Goal: Contribute content

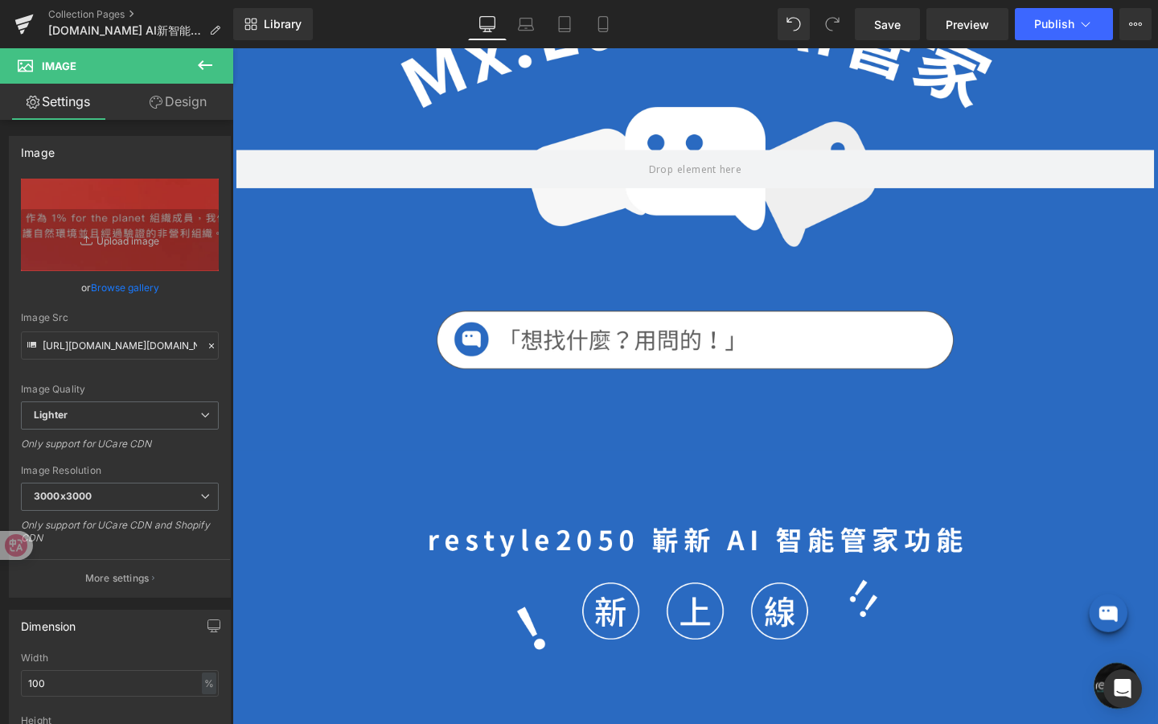
scroll to position [286, 0]
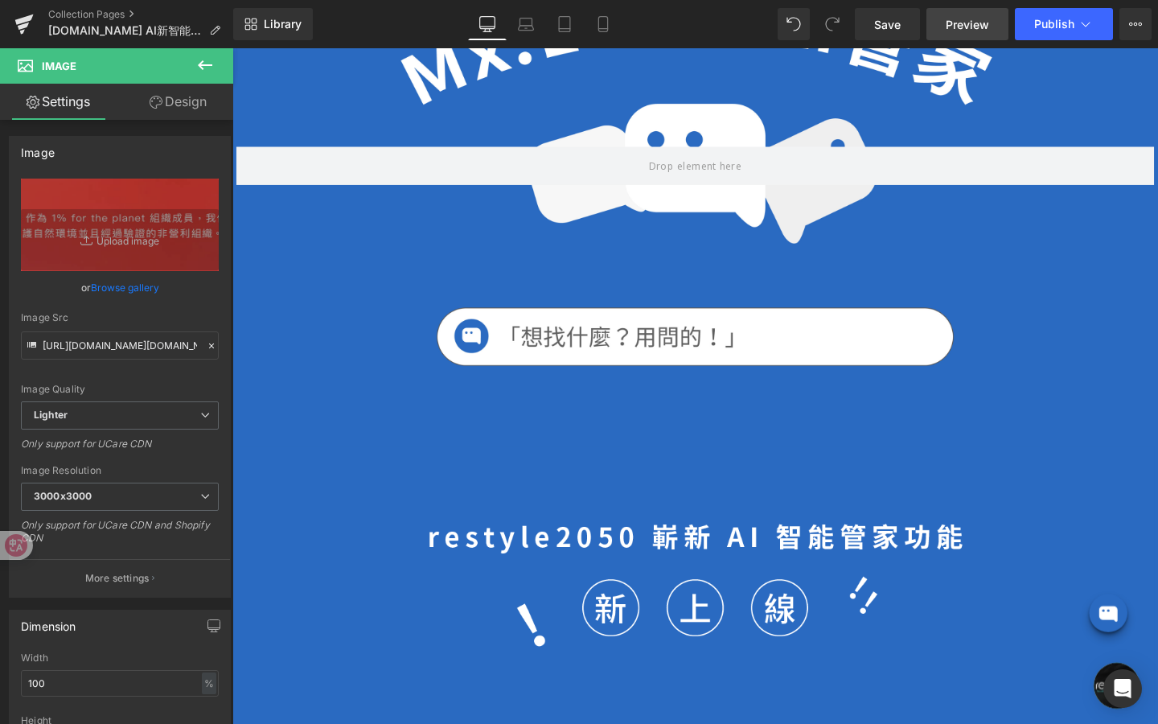
click at [969, 31] on span "Preview" at bounding box center [967, 24] width 43 height 17
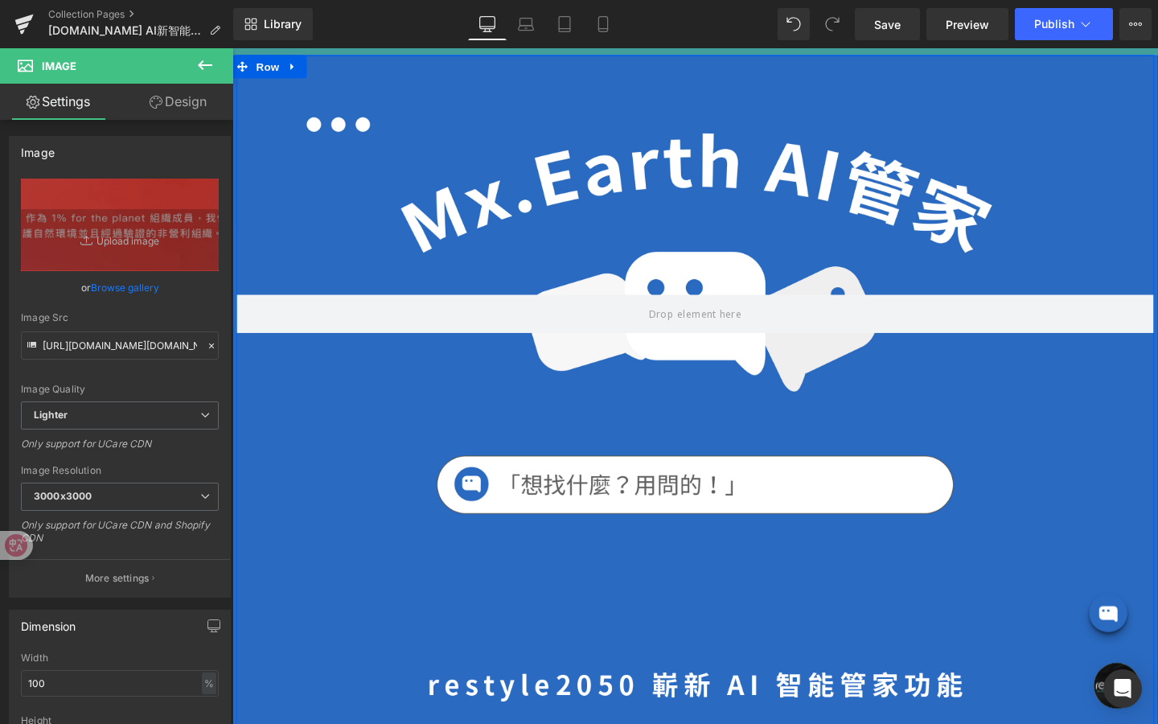
scroll to position [0, 0]
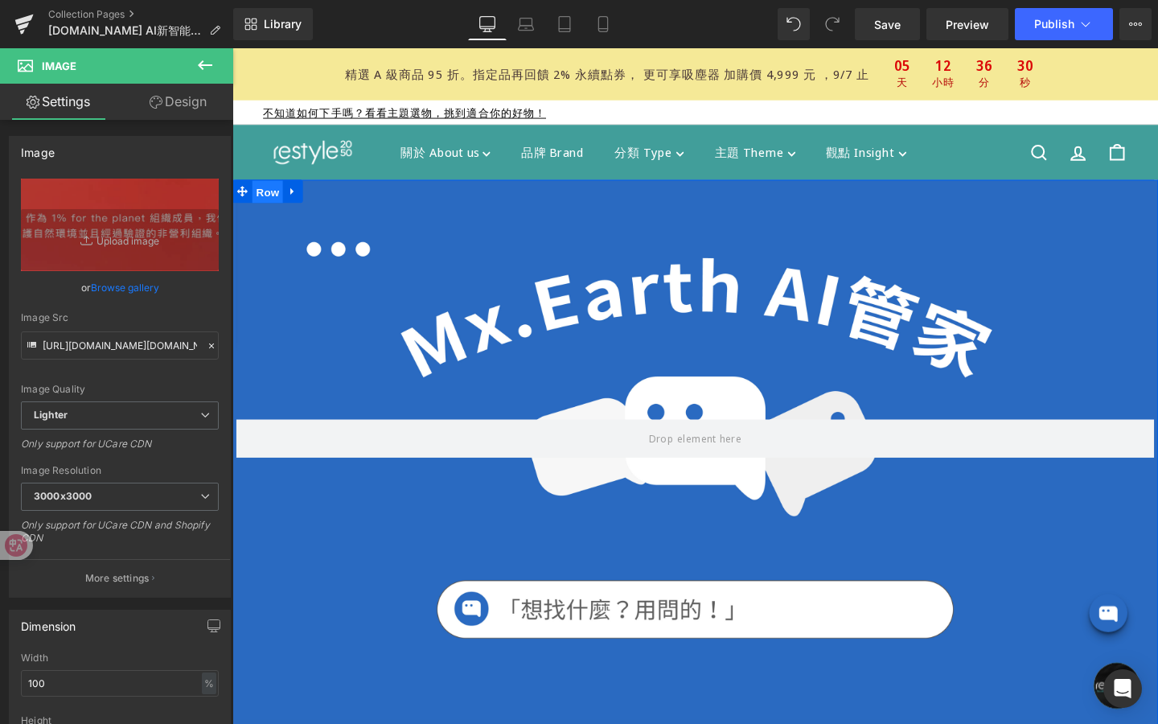
click at [274, 200] on span "Row" at bounding box center [269, 199] width 32 height 24
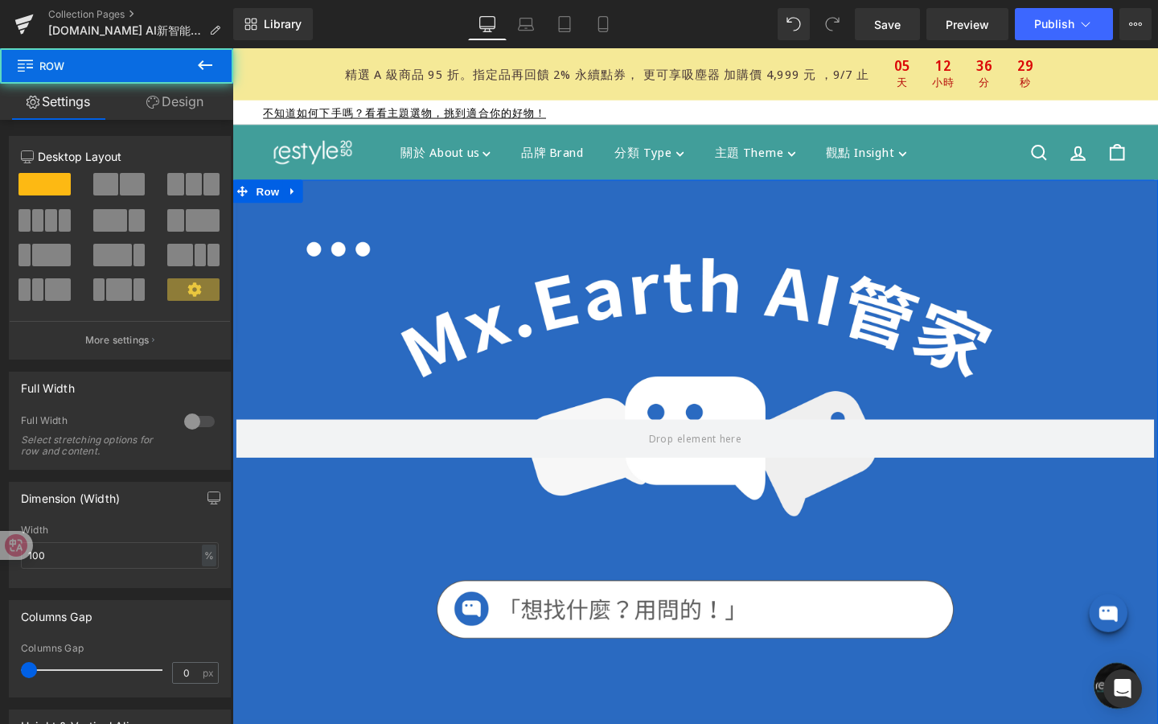
click at [195, 105] on link "Design" at bounding box center [175, 102] width 117 height 36
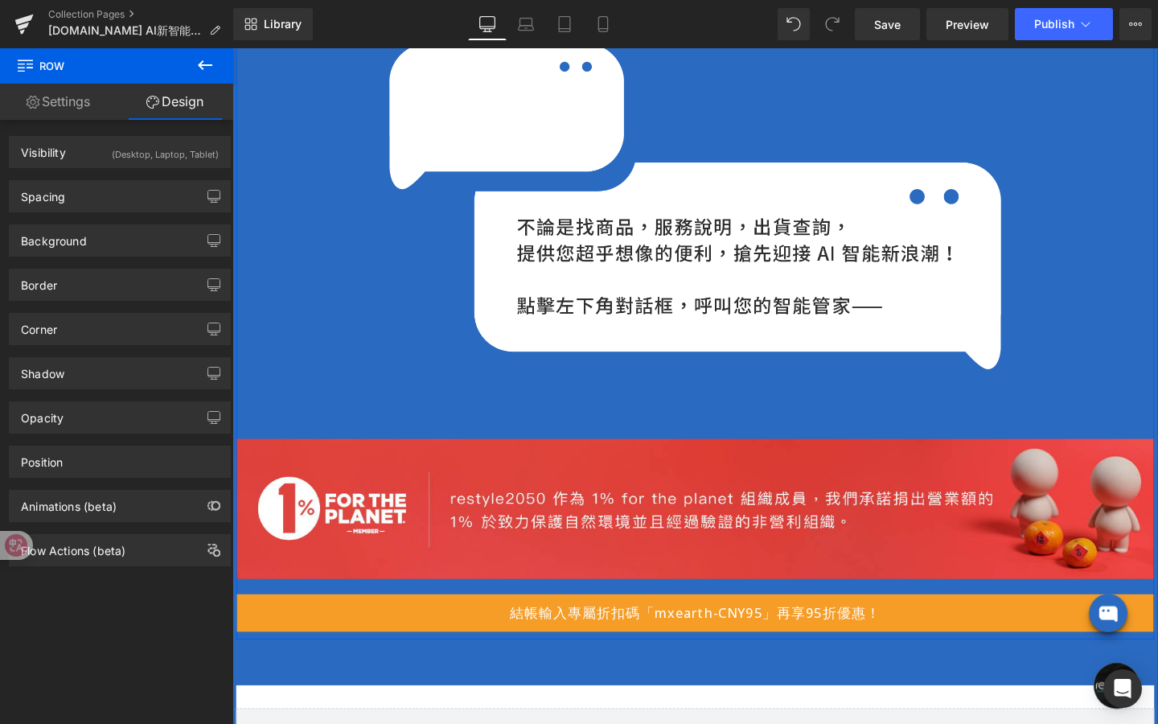
scroll to position [1104, 0]
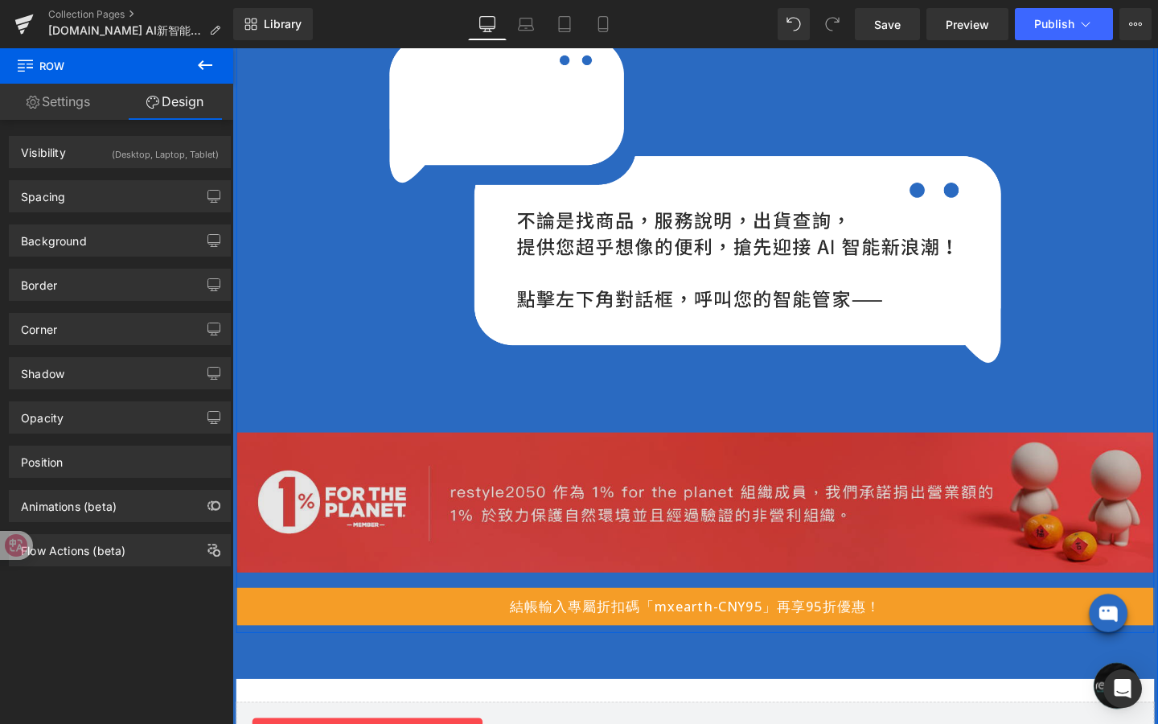
click at [492, 562] on img at bounding box center [719, 525] width 965 height 147
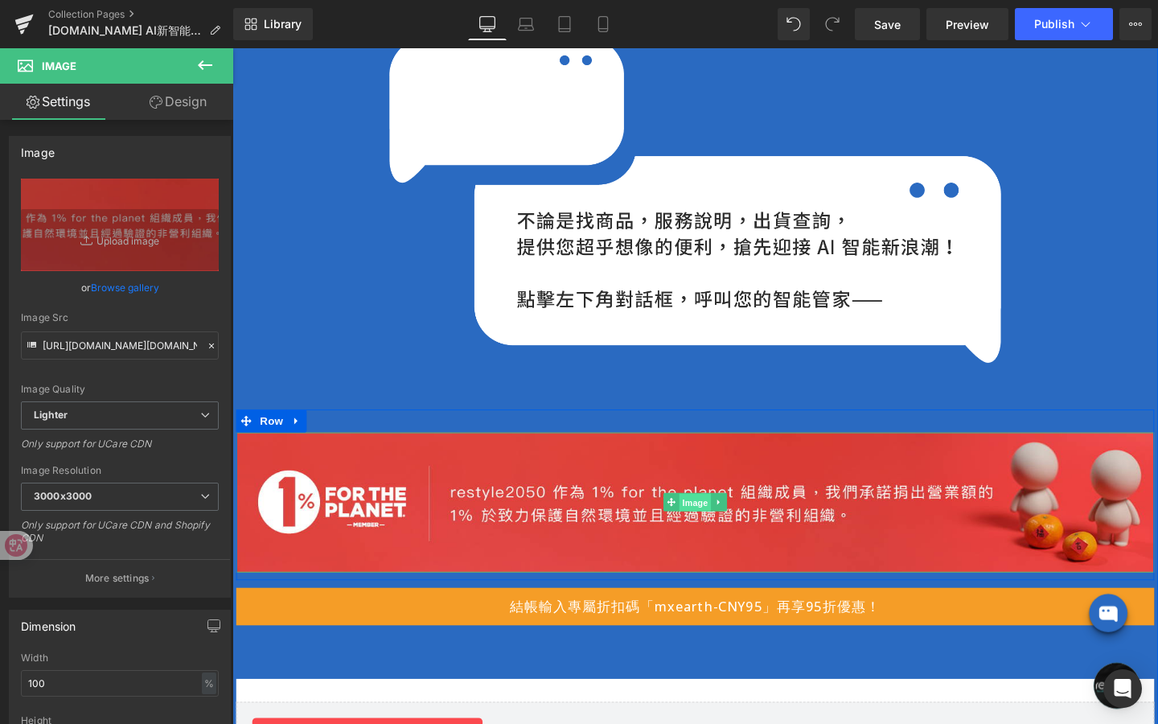
click at [722, 525] on span "Image" at bounding box center [719, 525] width 34 height 19
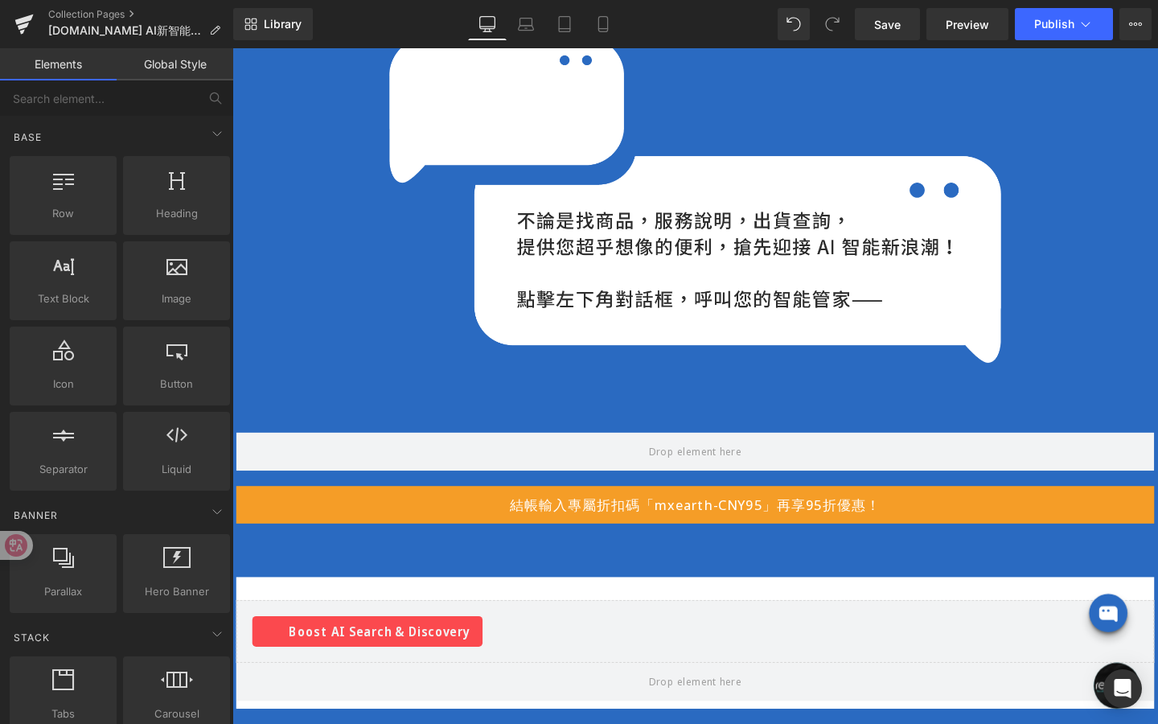
drag, startPoint x: 937, startPoint y: 652, endPoint x: 729, endPoint y: 631, distance: 209.4
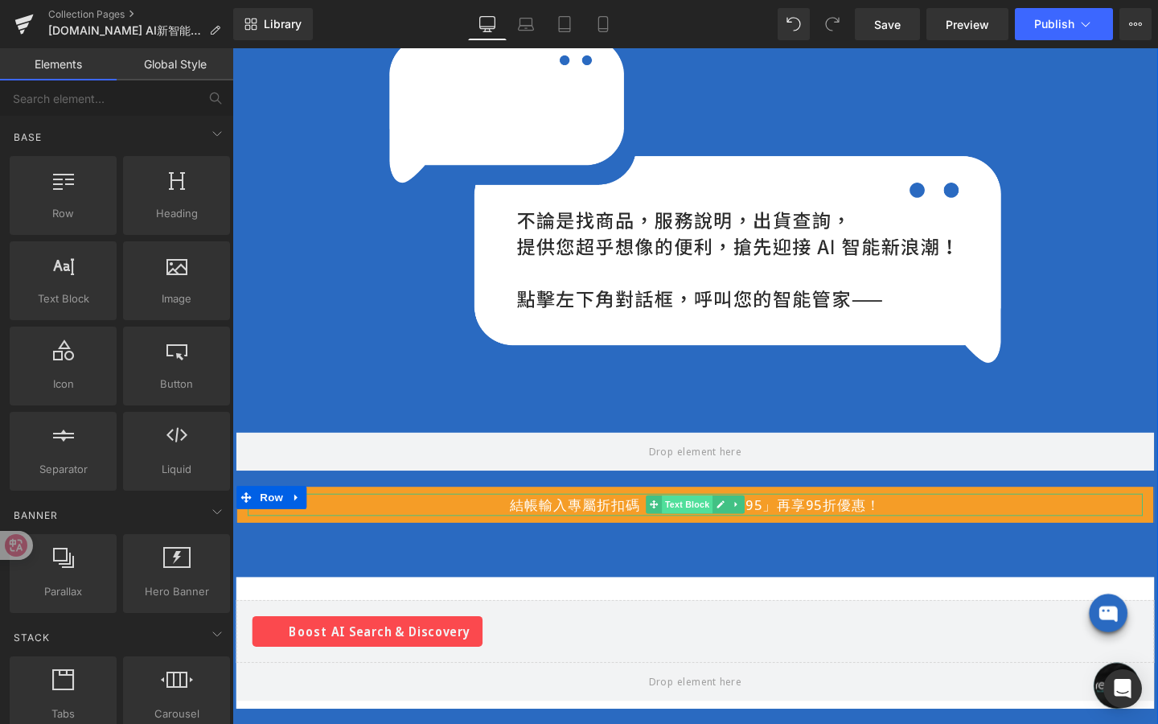
click at [714, 534] on div "結帳輸入專屬折扣碼「mxearth-CNY95」再享95折優惠！ Text Block" at bounding box center [719, 527] width 941 height 23
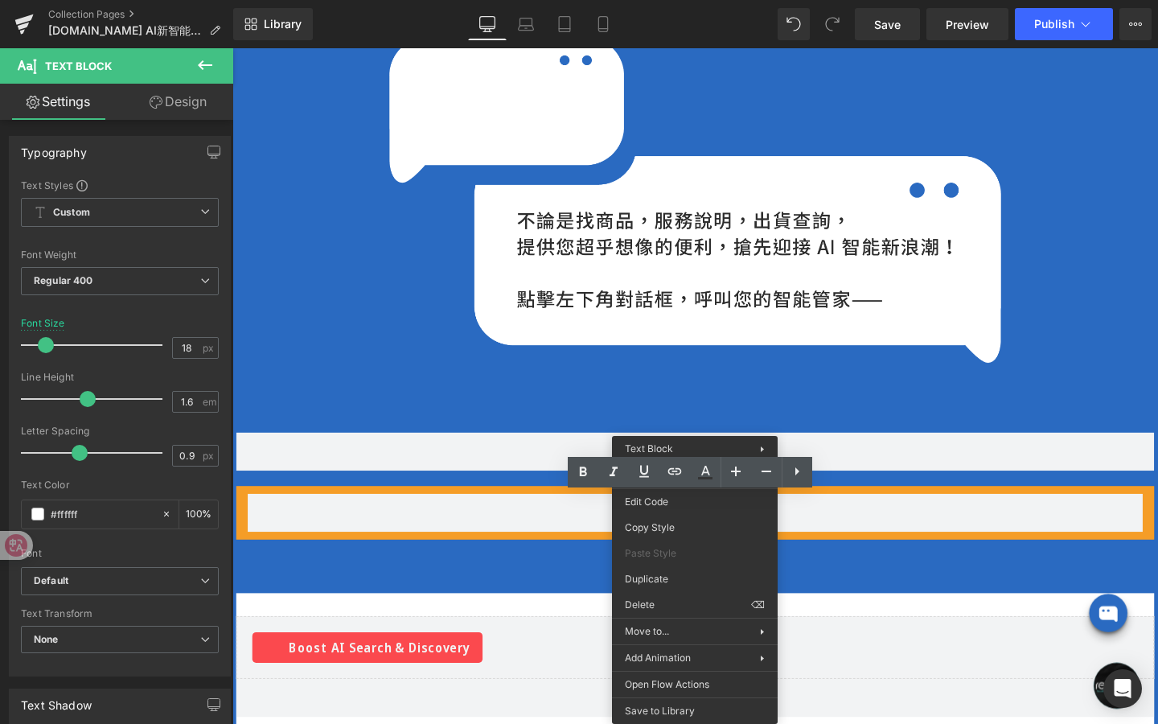
drag, startPoint x: 943, startPoint y: 656, endPoint x: 735, endPoint y: 637, distance: 208.4
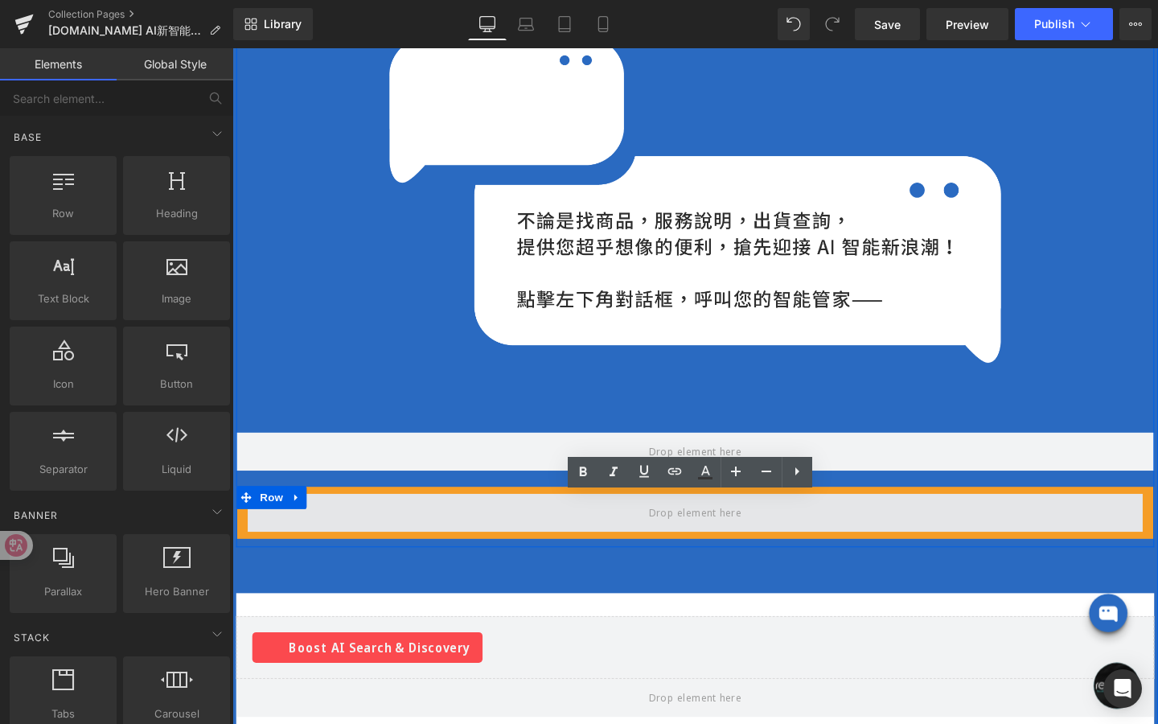
click at [732, 525] on span at bounding box center [718, 536] width 109 height 23
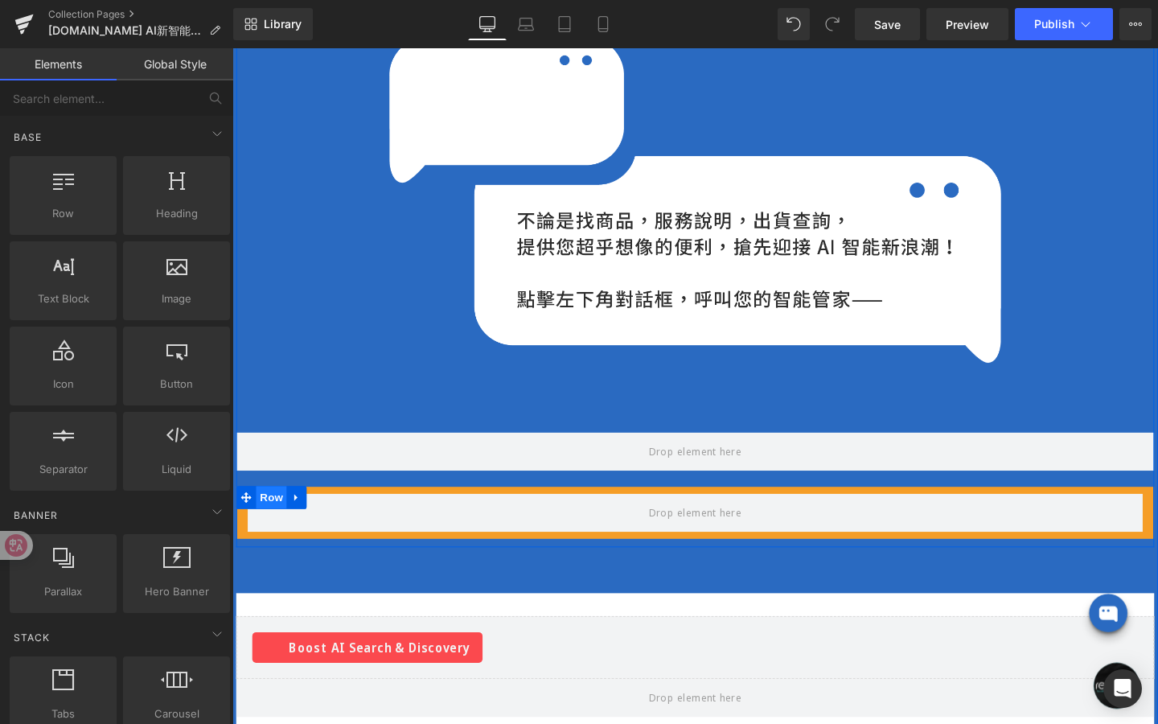
click at [282, 518] on span "Row" at bounding box center [273, 520] width 32 height 24
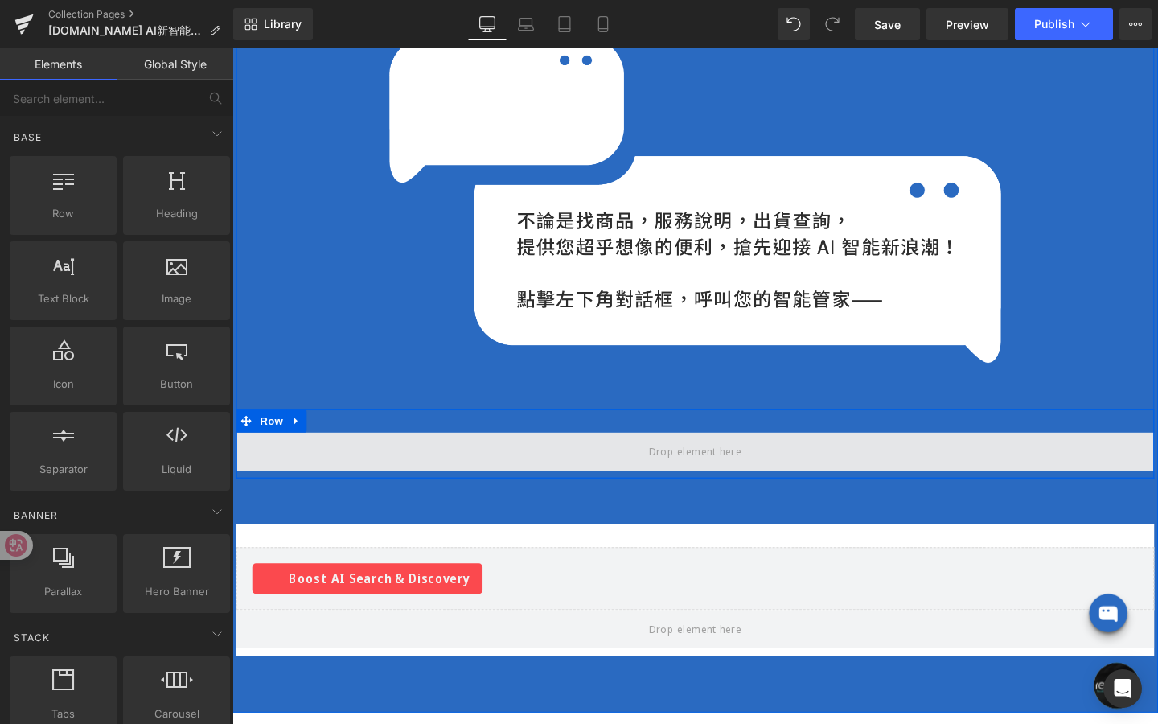
click at [665, 469] on span at bounding box center [718, 472] width 109 height 23
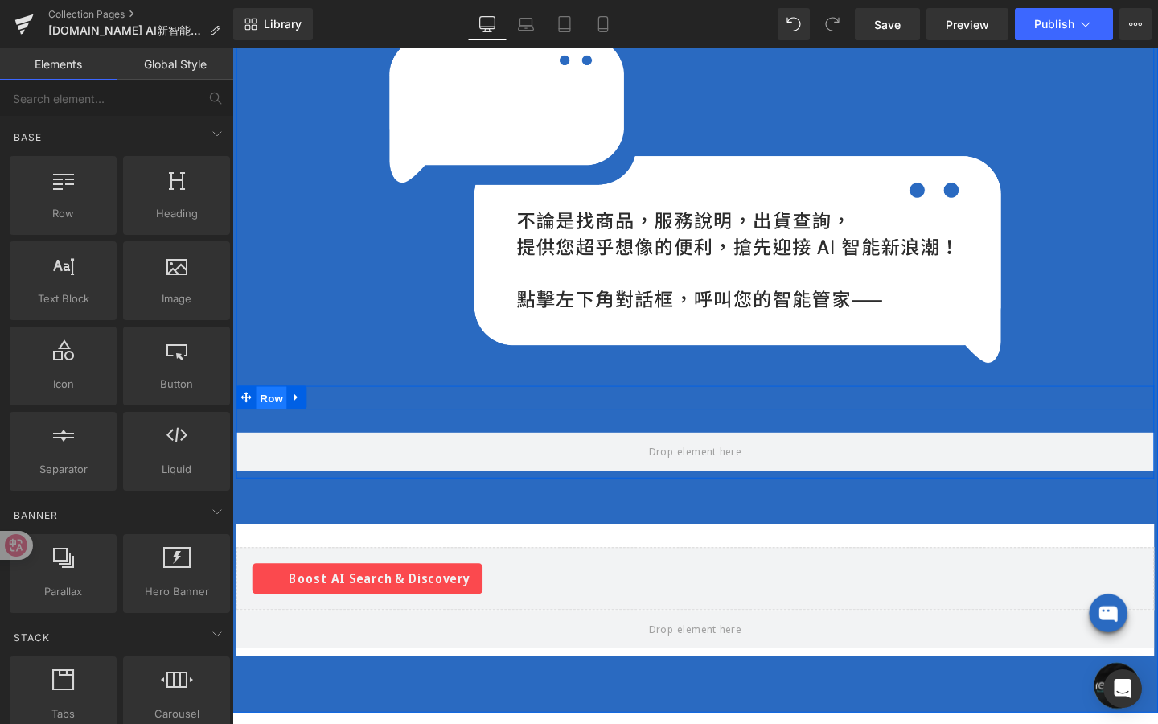
click at [274, 423] on span "Row" at bounding box center [273, 416] width 32 height 24
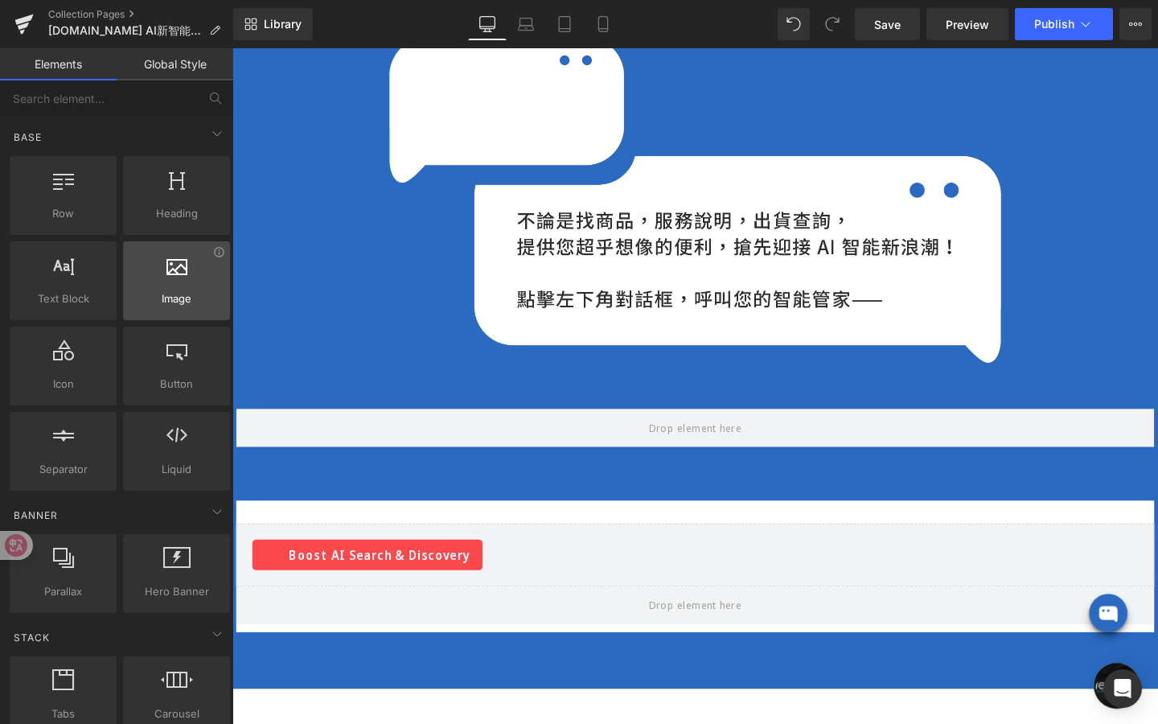
click at [180, 306] on span "Image" at bounding box center [176, 298] width 97 height 17
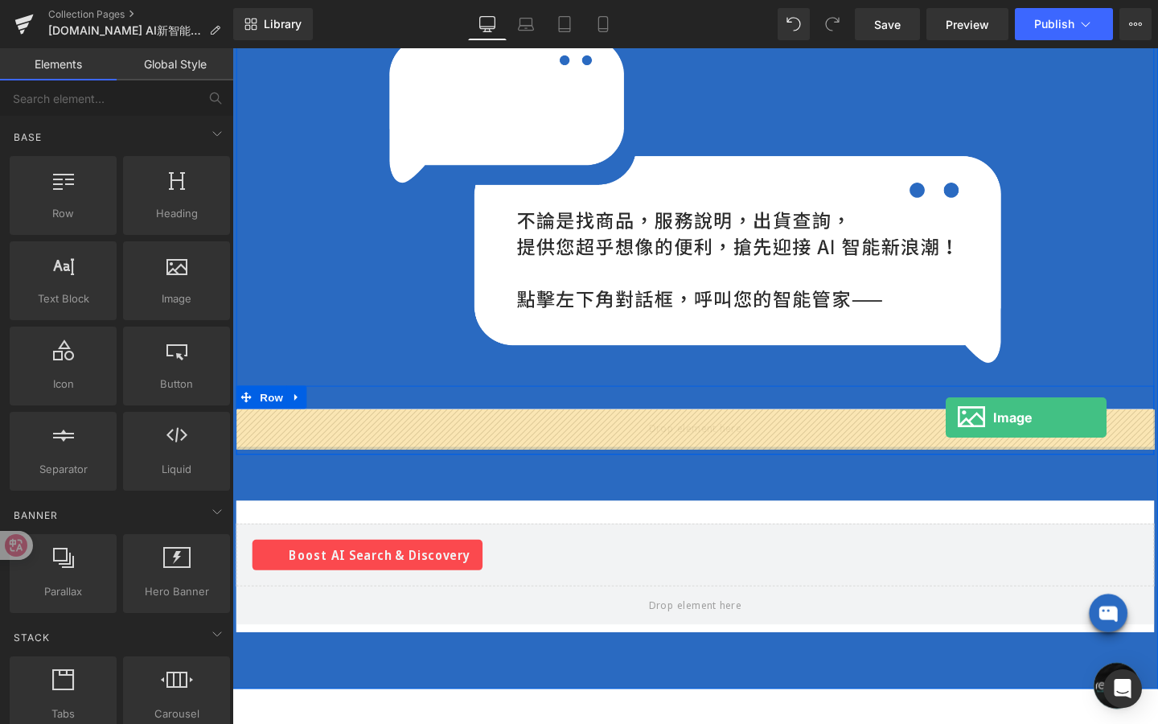
drag, startPoint x: 413, startPoint y: 344, endPoint x: 982, endPoint y: 436, distance: 576.9
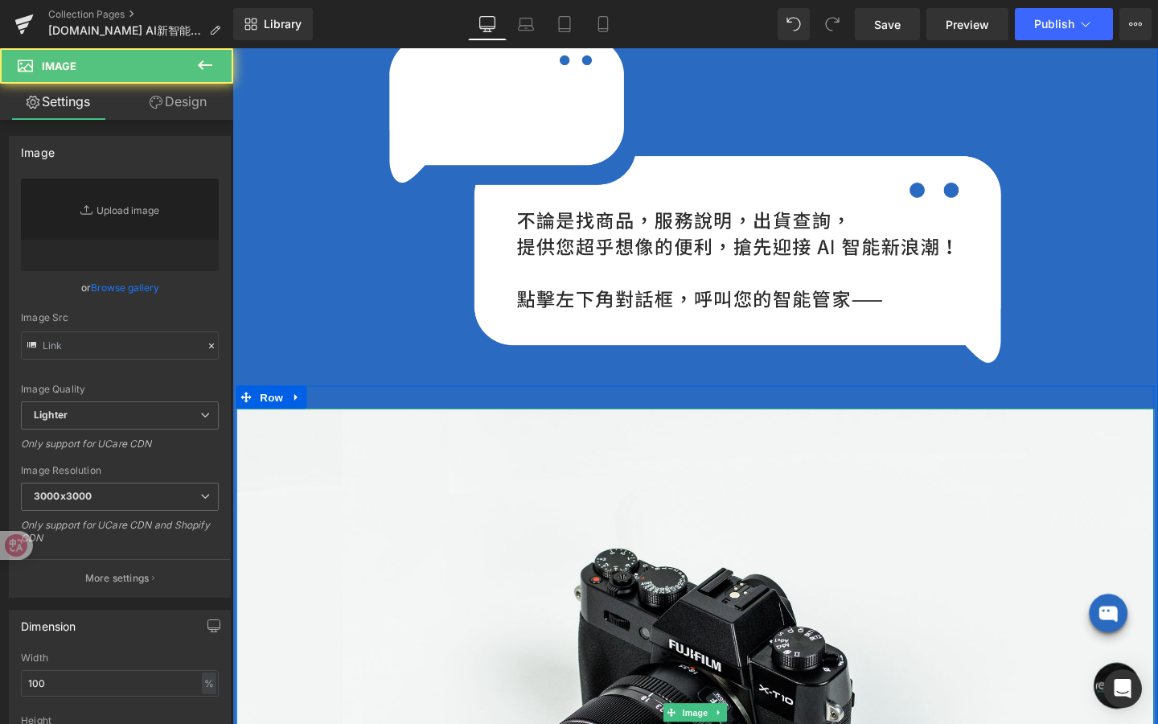
type input "//[DOMAIN_NAME][URL]"
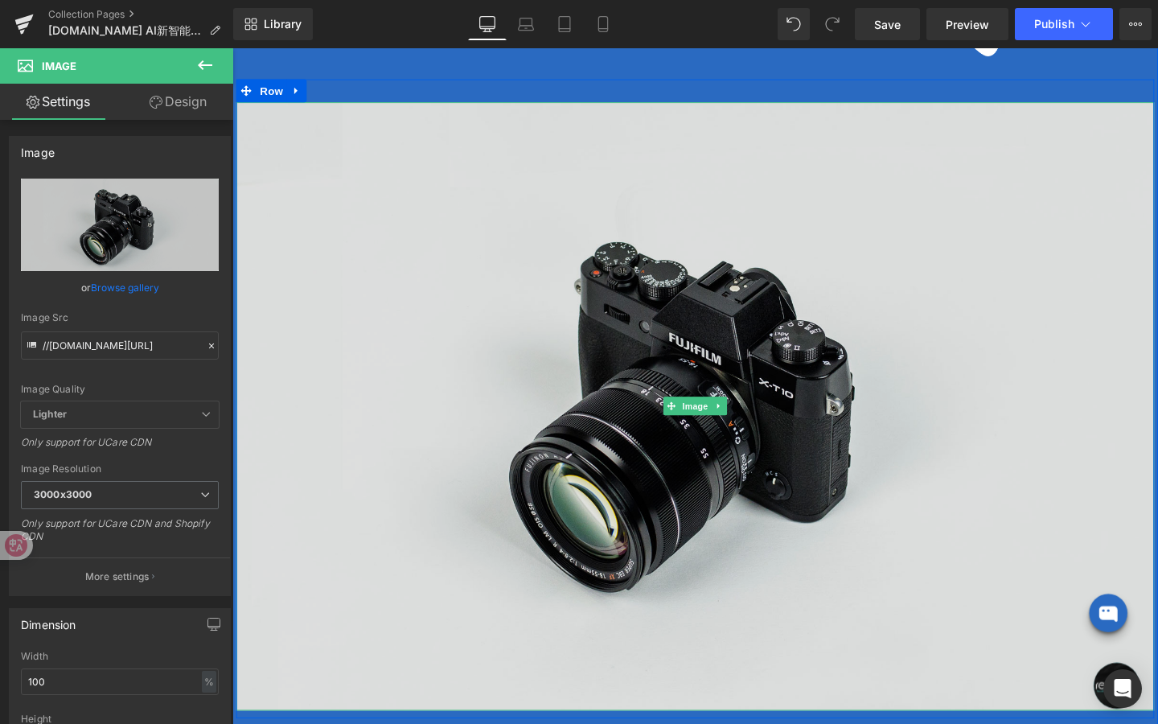
scroll to position [1425, 0]
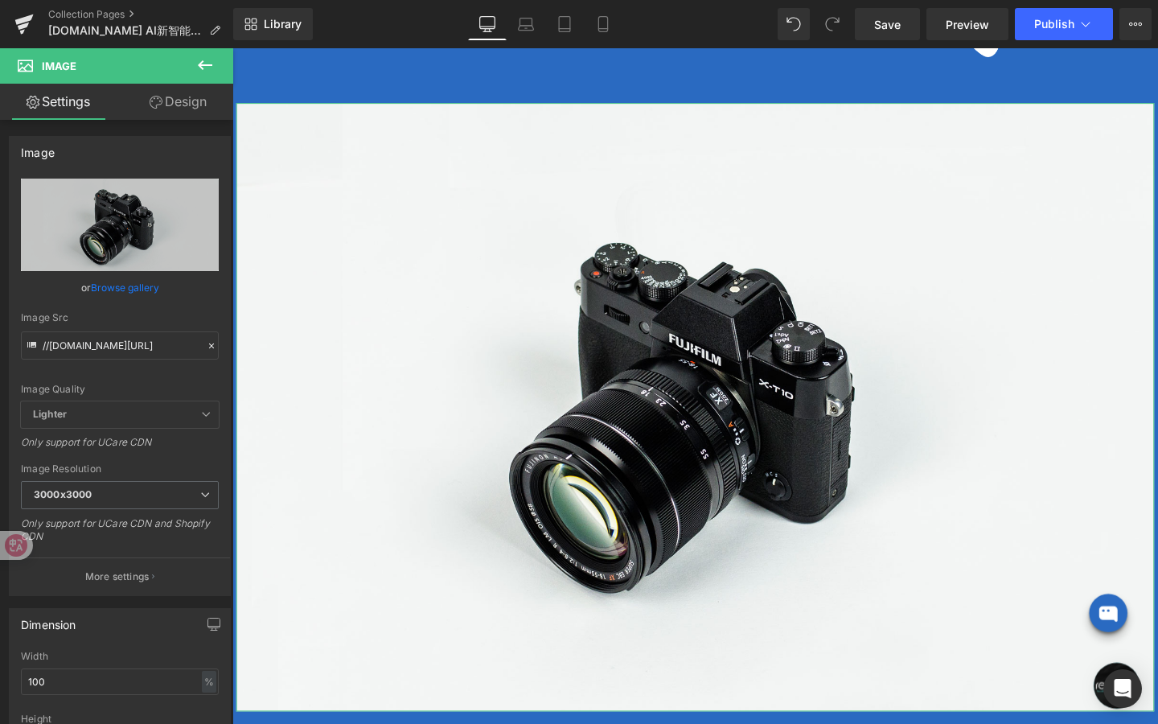
click at [169, 93] on link "Design" at bounding box center [178, 102] width 117 height 36
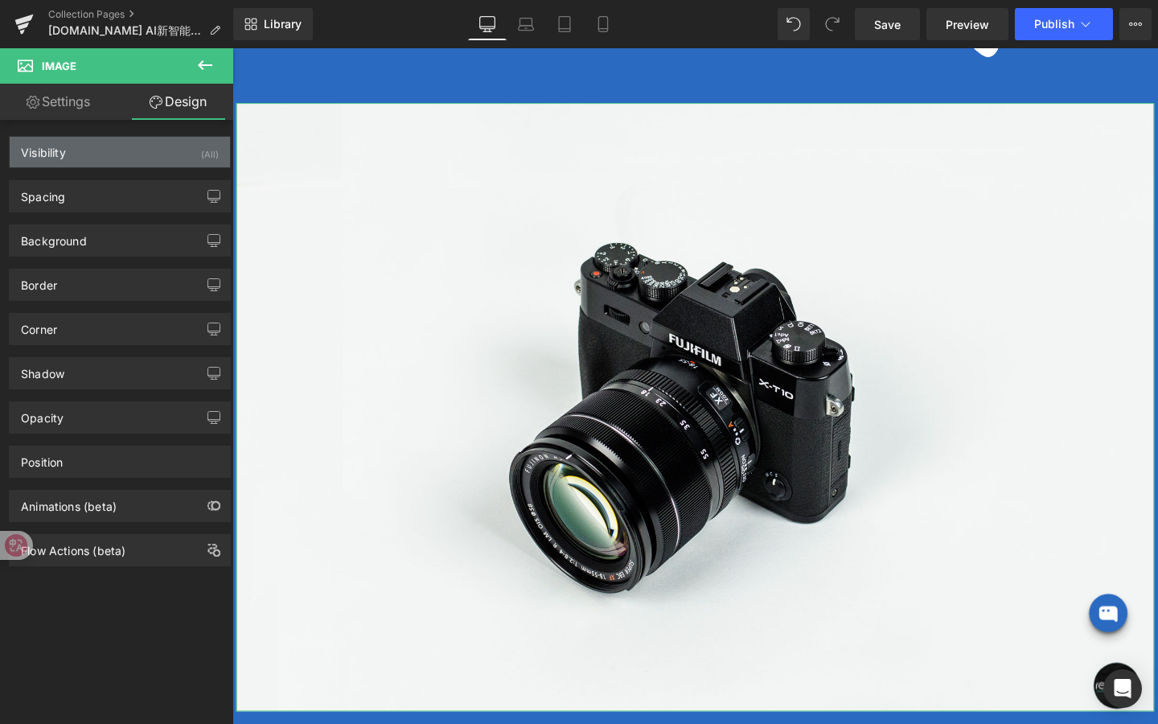
click at [152, 140] on div "Visibility (All)" at bounding box center [120, 152] width 220 height 31
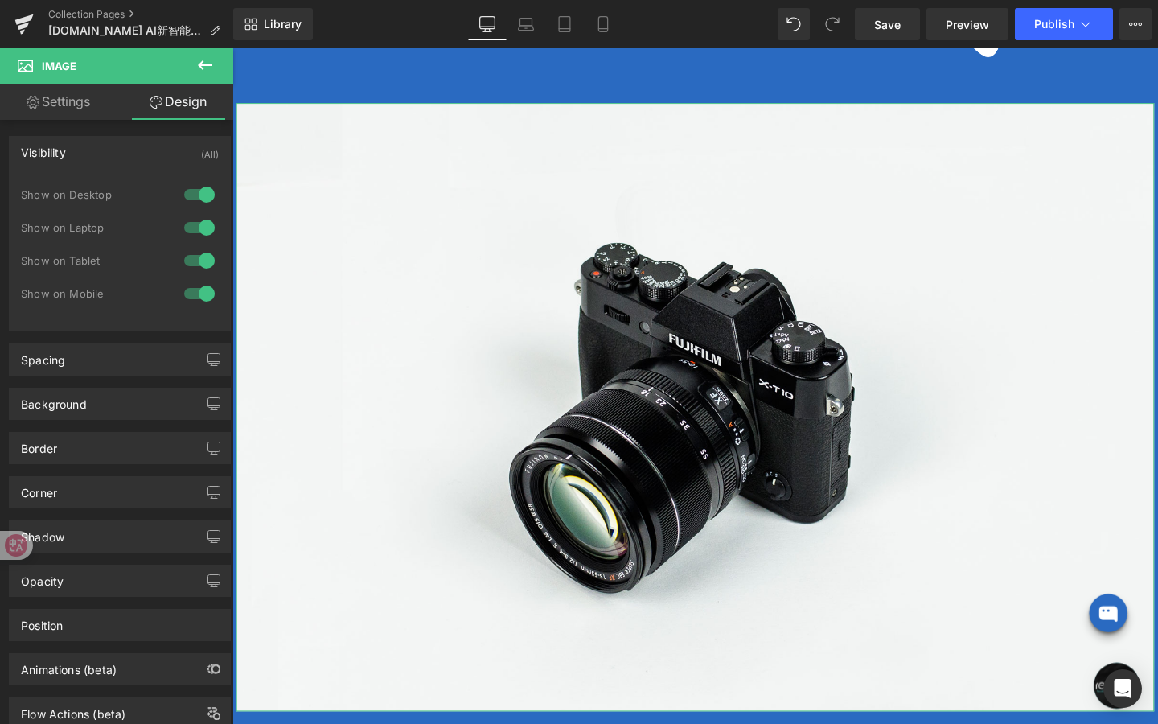
click at [195, 283] on div at bounding box center [199, 294] width 39 height 26
click at [200, 296] on div at bounding box center [199, 294] width 39 height 26
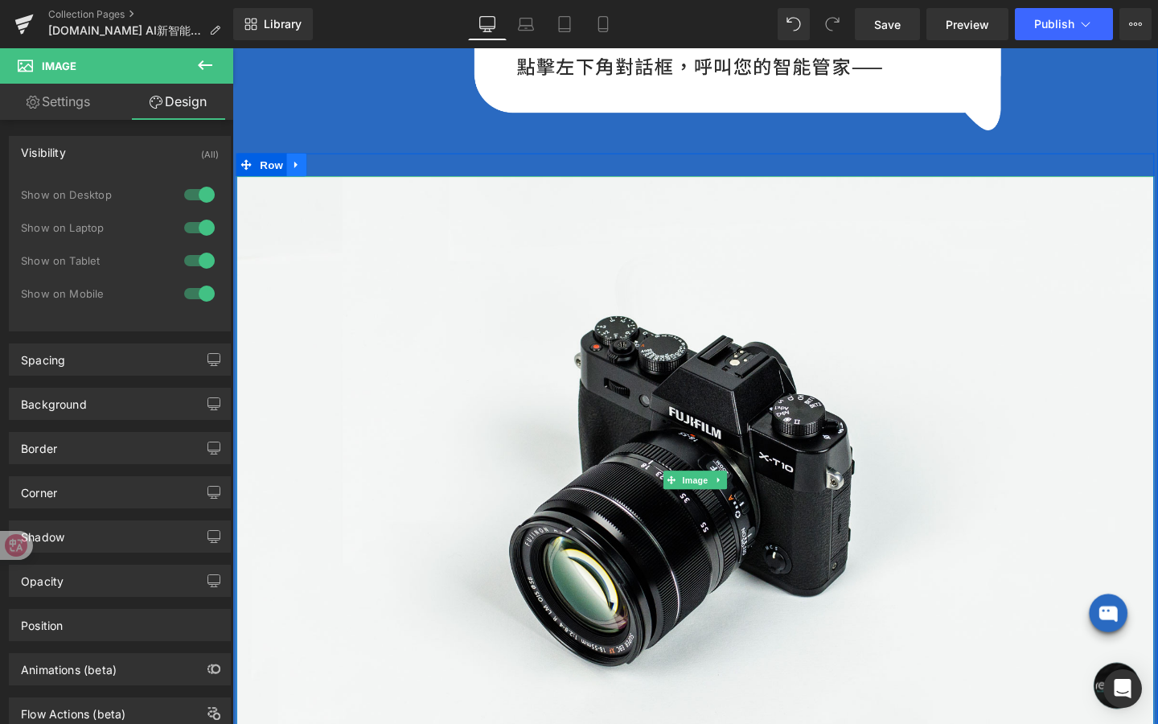
scroll to position [1331, 0]
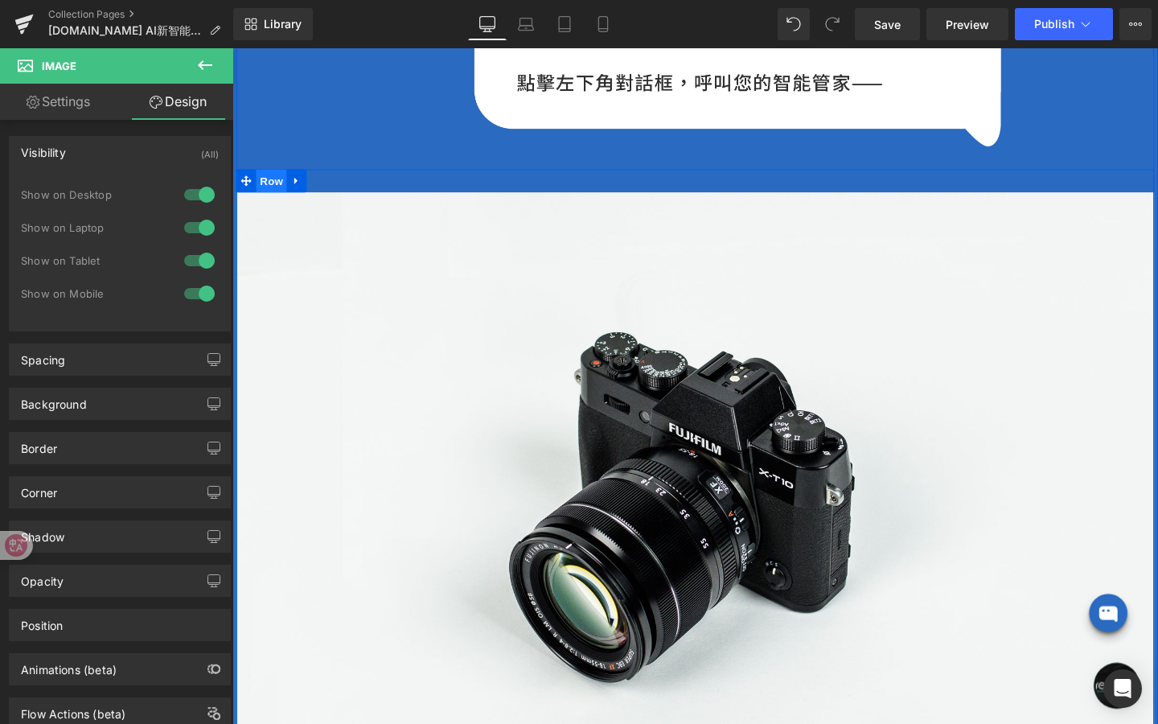
click at [274, 187] on span "Row" at bounding box center [273, 187] width 32 height 24
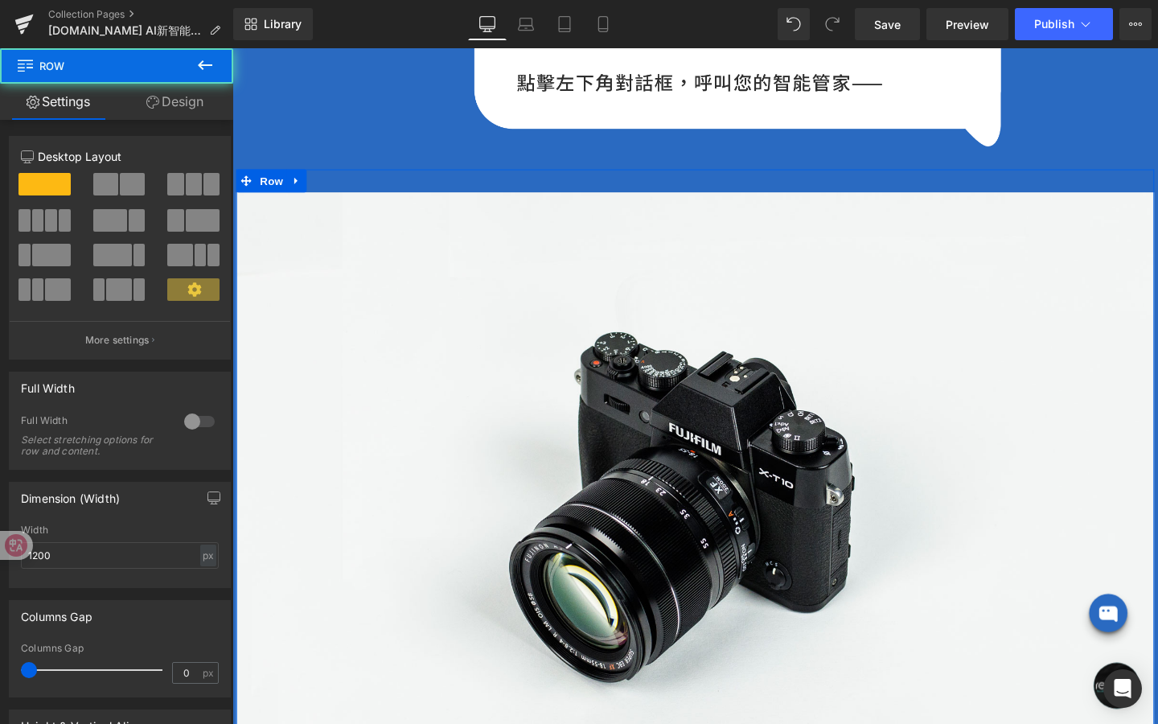
click at [207, 101] on link "Design" at bounding box center [175, 102] width 117 height 36
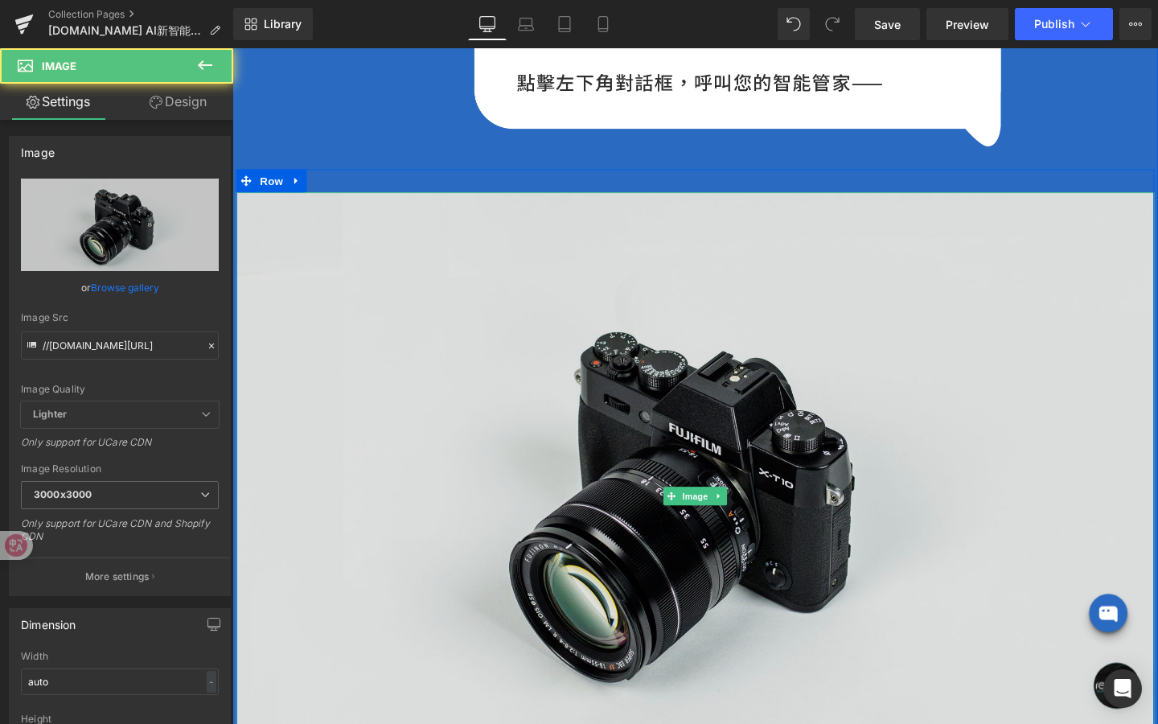
click at [640, 542] on img at bounding box center [719, 520] width 965 height 640
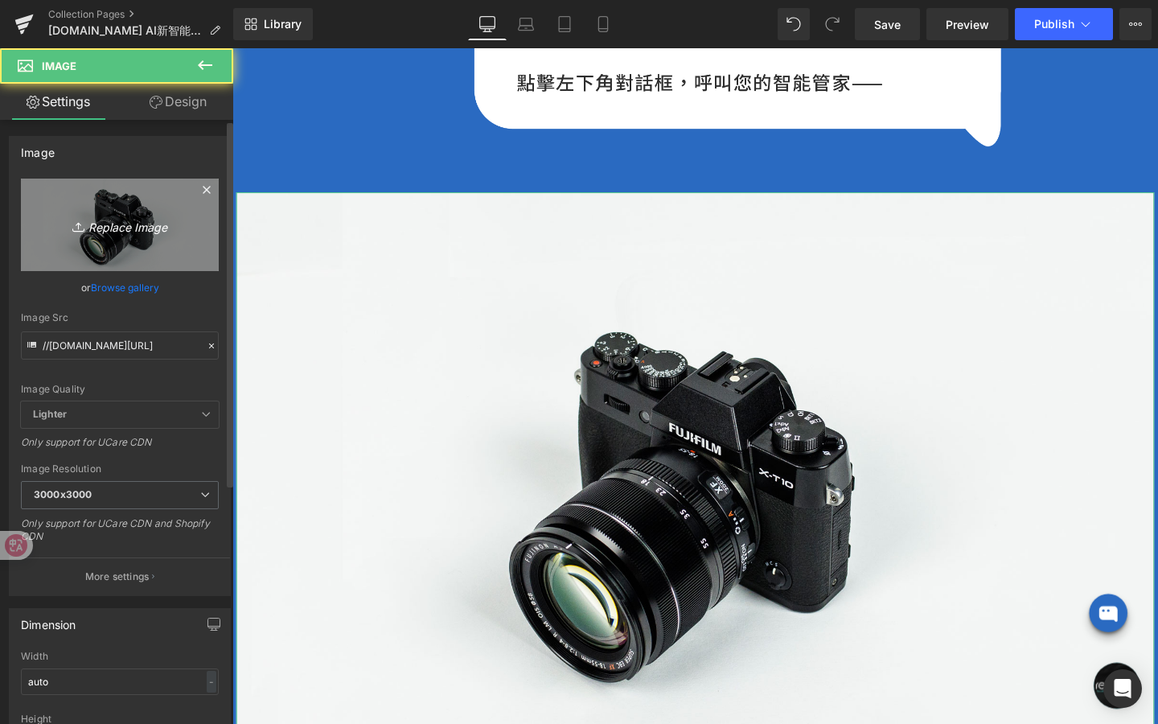
click at [115, 200] on link "Replace Image" at bounding box center [120, 225] width 198 height 93
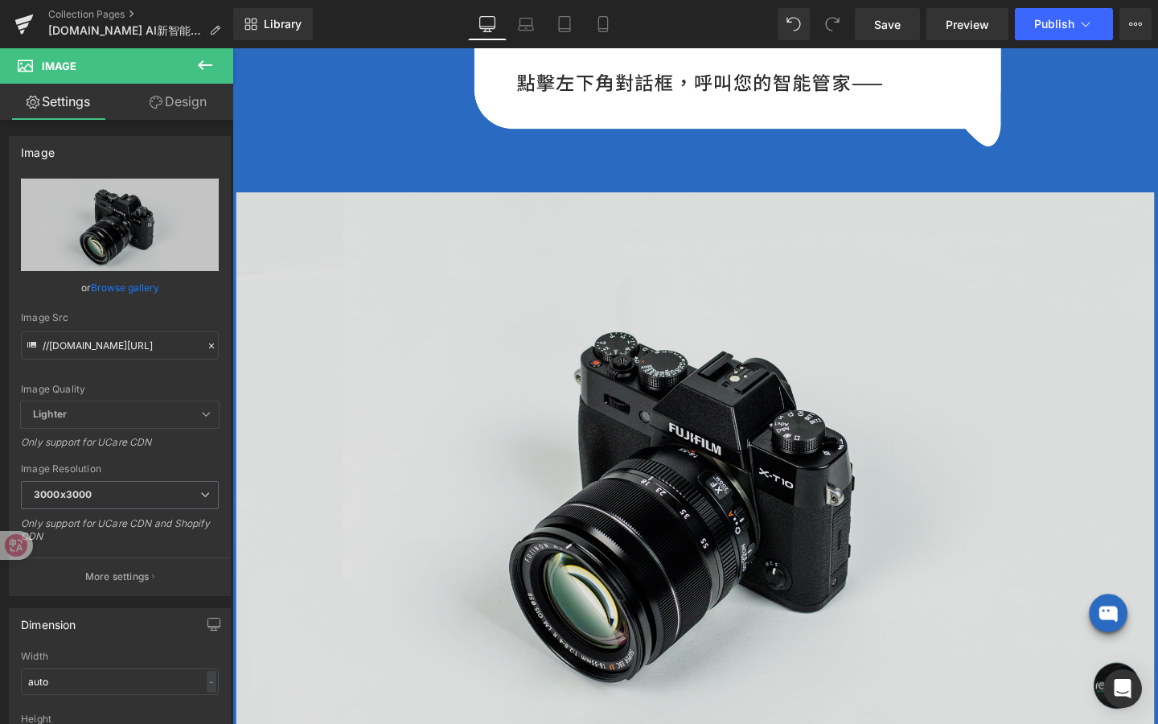
type input "C:\fakepath\P-001.png"
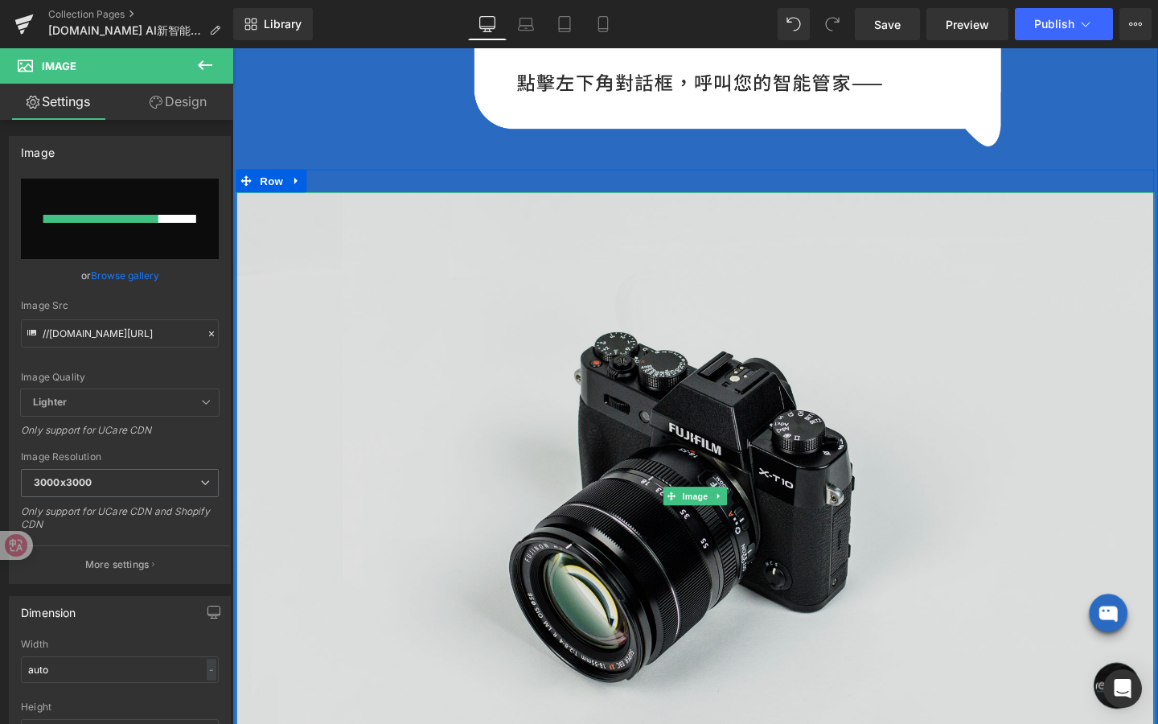
scroll to position [1336, 0]
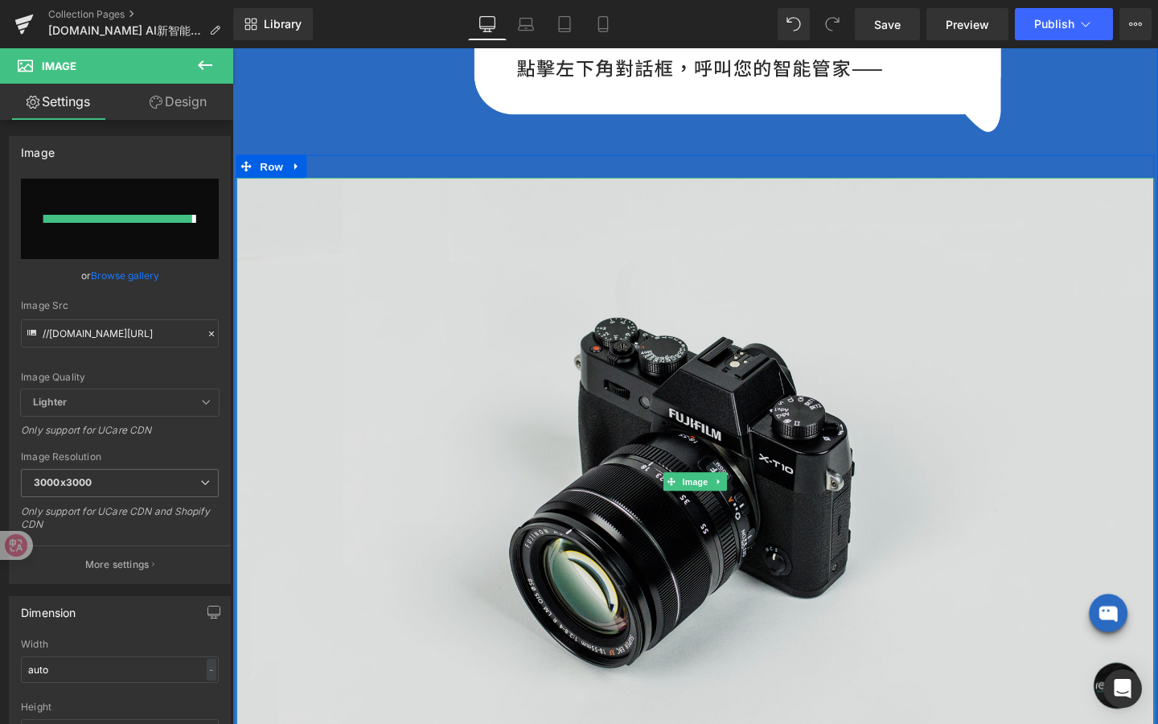
type input "[URL][DOMAIN_NAME]"
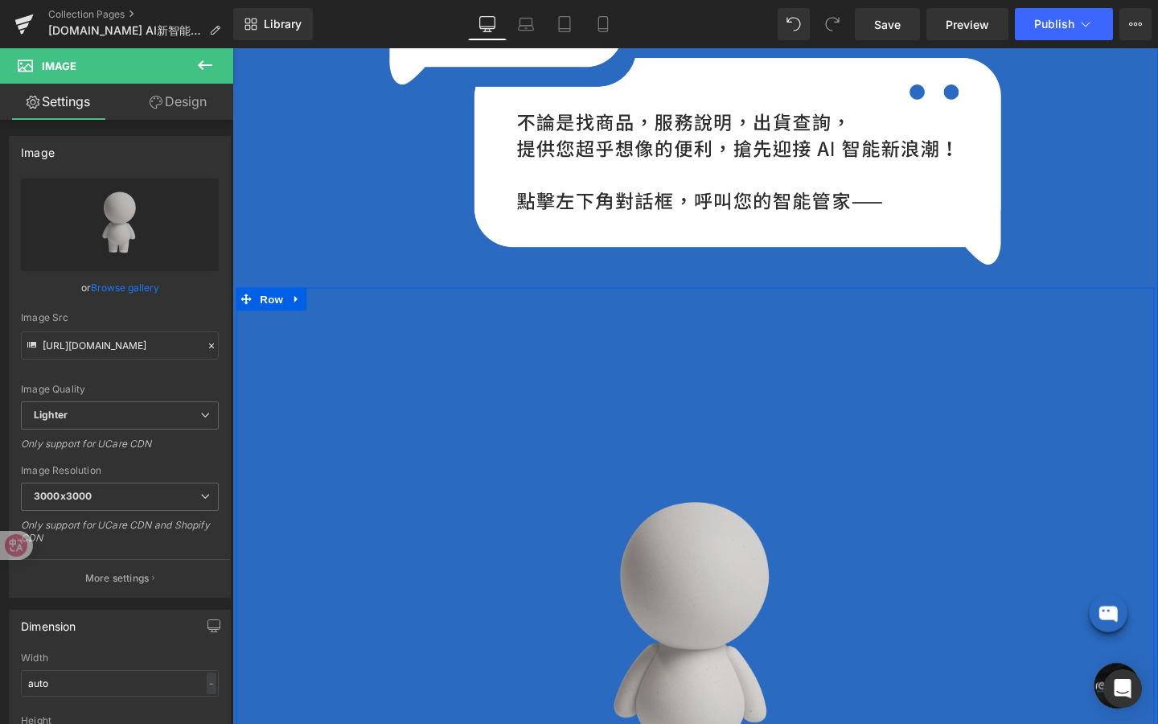
scroll to position [1206, 0]
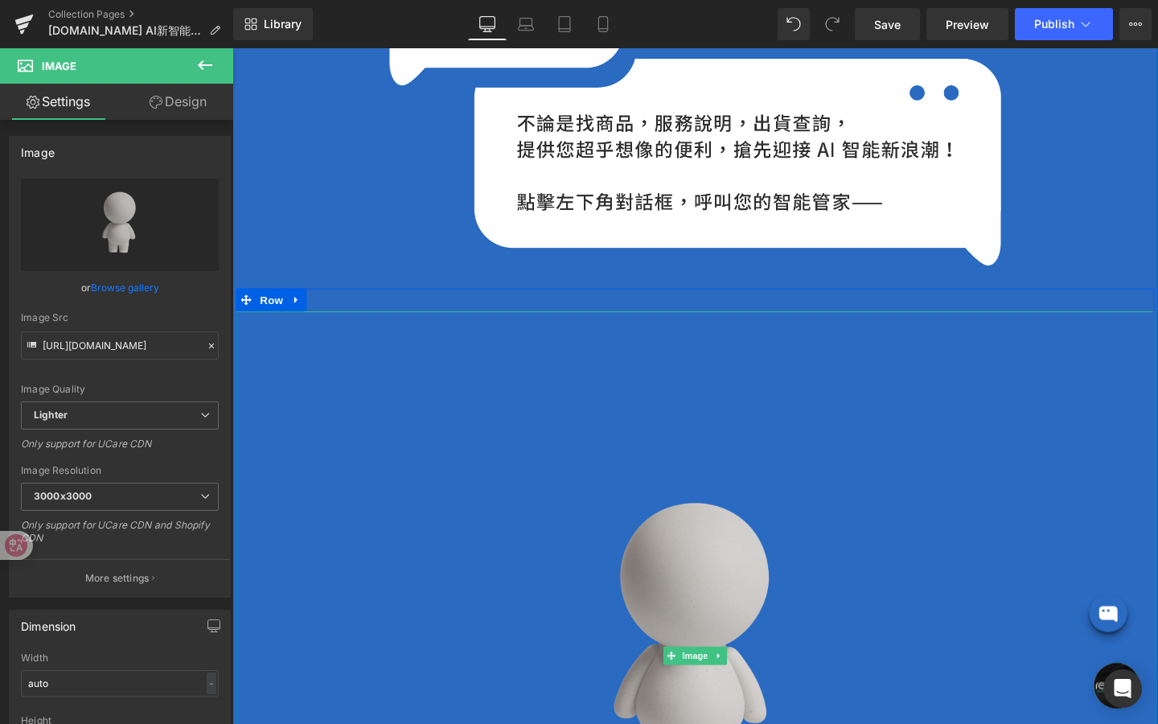
click at [765, 646] on img at bounding box center [719, 687] width 965 height 724
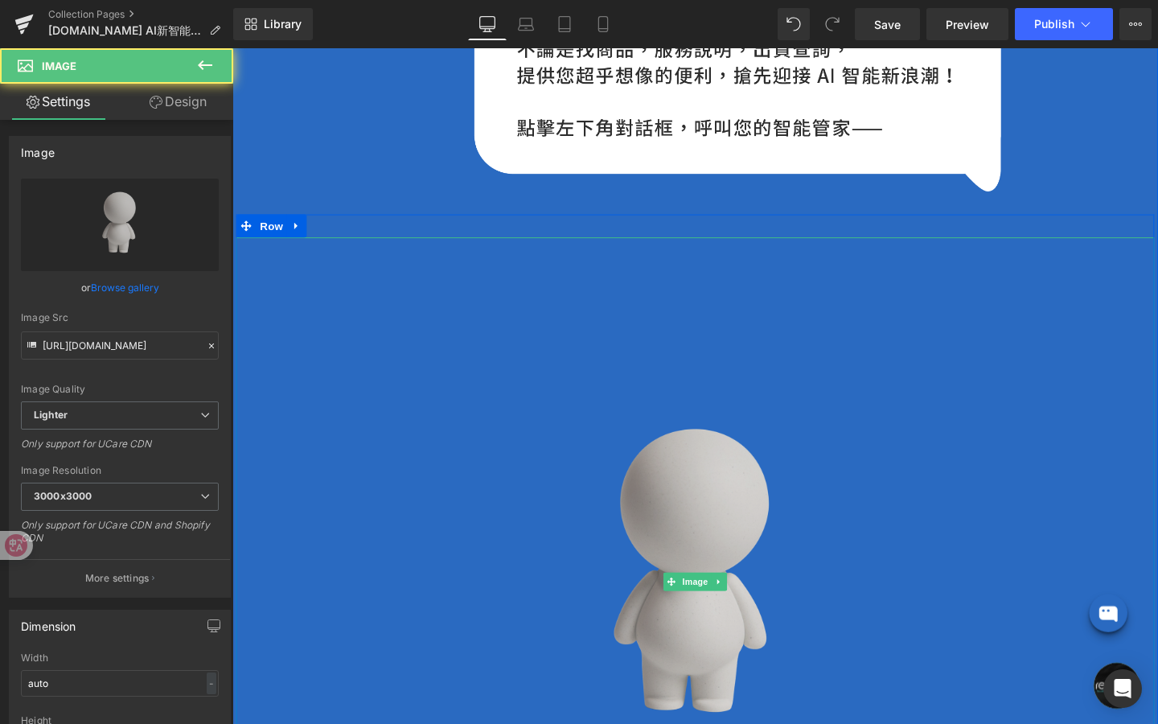
scroll to position [1285, 0]
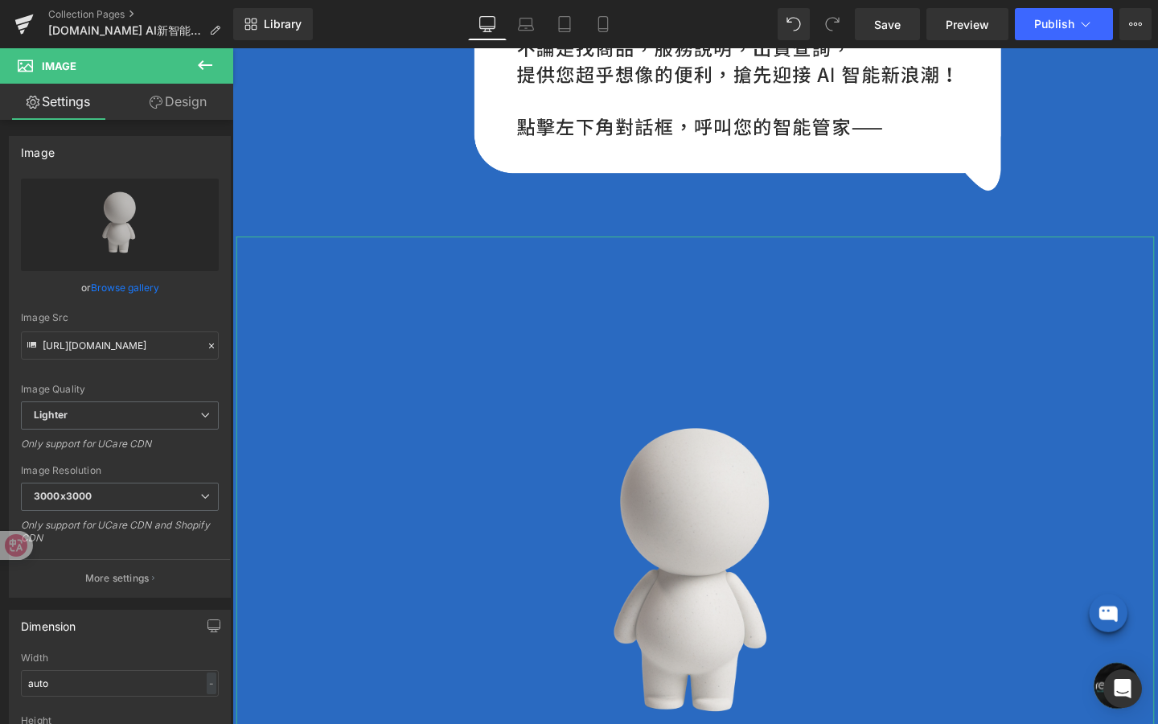
click at [175, 104] on link "Design" at bounding box center [178, 102] width 117 height 36
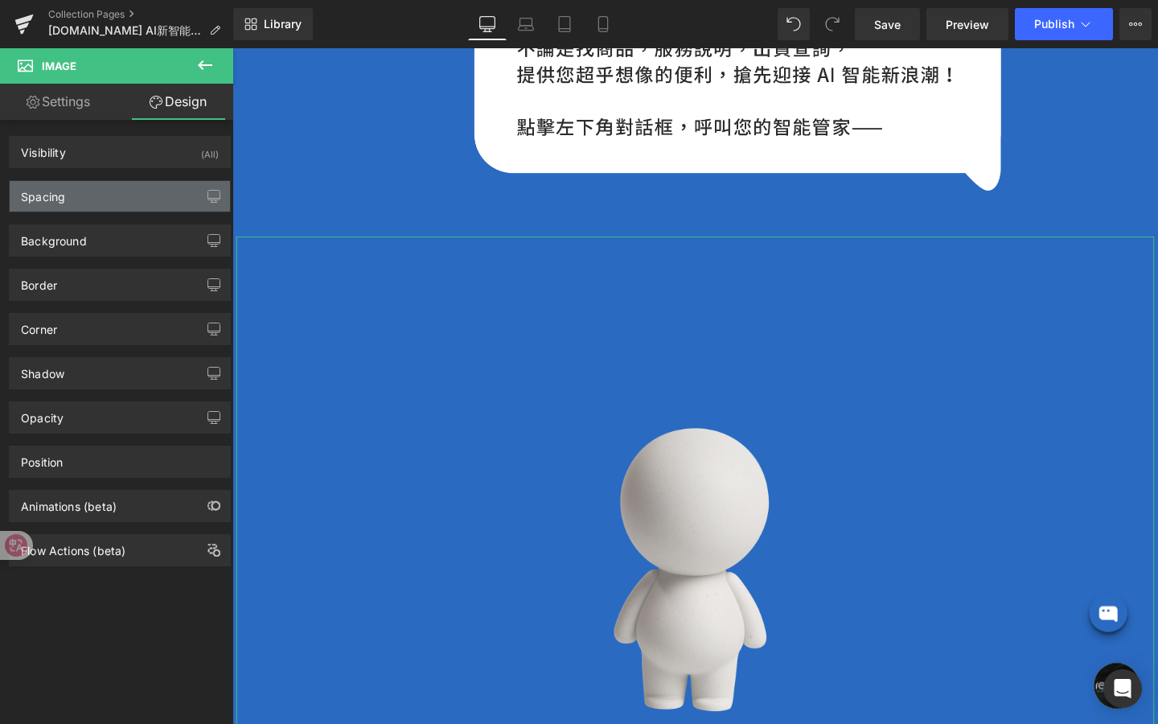
click at [150, 200] on div "Spacing" at bounding box center [120, 196] width 220 height 31
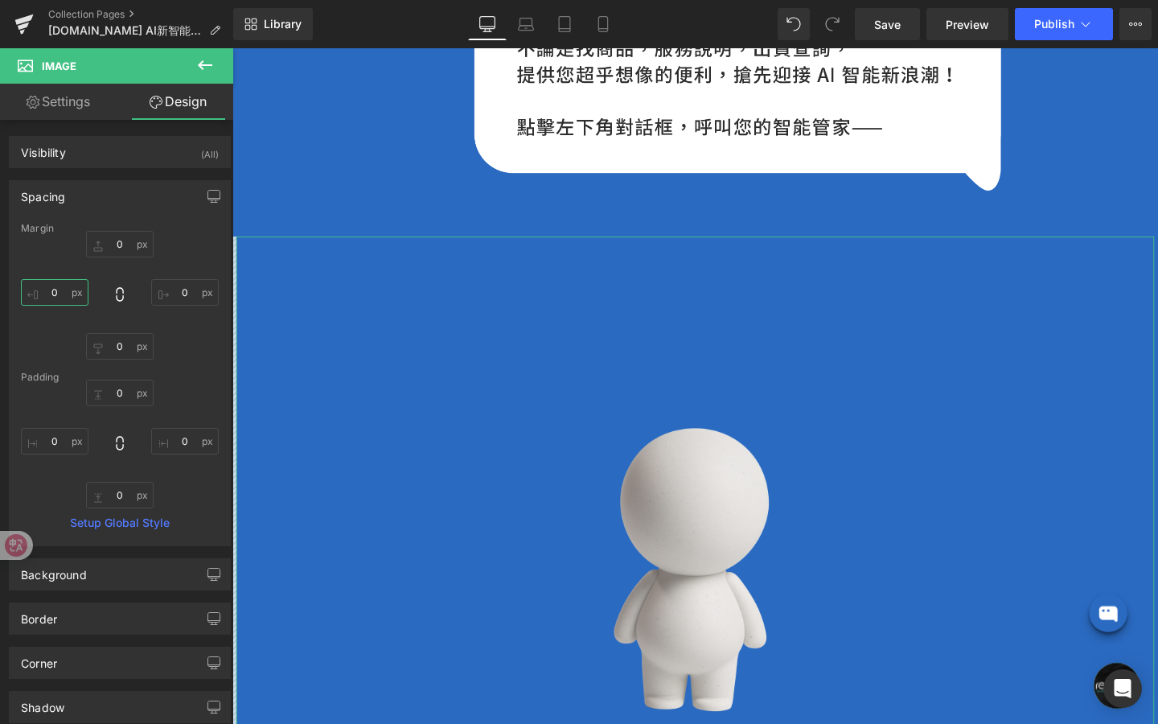
click at [57, 283] on input "0" at bounding box center [55, 292] width 68 height 27
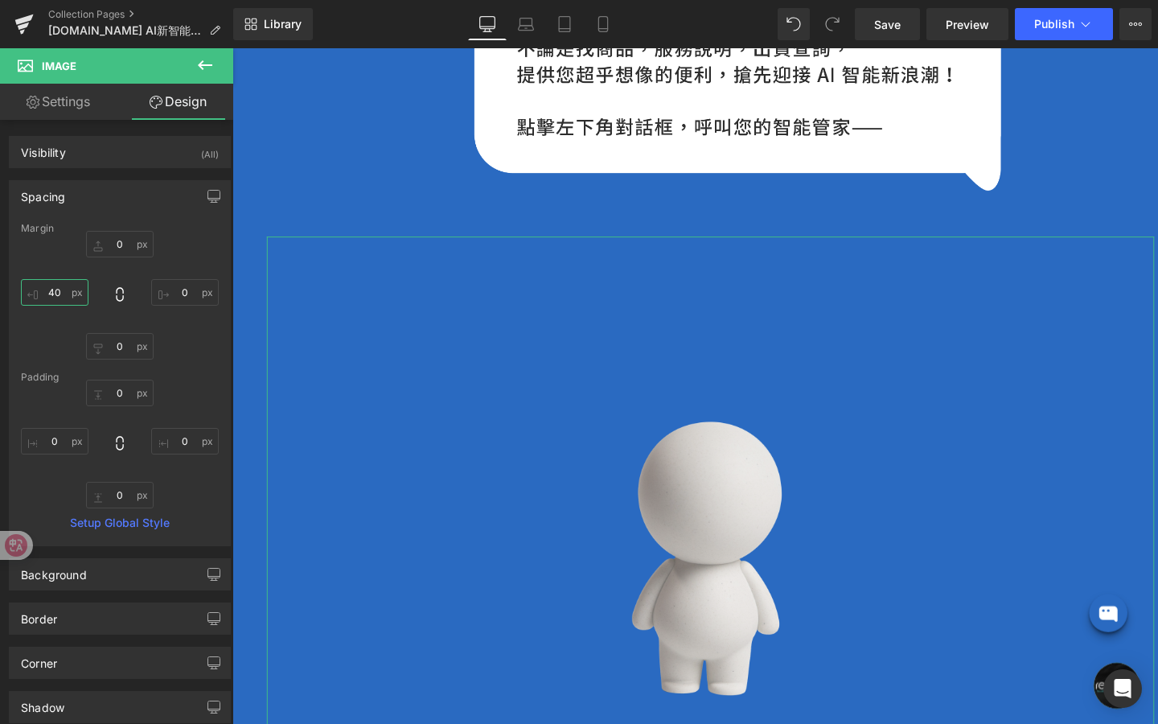
type input "400"
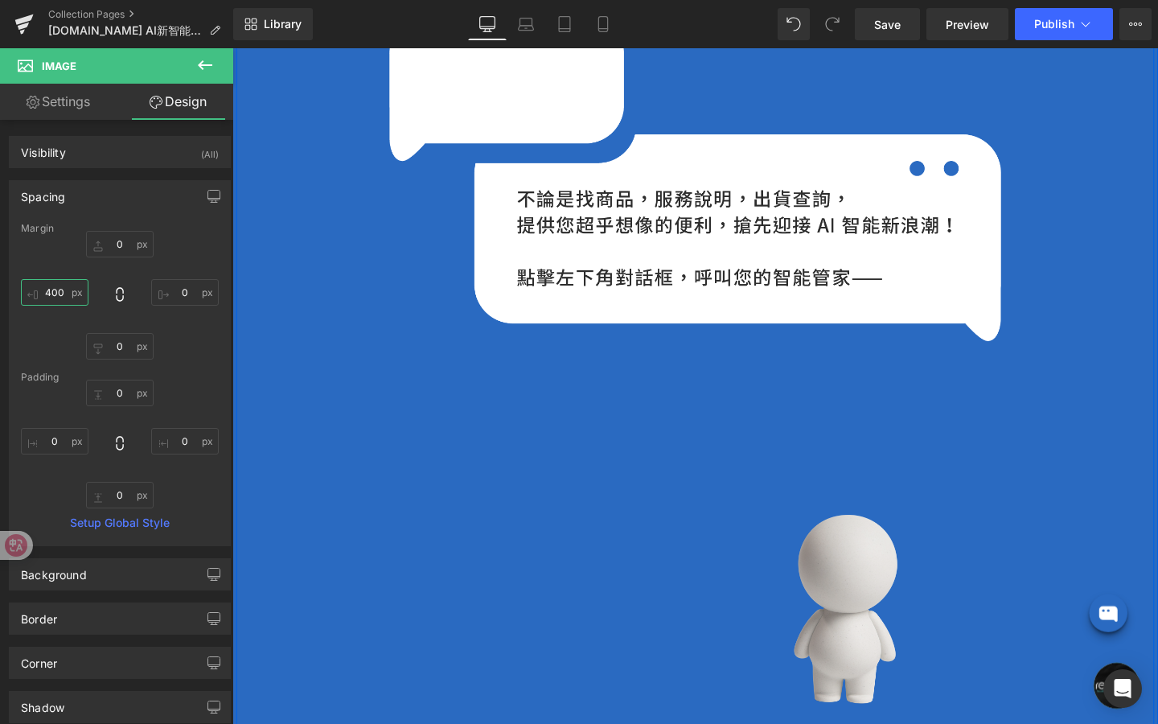
scroll to position [1122, 0]
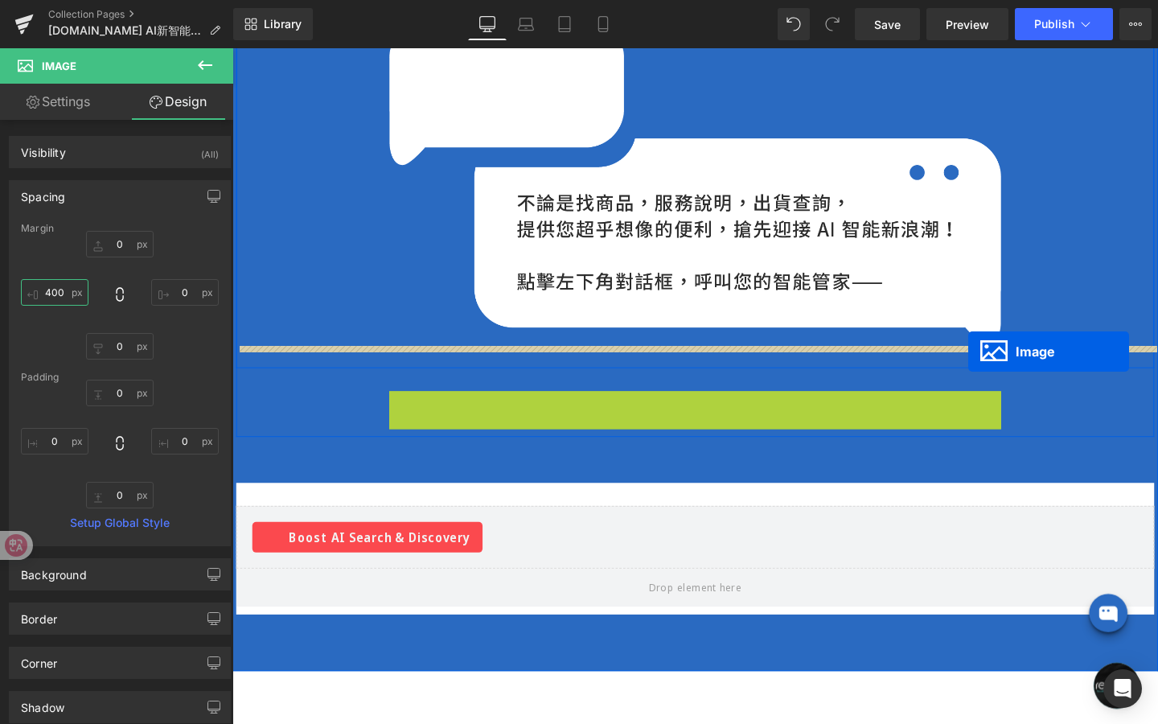
drag, startPoint x: 887, startPoint y: 648, endPoint x: 1006, endPoint y: 367, distance: 305.7
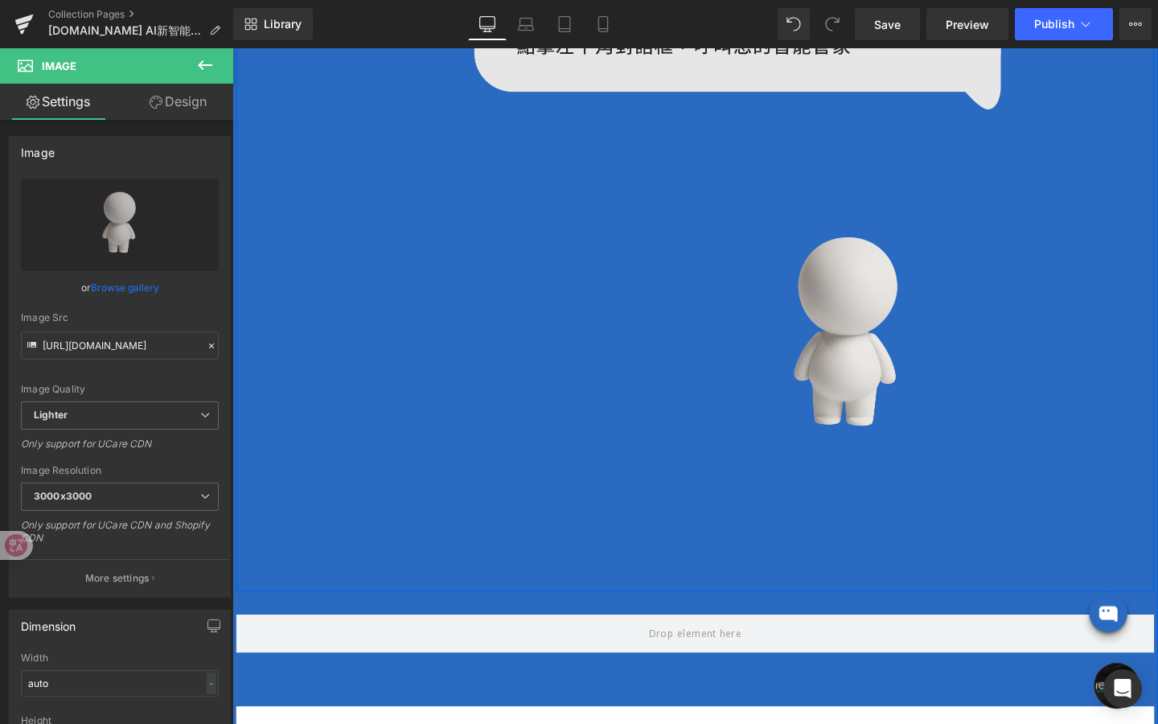
scroll to position [1372, 0]
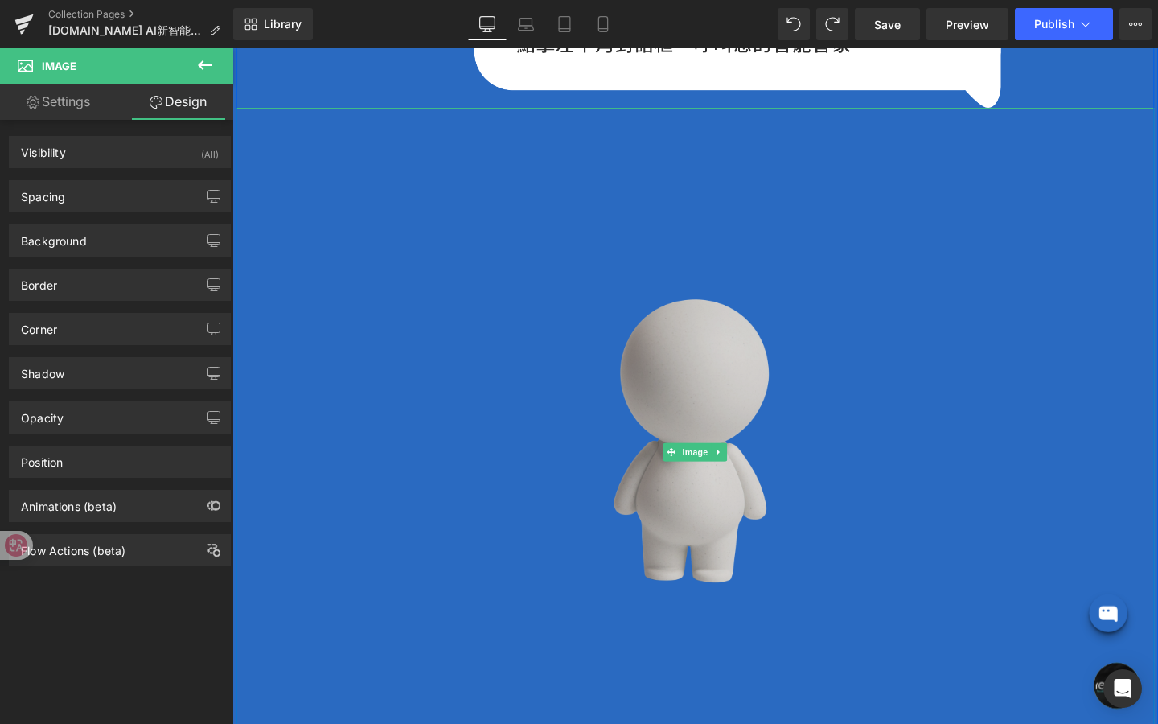
click at [705, 396] on img at bounding box center [719, 473] width 965 height 724
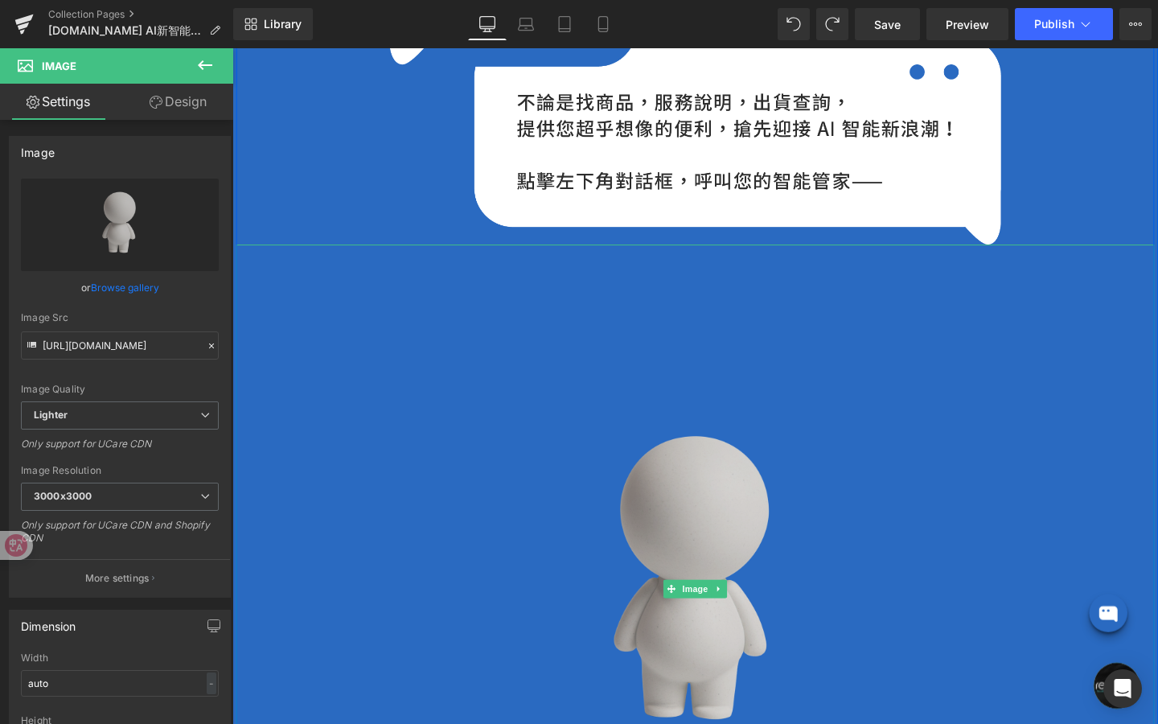
scroll to position [1216, 0]
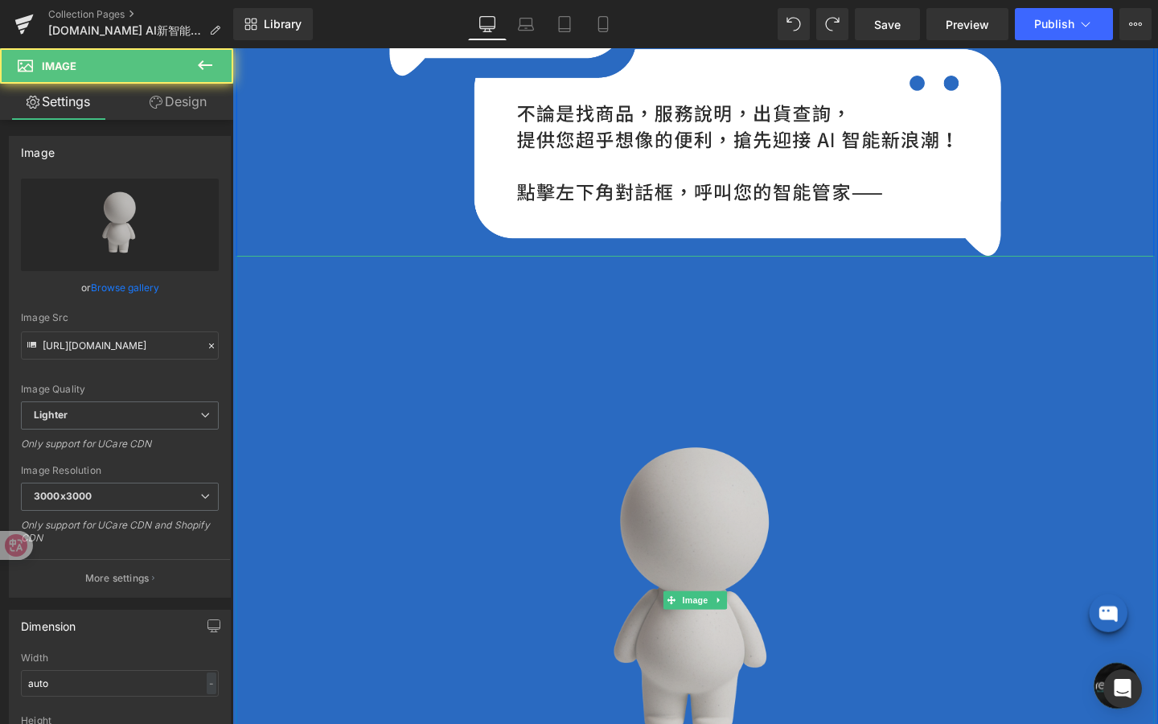
click at [730, 553] on img at bounding box center [719, 628] width 965 height 724
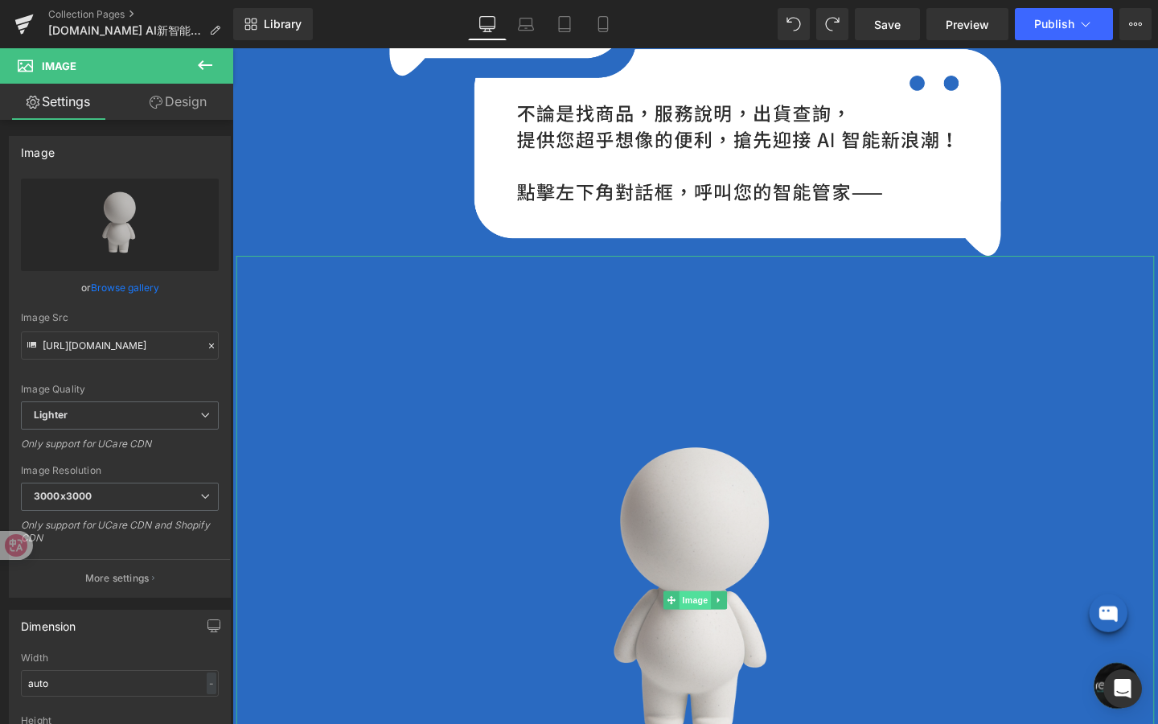
click at [721, 625] on span "Image" at bounding box center [719, 628] width 34 height 19
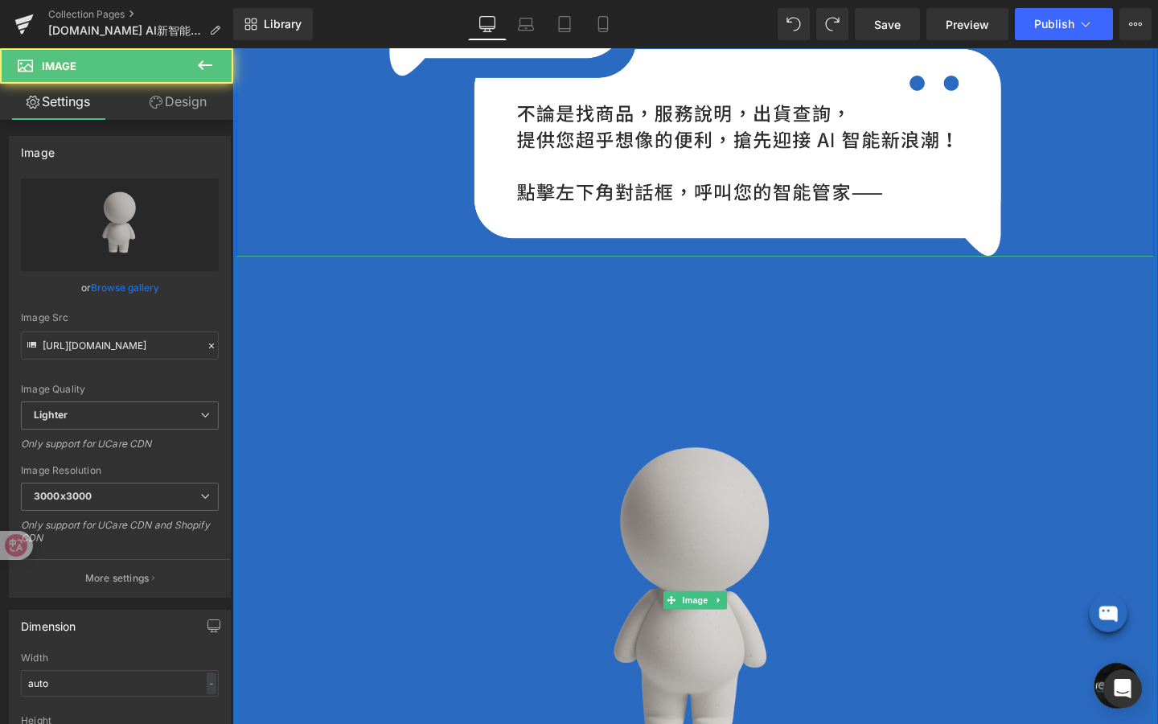
click at [577, 382] on img at bounding box center [719, 628] width 965 height 724
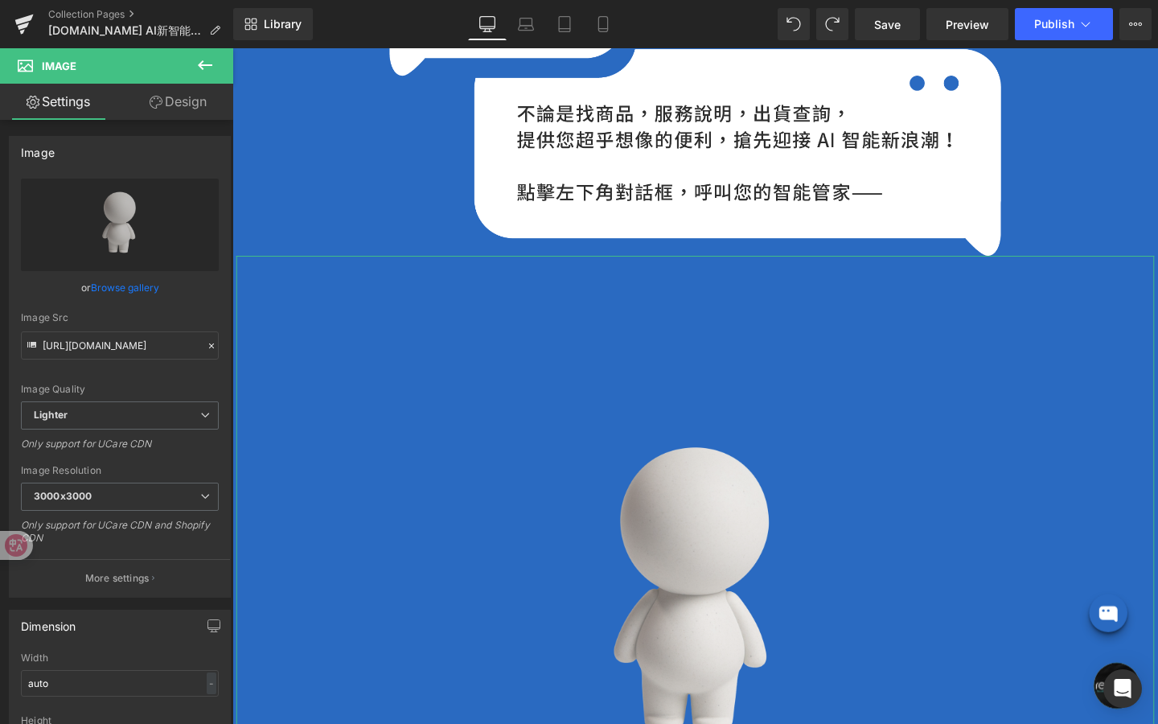
click at [191, 105] on link "Design" at bounding box center [178, 102] width 117 height 36
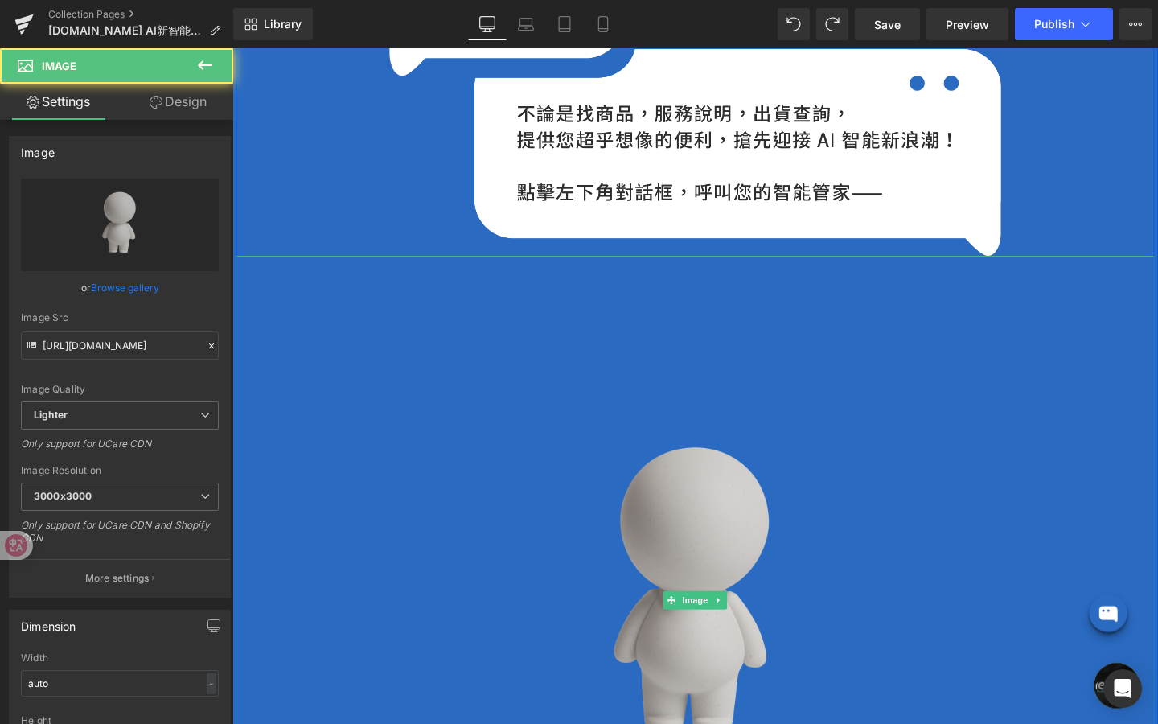
click at [595, 457] on img at bounding box center [719, 628] width 965 height 724
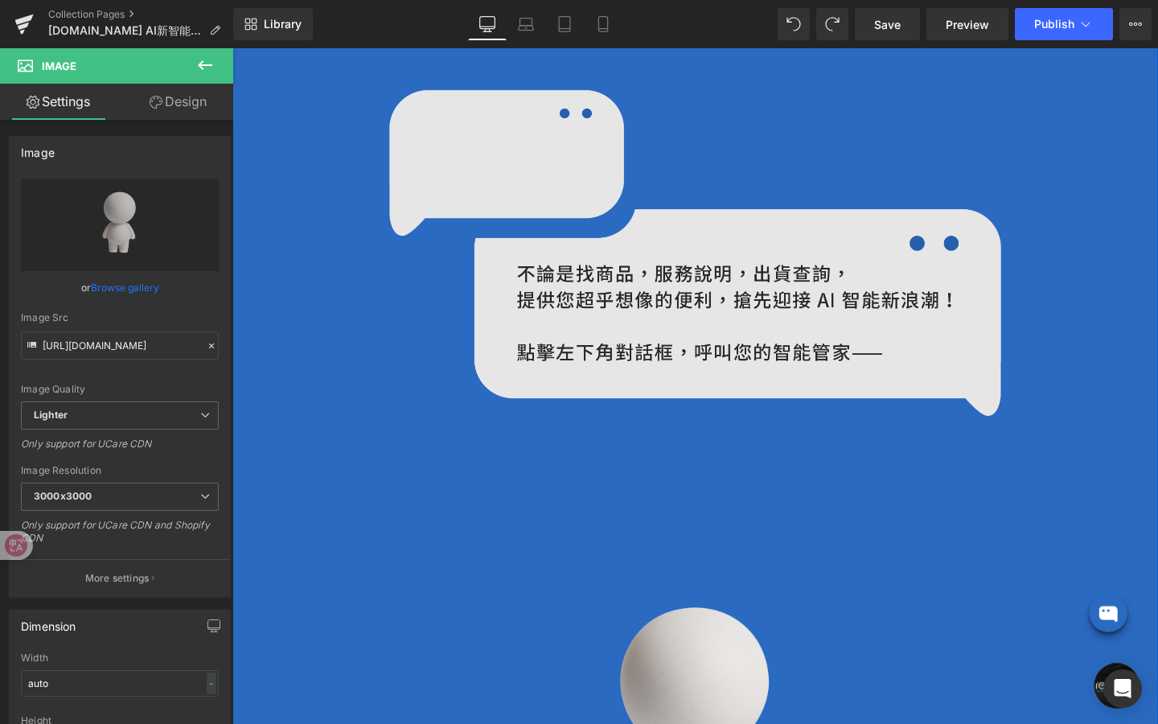
scroll to position [1064, 0]
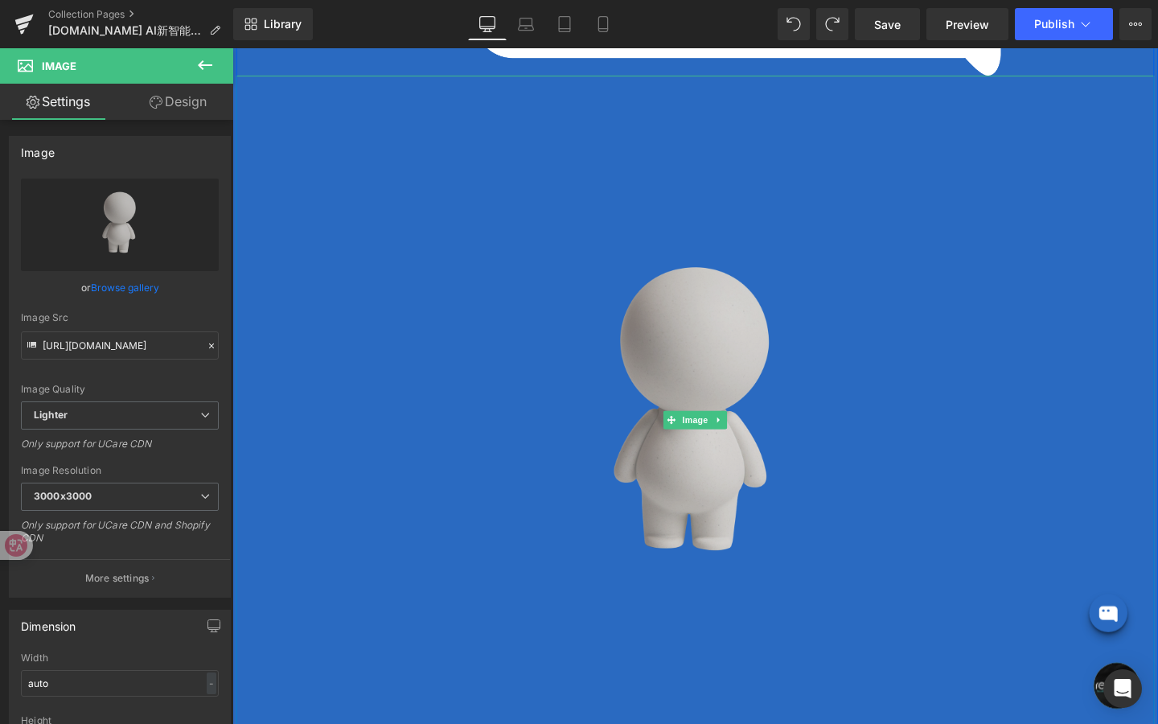
scroll to position [1413, 0]
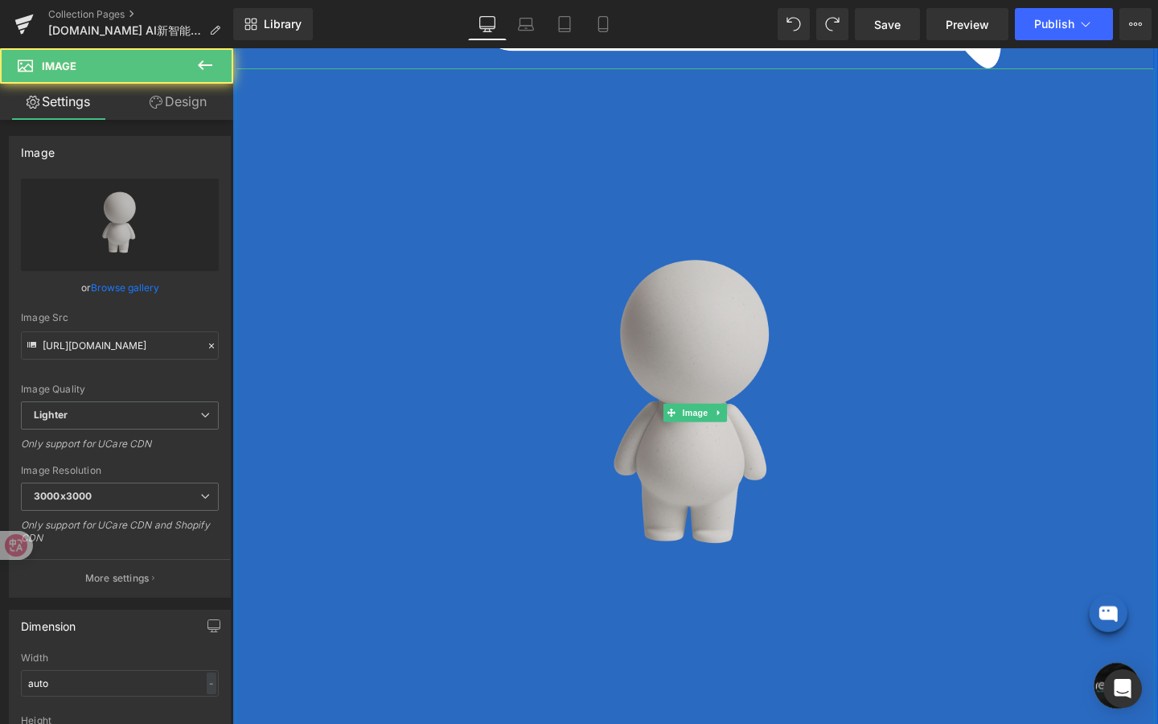
click at [850, 392] on img at bounding box center [719, 431] width 965 height 724
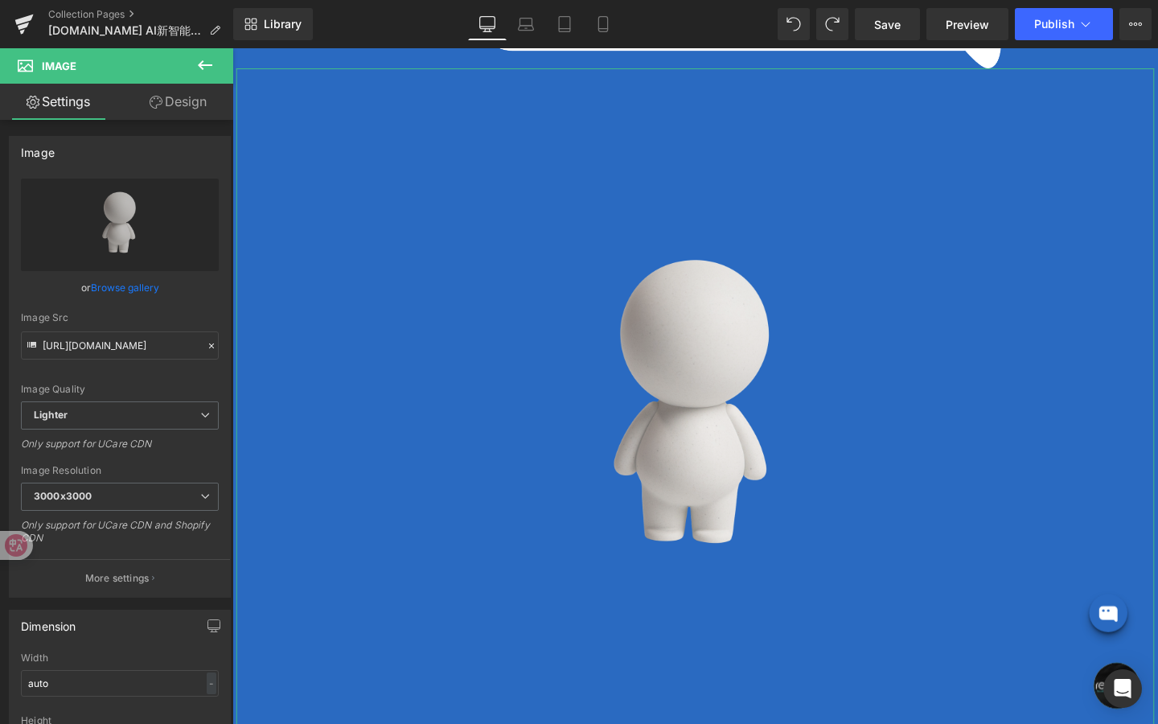
click at [178, 101] on link "Design" at bounding box center [178, 102] width 117 height 36
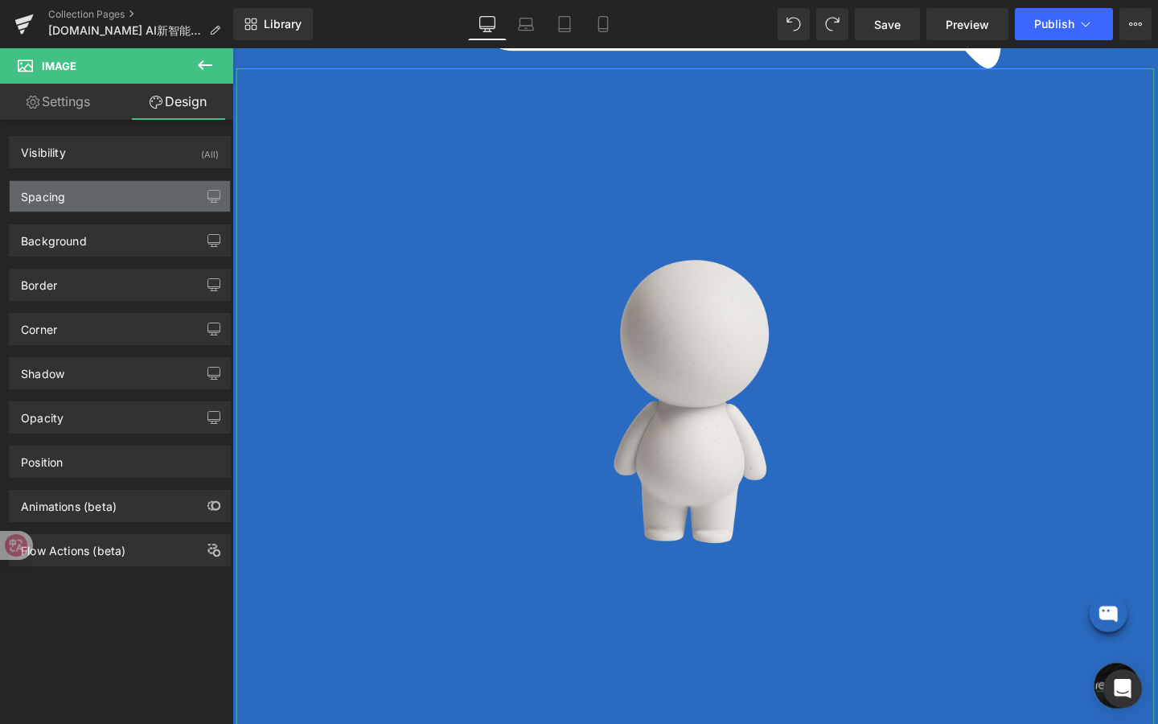
click at [138, 200] on div "Spacing" at bounding box center [120, 196] width 220 height 31
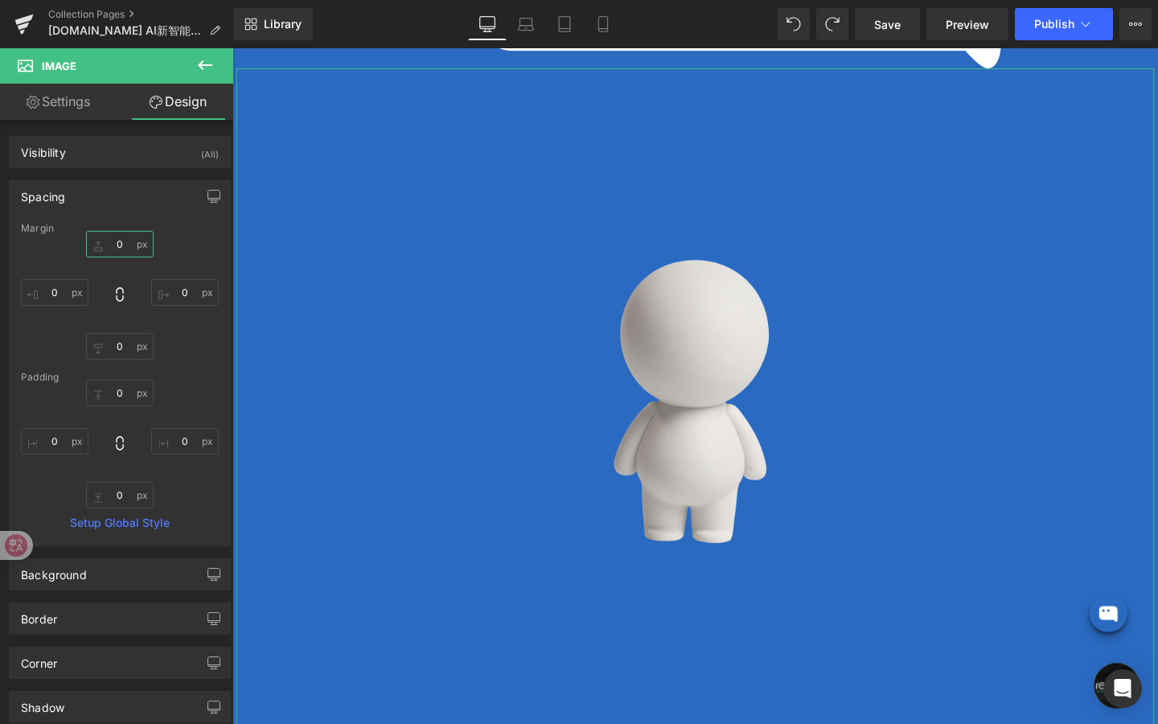
click at [127, 237] on input "0" at bounding box center [120, 244] width 68 height 27
click at [131, 383] on input "0" at bounding box center [120, 393] width 68 height 27
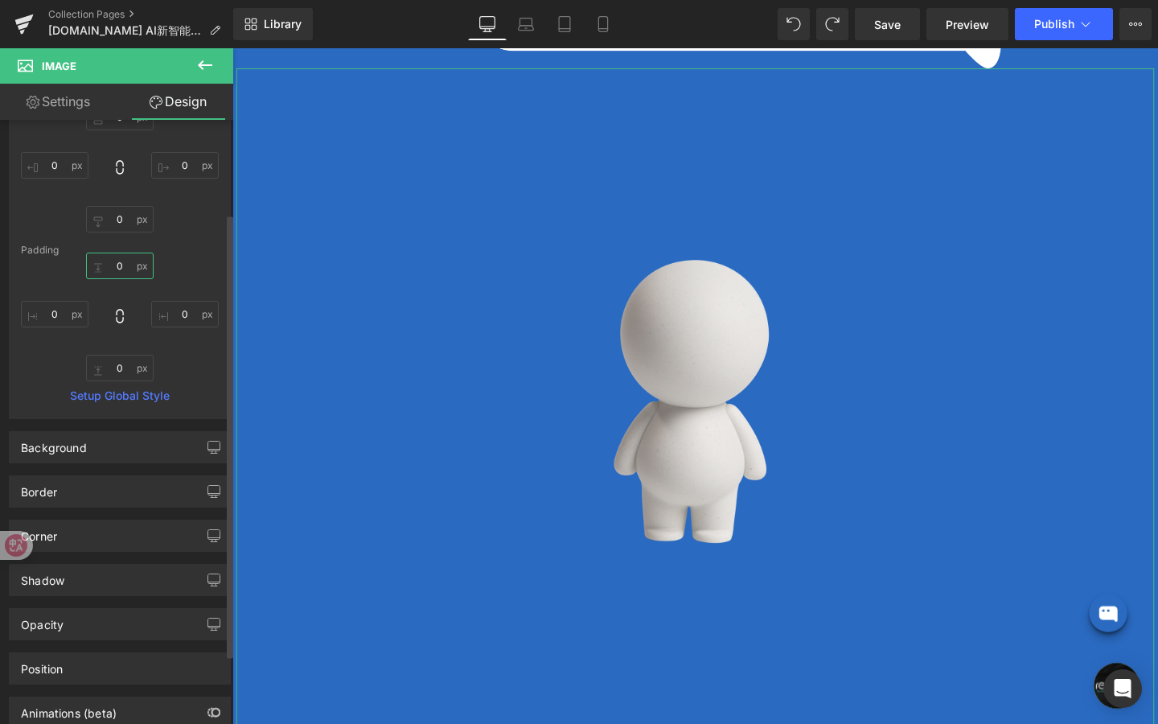
scroll to position [131, 0]
click at [106, 364] on input "0" at bounding box center [120, 364] width 68 height 27
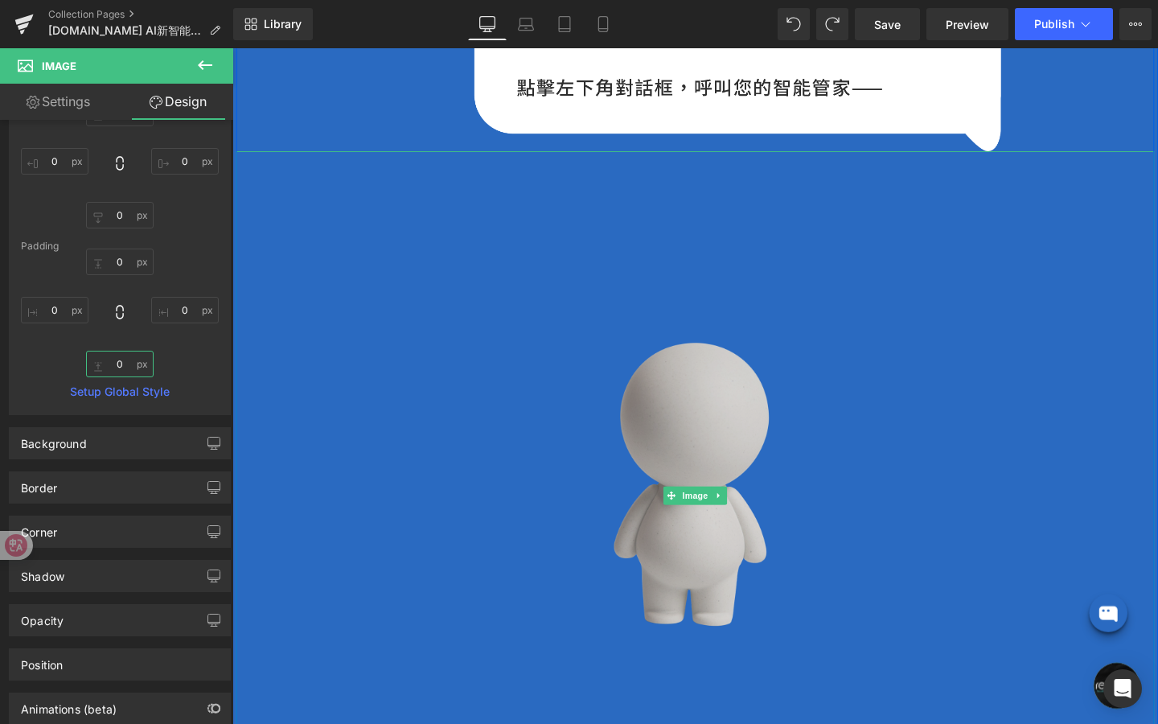
scroll to position [1306, 0]
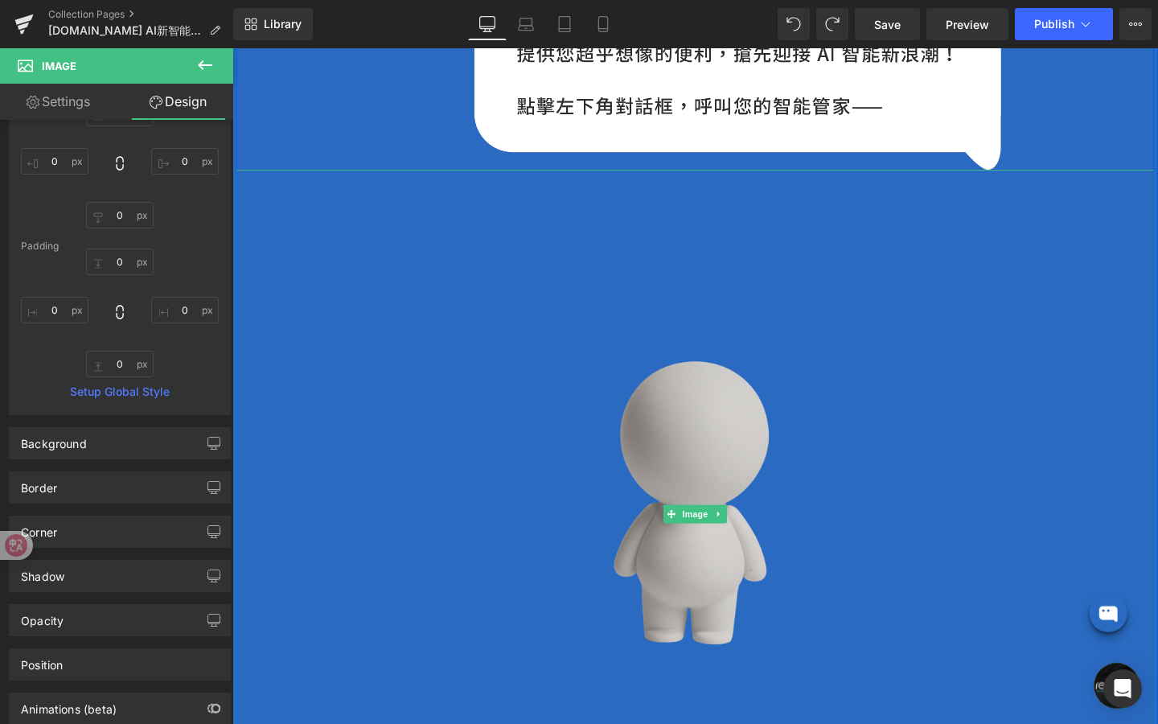
click at [796, 378] on img at bounding box center [719, 538] width 965 height 724
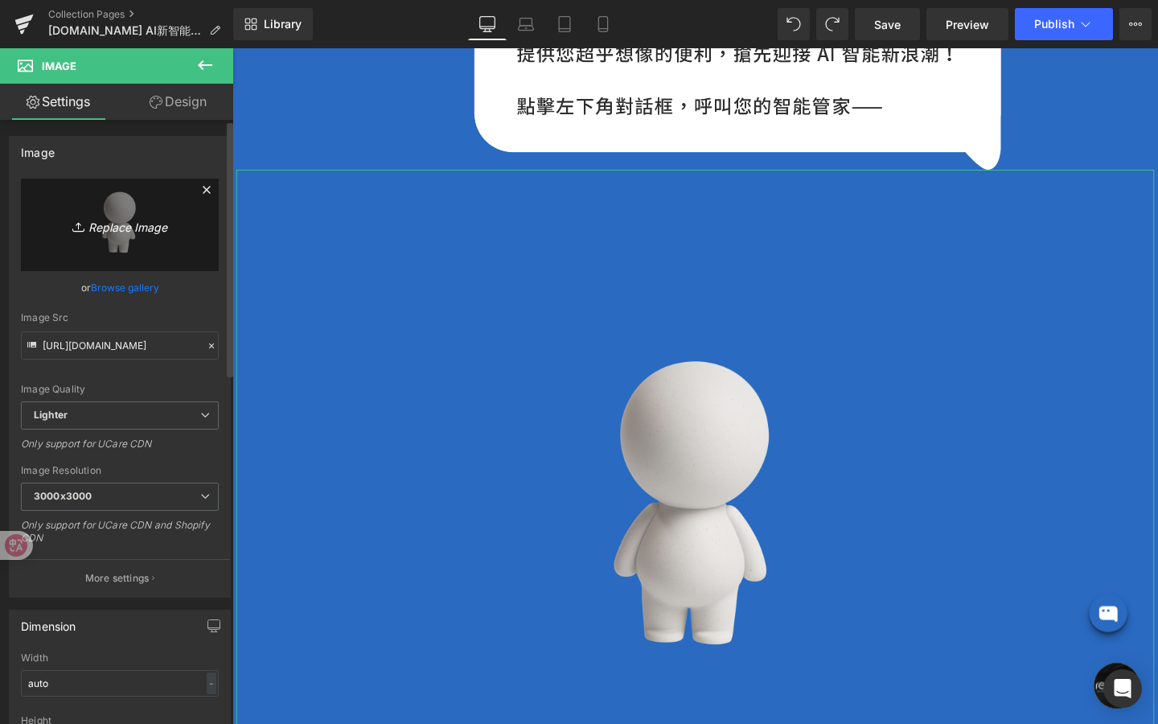
click at [177, 245] on link "Replace Image" at bounding box center [120, 225] width 198 height 93
type input "C:\fakepath\G-011.png"
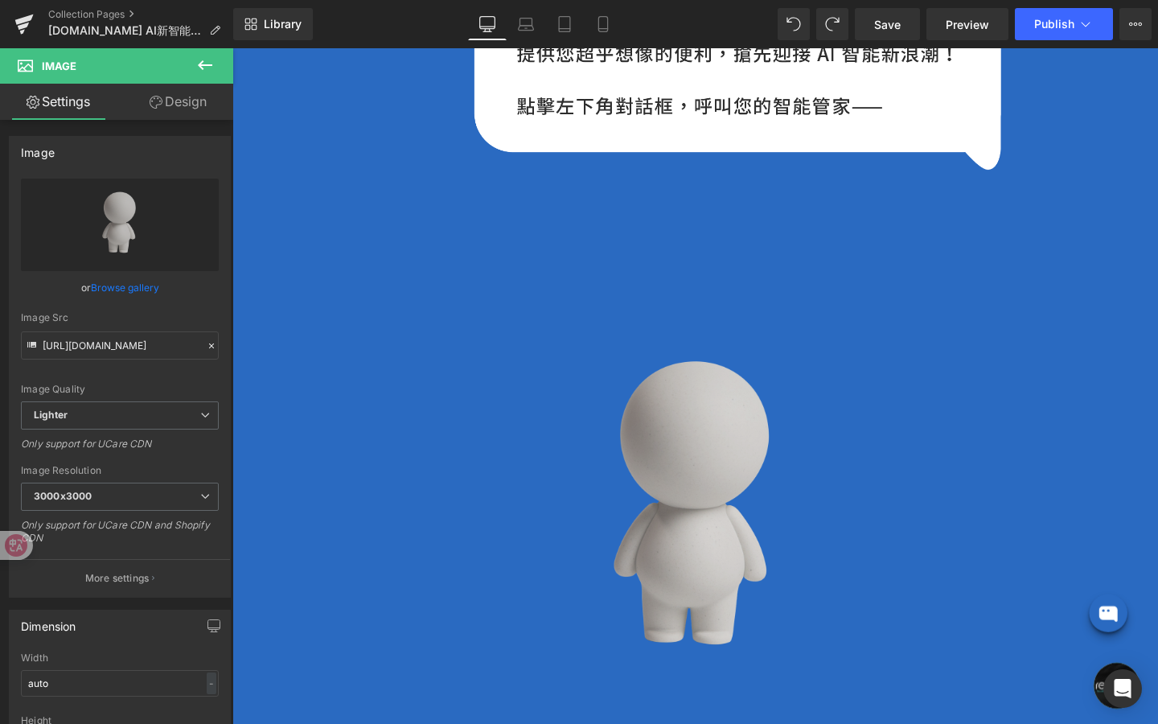
click at [894, 549] on img at bounding box center [719, 538] width 965 height 724
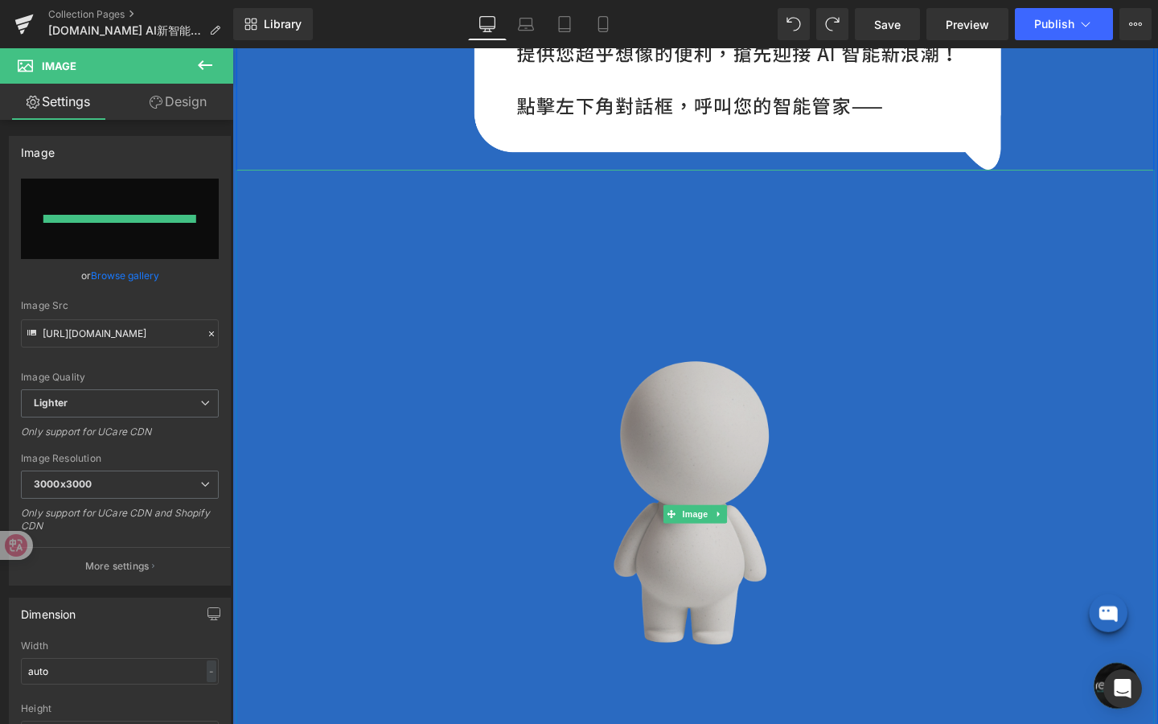
type input "[URL][DOMAIN_NAME]"
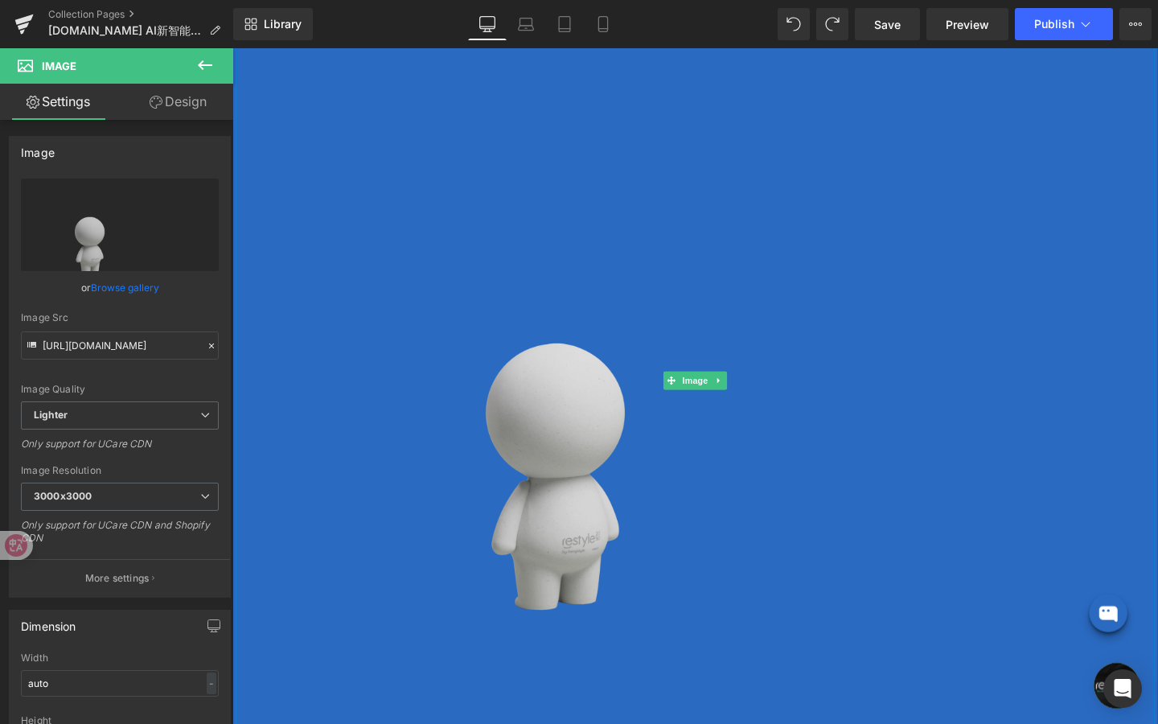
scroll to position [1463, 0]
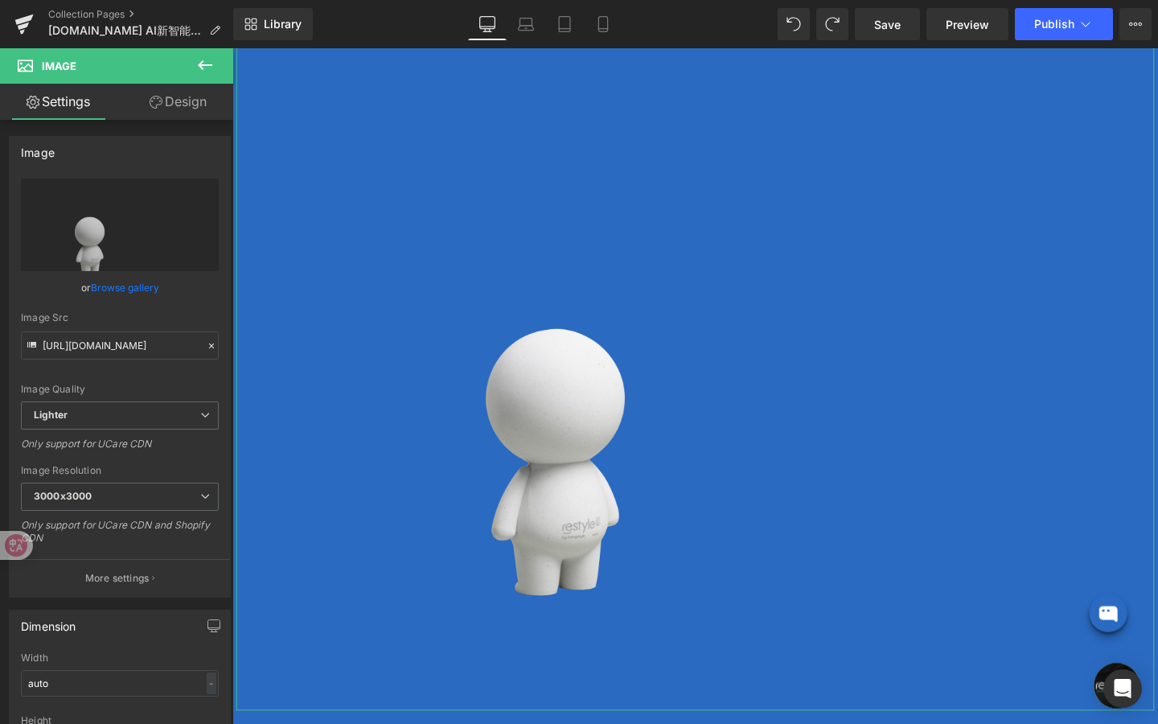
click at [200, 106] on link "Design" at bounding box center [178, 102] width 117 height 36
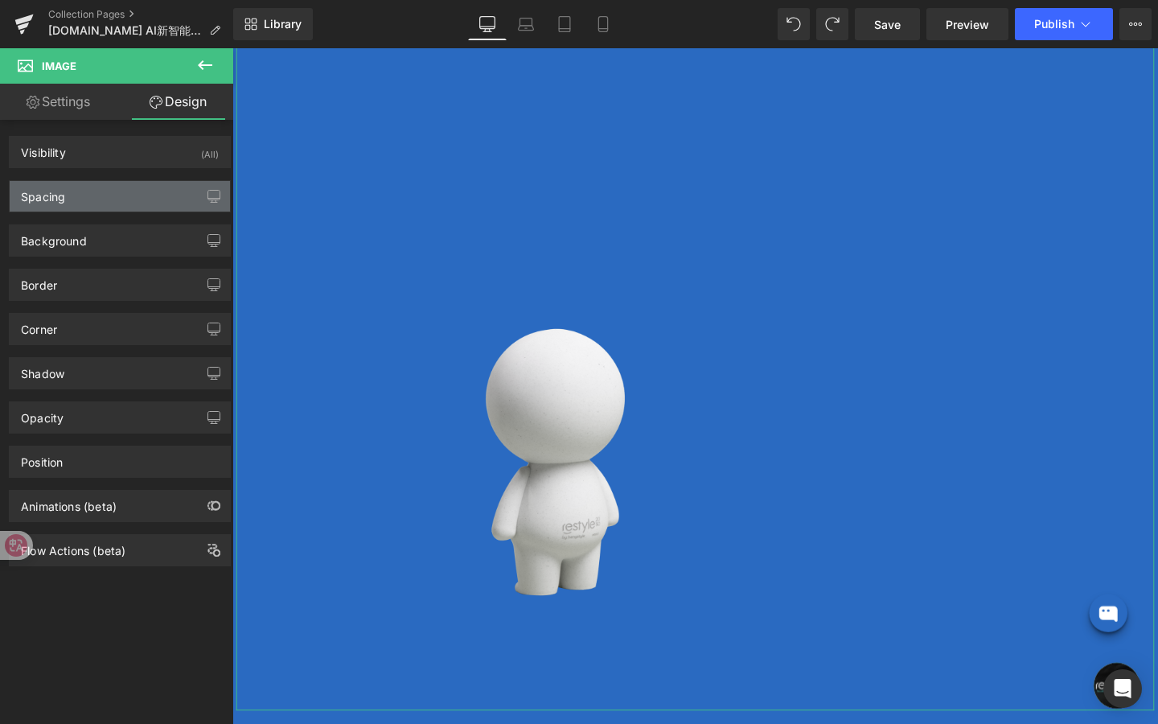
click at [136, 208] on div "Spacing" at bounding box center [120, 196] width 220 height 31
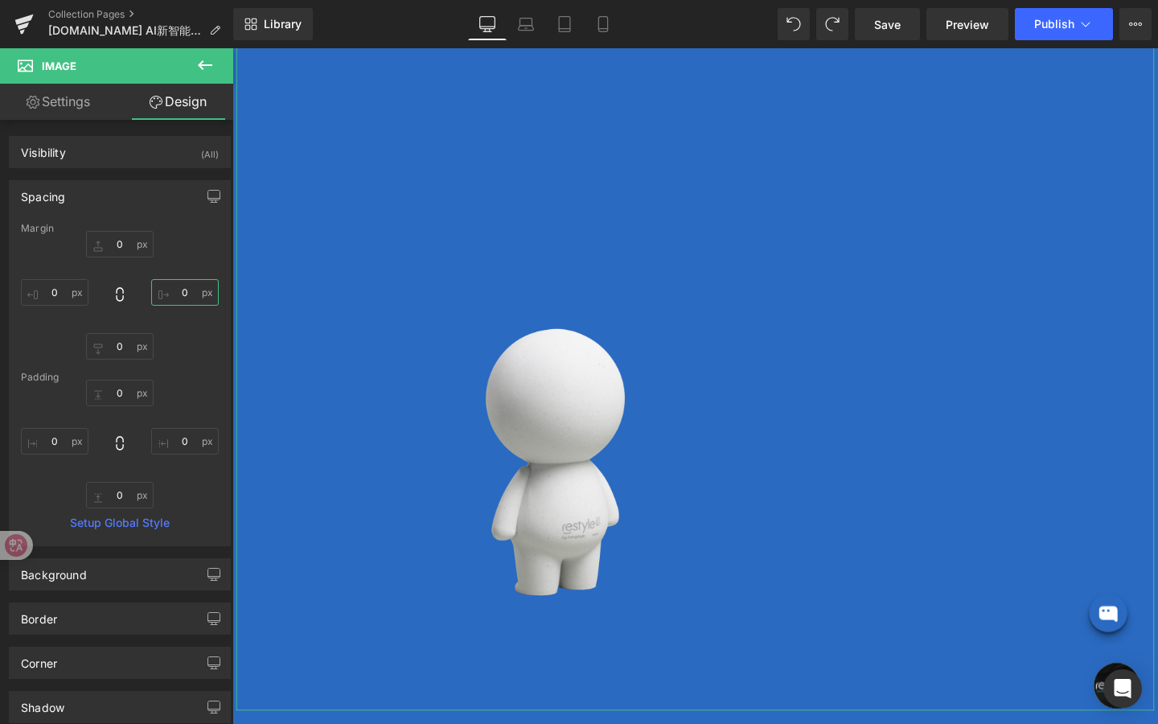
click at [174, 304] on input "0" at bounding box center [185, 292] width 68 height 27
click at [181, 448] on input "0" at bounding box center [185, 441] width 68 height 27
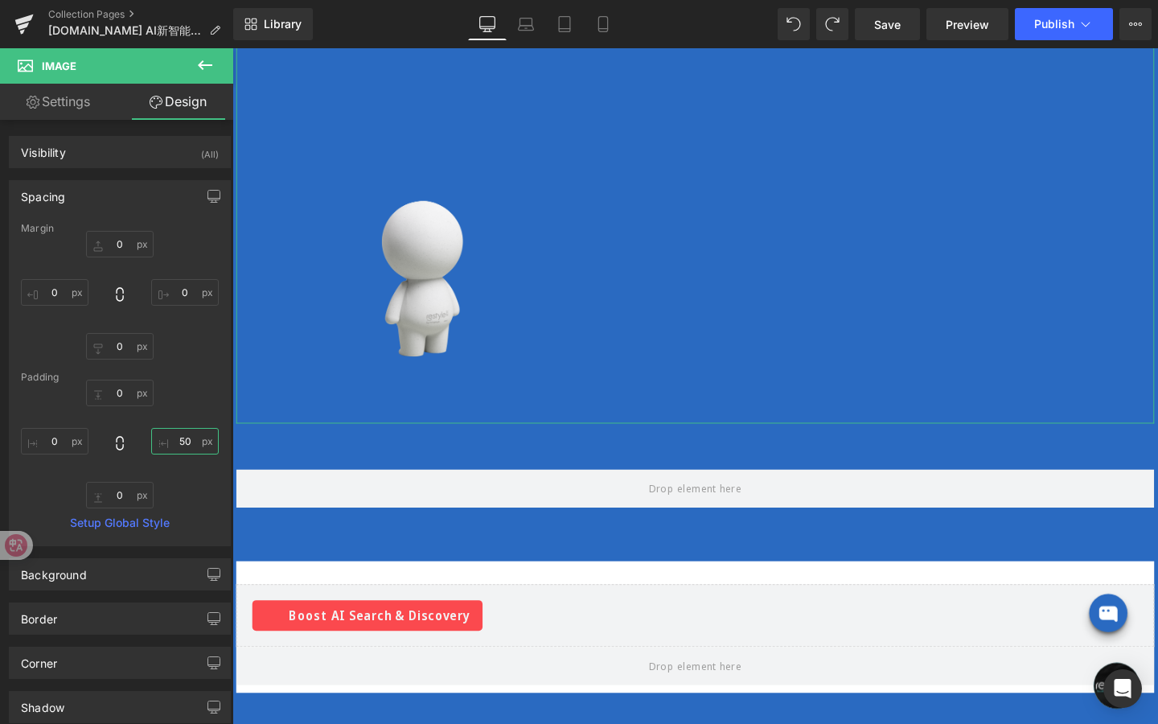
type input "5"
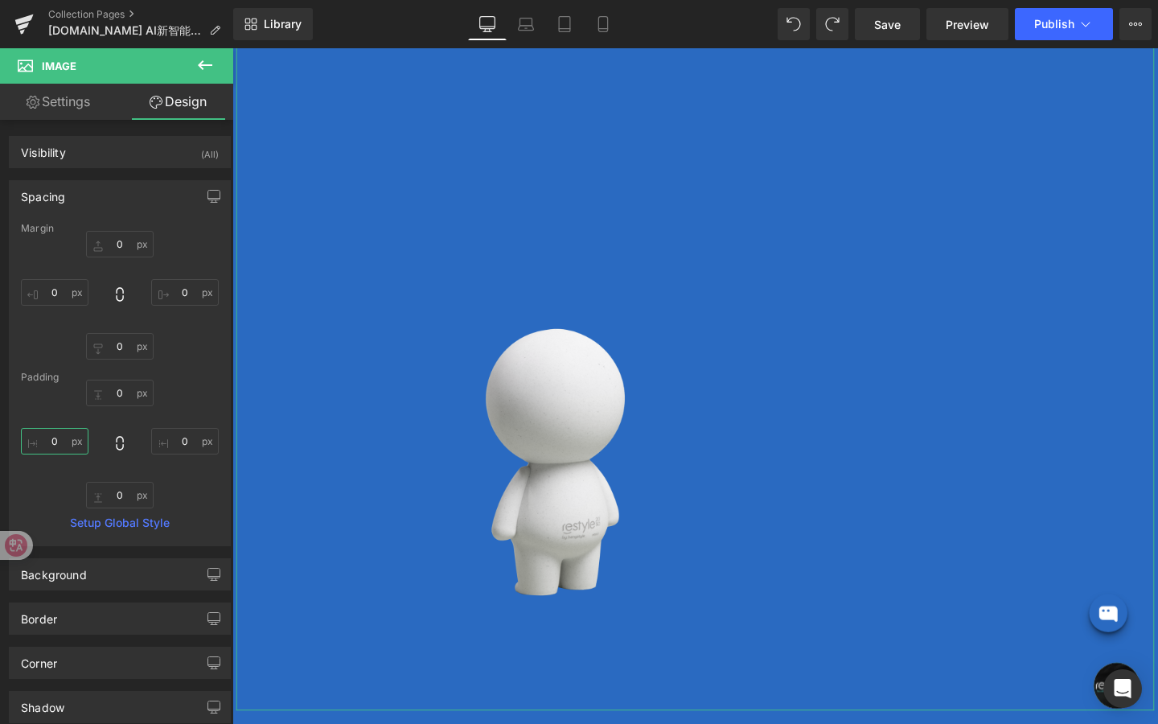
click at [58, 442] on input "0" at bounding box center [55, 441] width 68 height 27
type input "500"
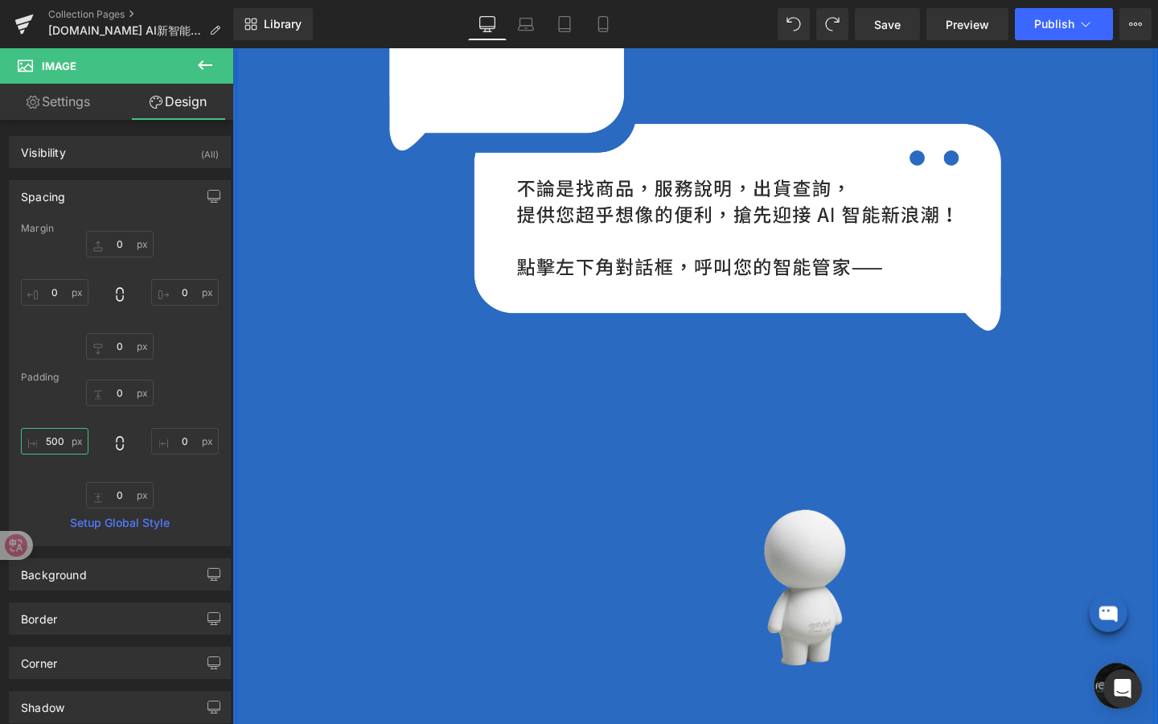
scroll to position [1130, 0]
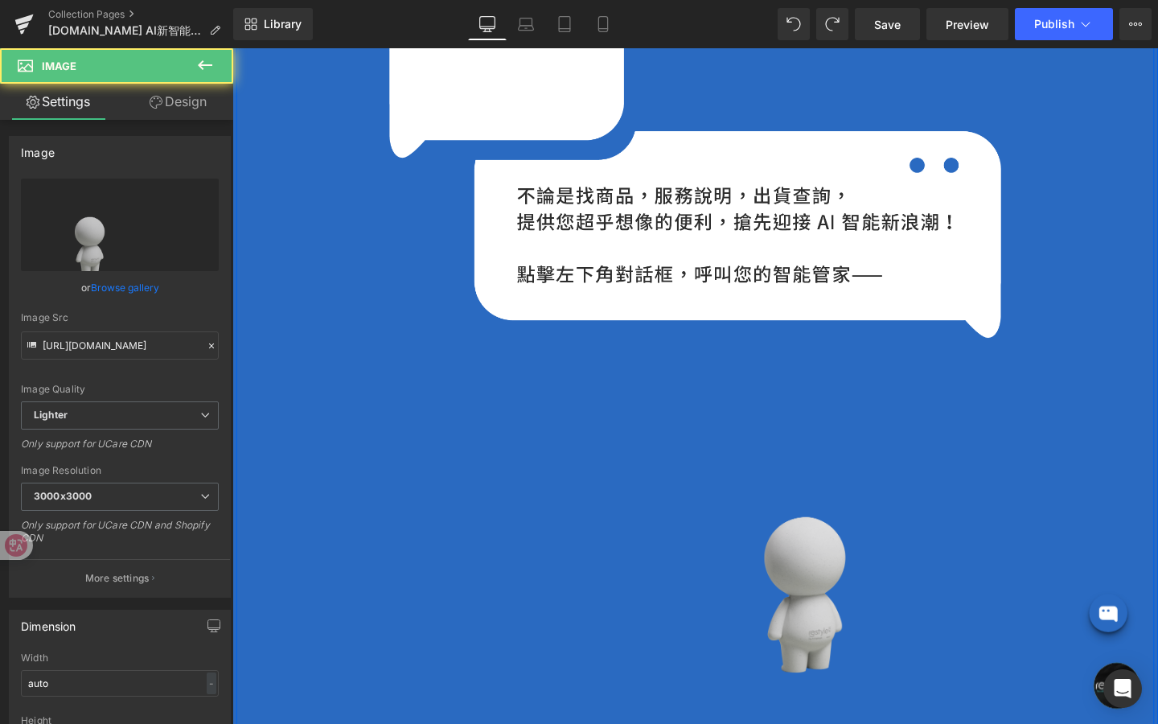
click at [858, 619] on img at bounding box center [719, 563] width 965 height 422
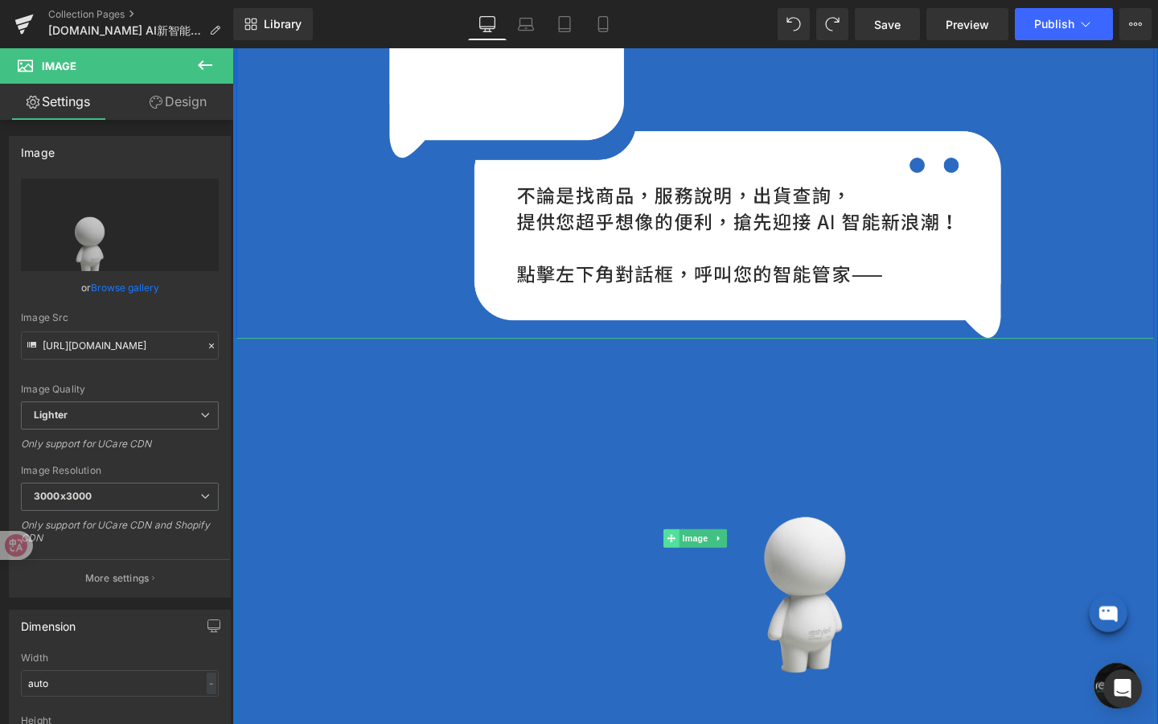
click at [723, 570] on span "Image" at bounding box center [719, 562] width 34 height 19
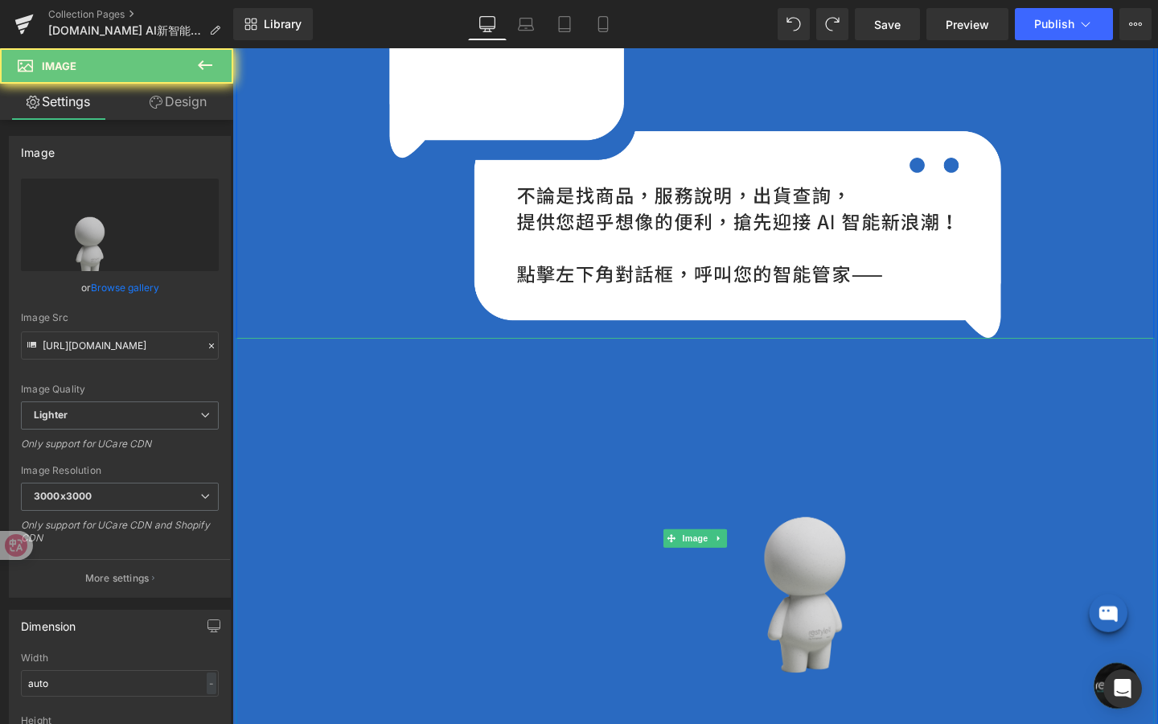
click at [865, 615] on img at bounding box center [719, 563] width 965 height 422
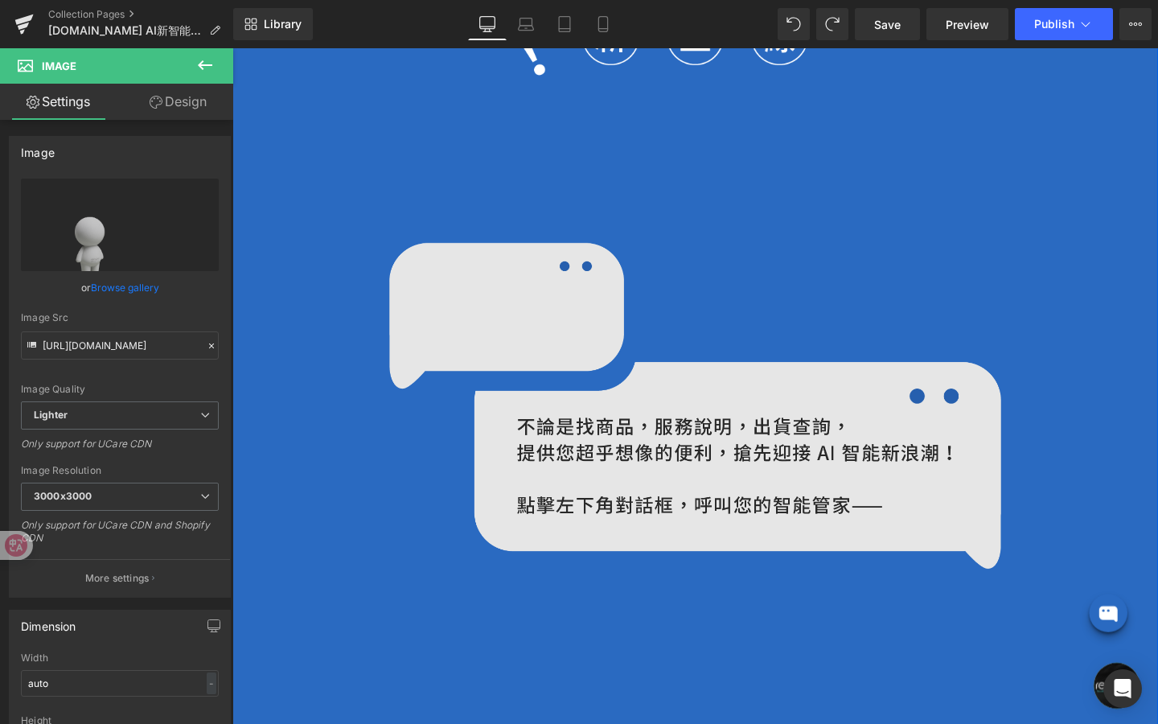
click at [672, 422] on img at bounding box center [719, 424] width 644 height 343
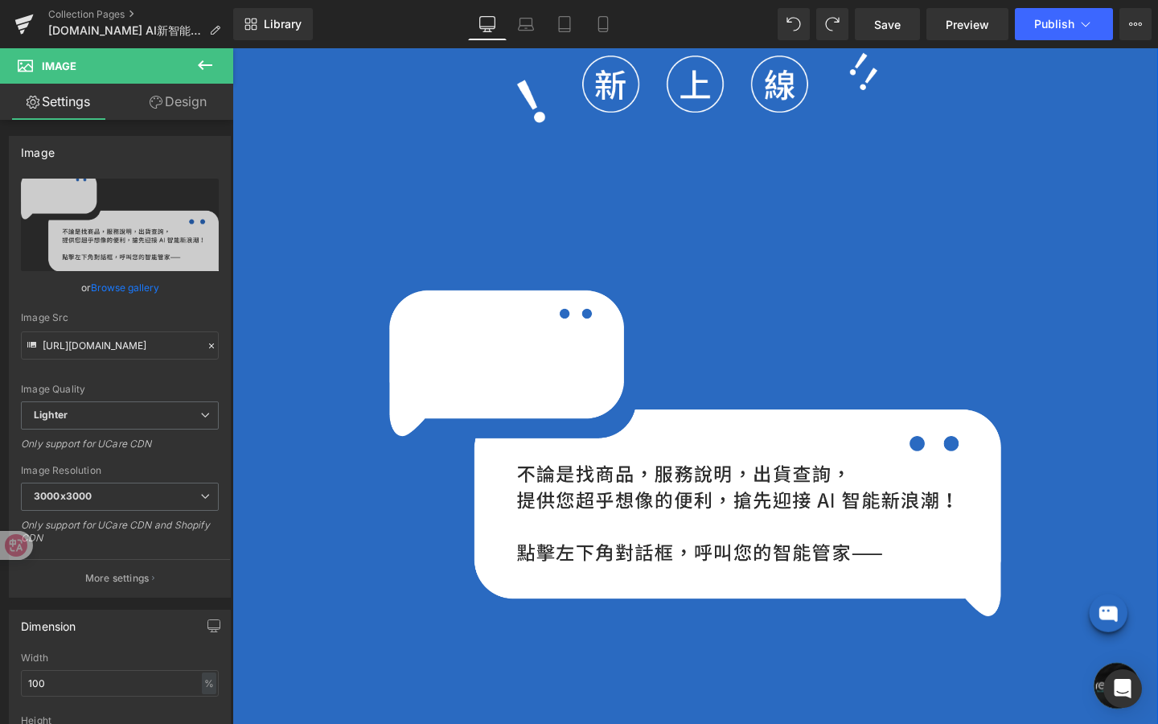
click at [698, 252] on div "Image" at bounding box center [719, 97] width 965 height 362
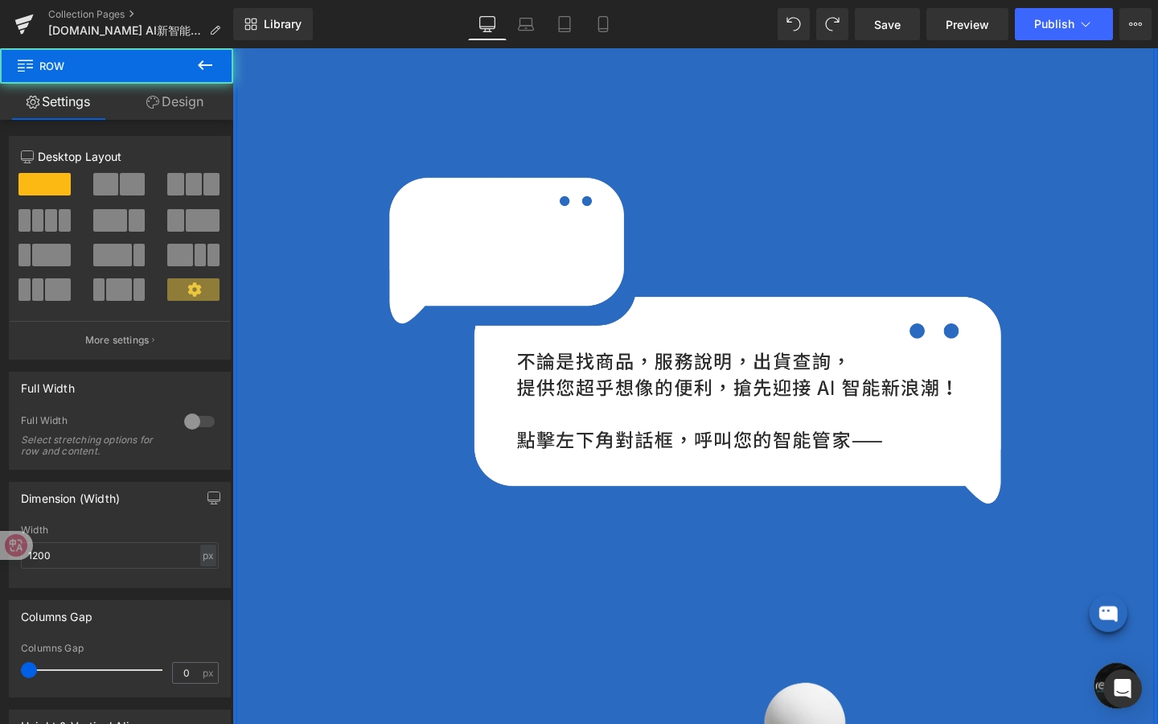
scroll to position [994, 0]
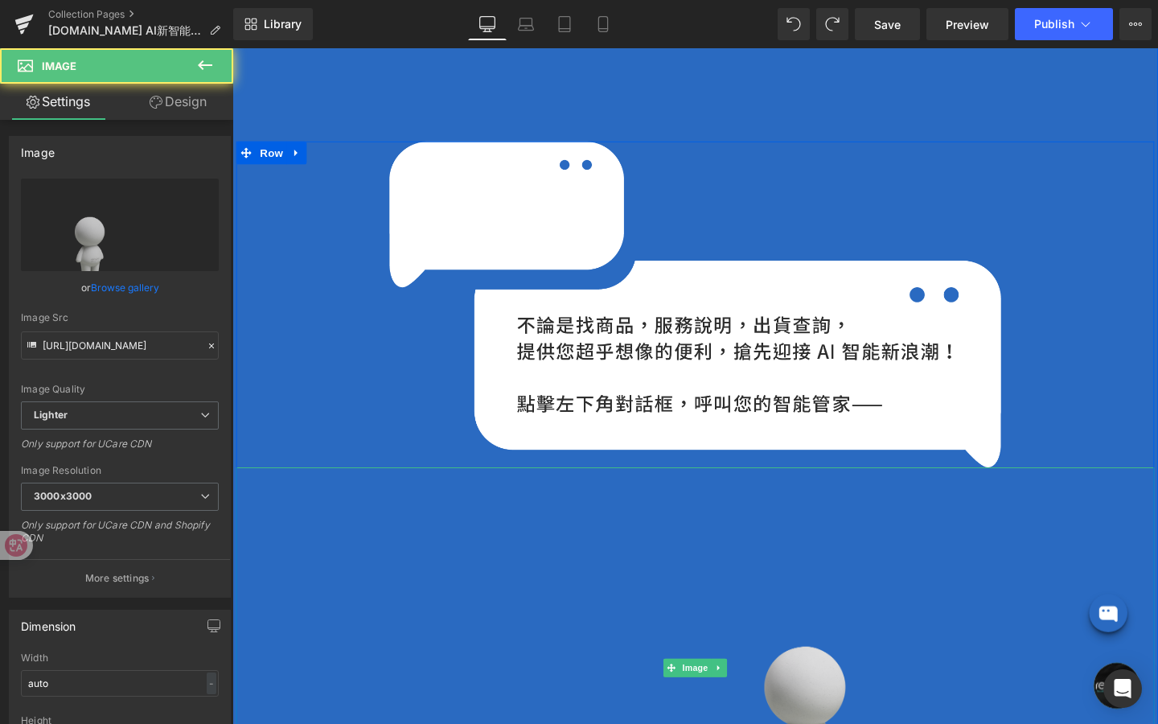
click at [832, 712] on img at bounding box center [719, 700] width 965 height 422
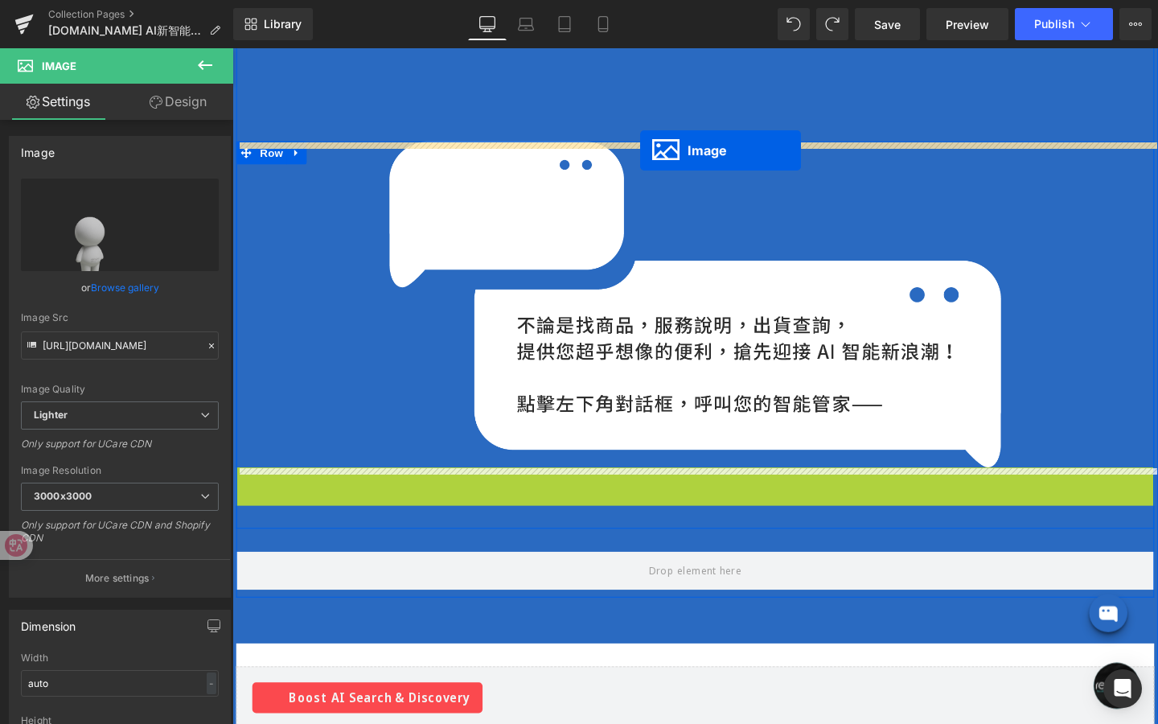
drag, startPoint x: 722, startPoint y: 710, endPoint x: 660, endPoint y: 150, distance: 564.1
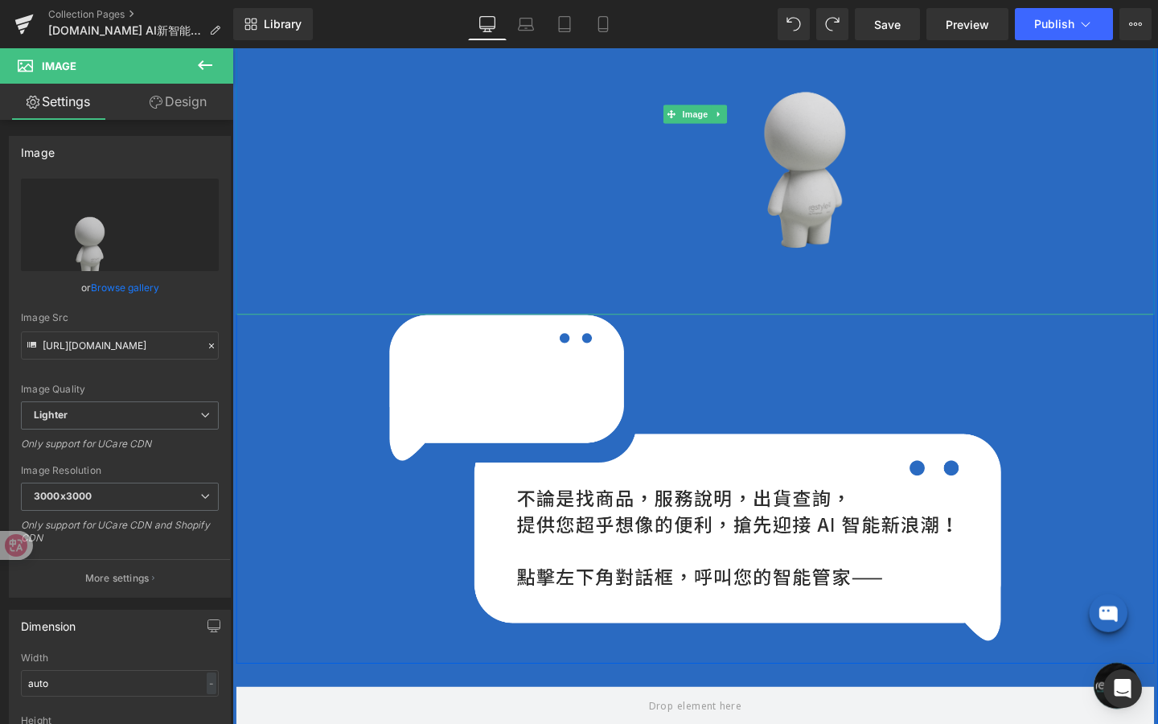
scroll to position [1236, 0]
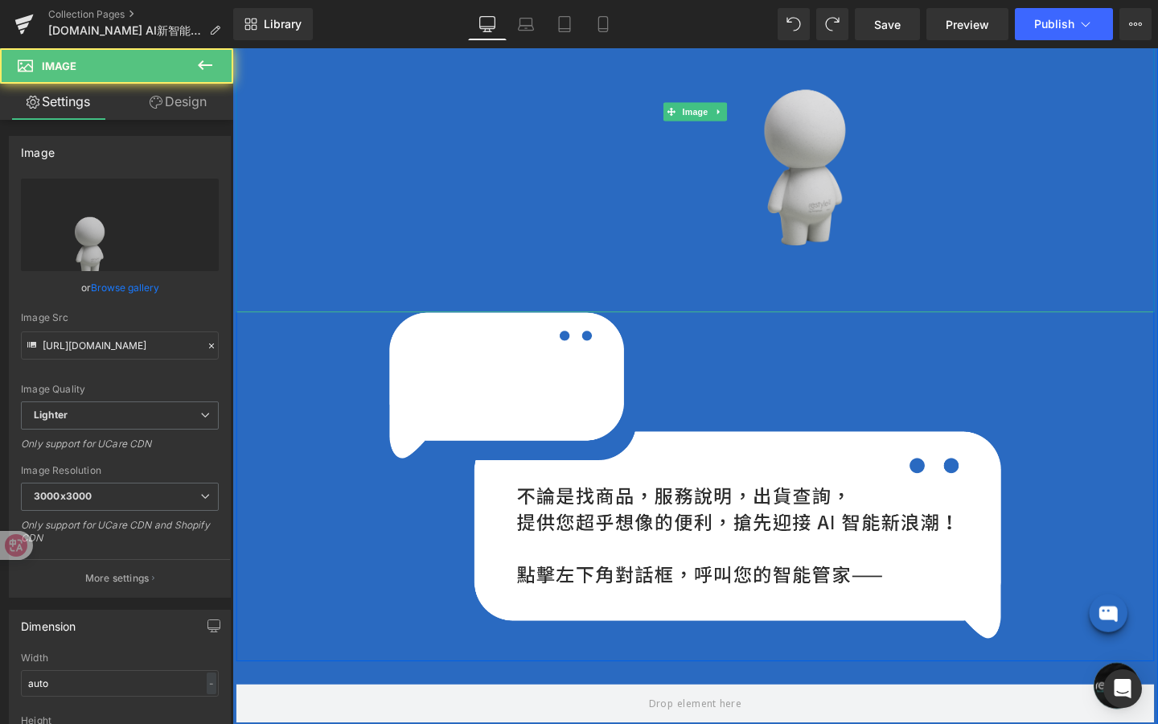
click at [862, 183] on img at bounding box center [719, 114] width 965 height 422
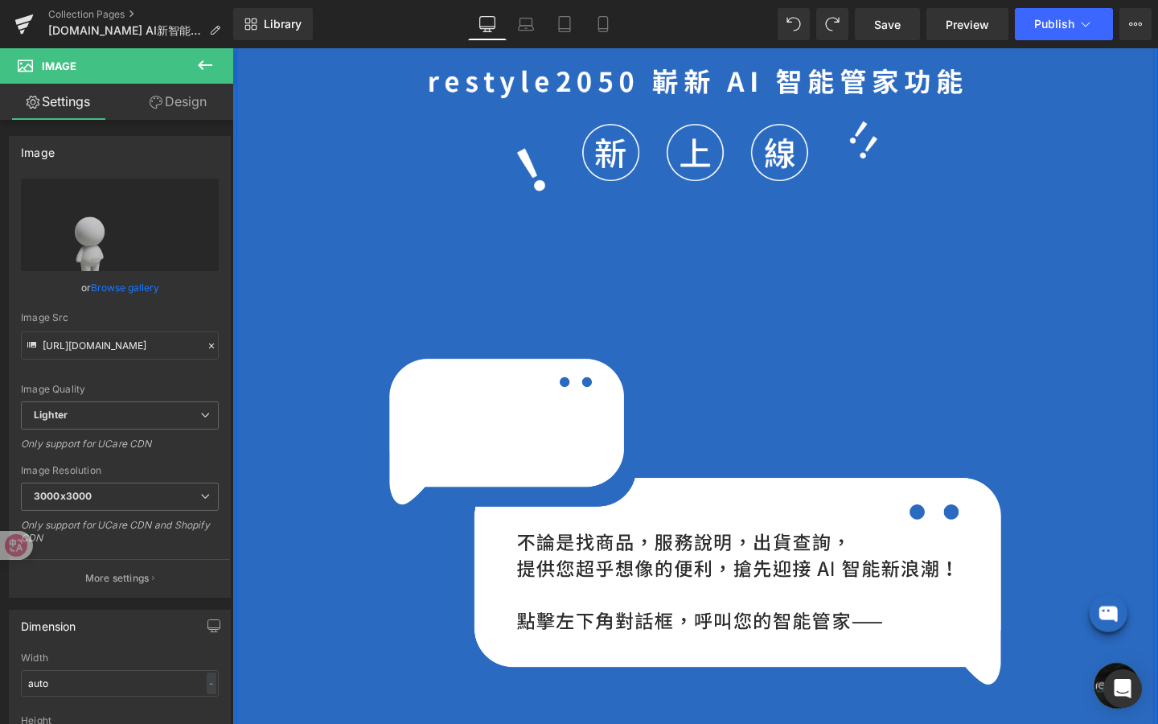
scroll to position [751, 0]
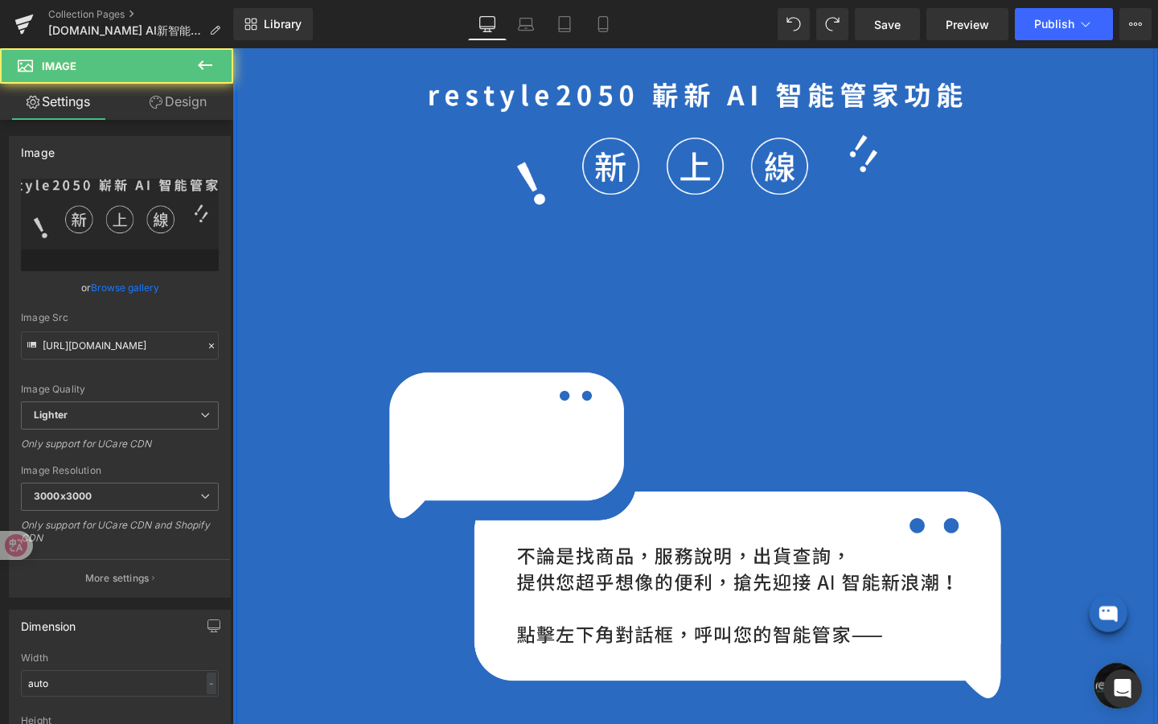
click at [672, 282] on div "Image" at bounding box center [719, 184] width 563 height 201
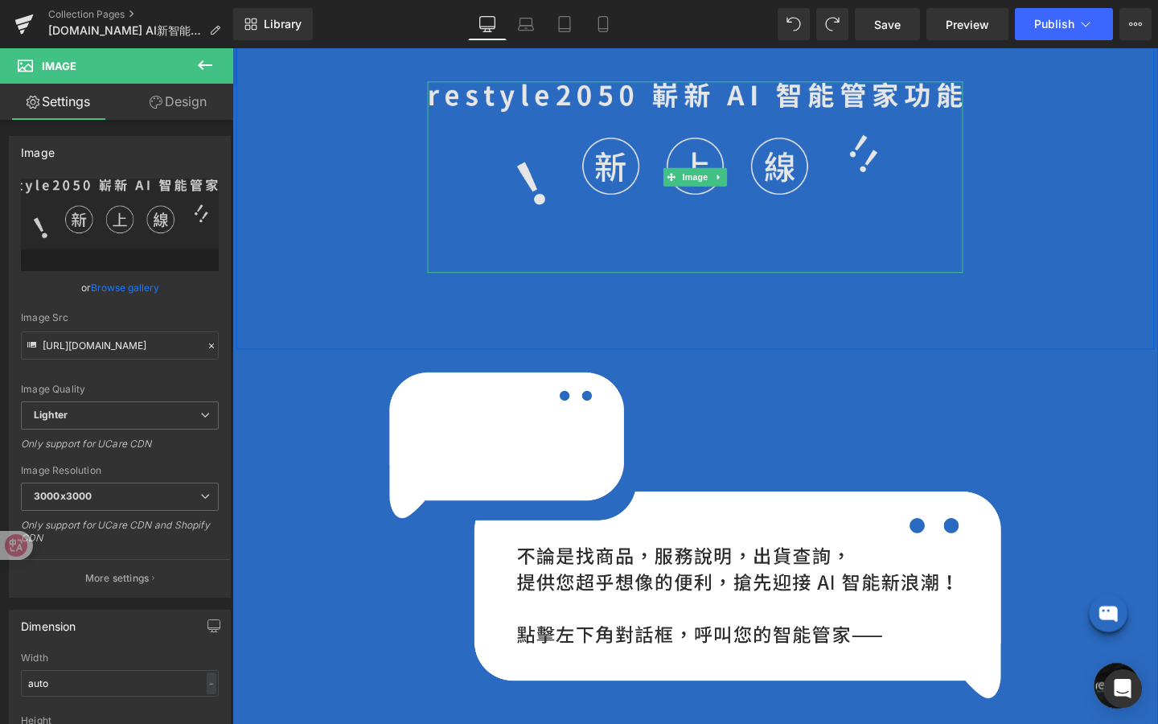
click at [664, 271] on img at bounding box center [719, 184] width 563 height 201
drag, startPoint x: 724, startPoint y: 285, endPoint x: 707, endPoint y: 212, distance: 74.3
click at [707, 212] on div "Image" at bounding box center [719, 184] width 563 height 201
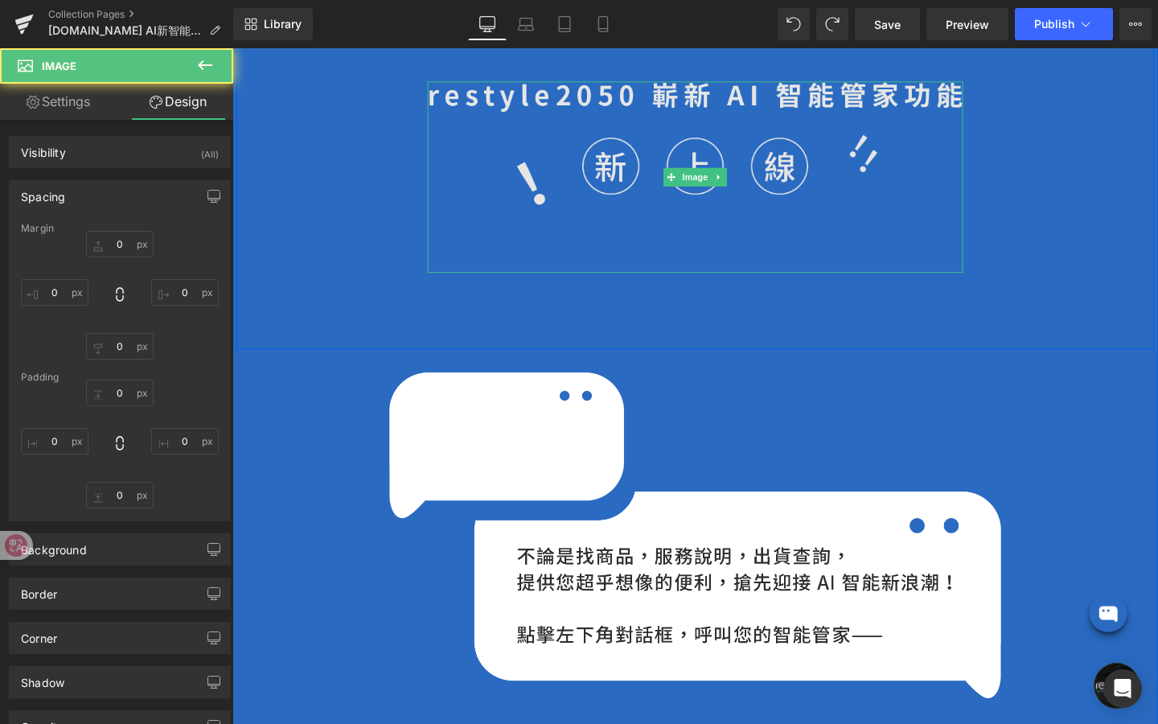
type input "100"
type input "250"
type input "100"
type input "250"
type input "0"
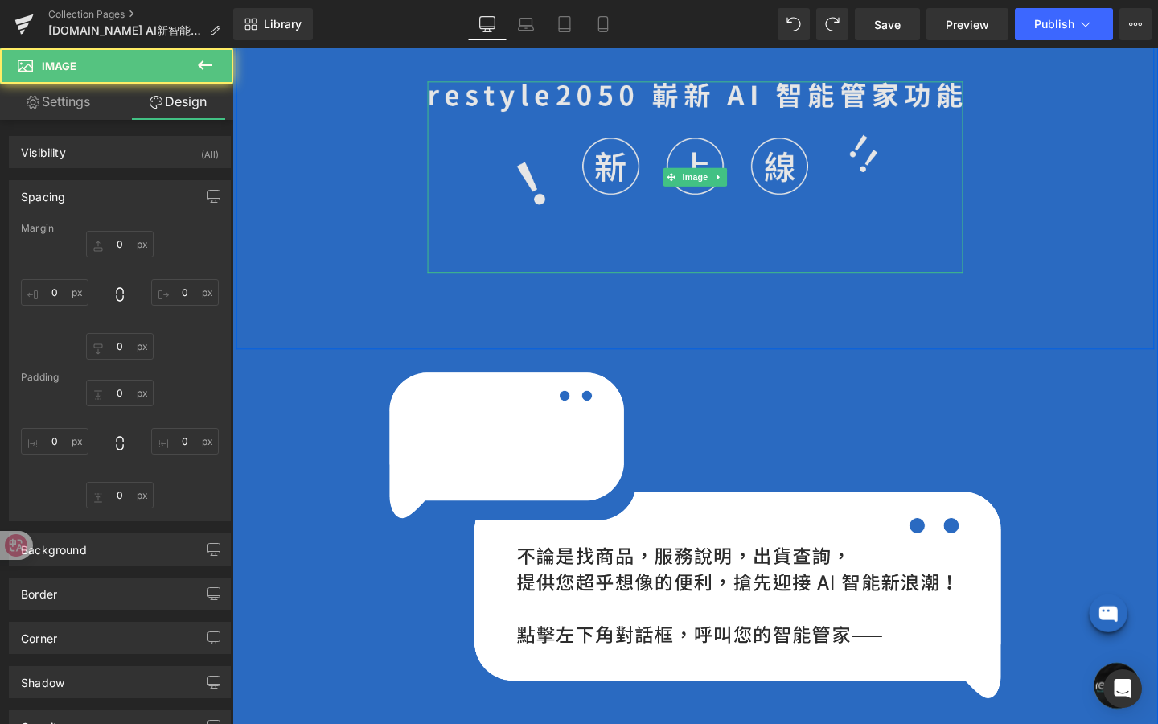
type input "0"
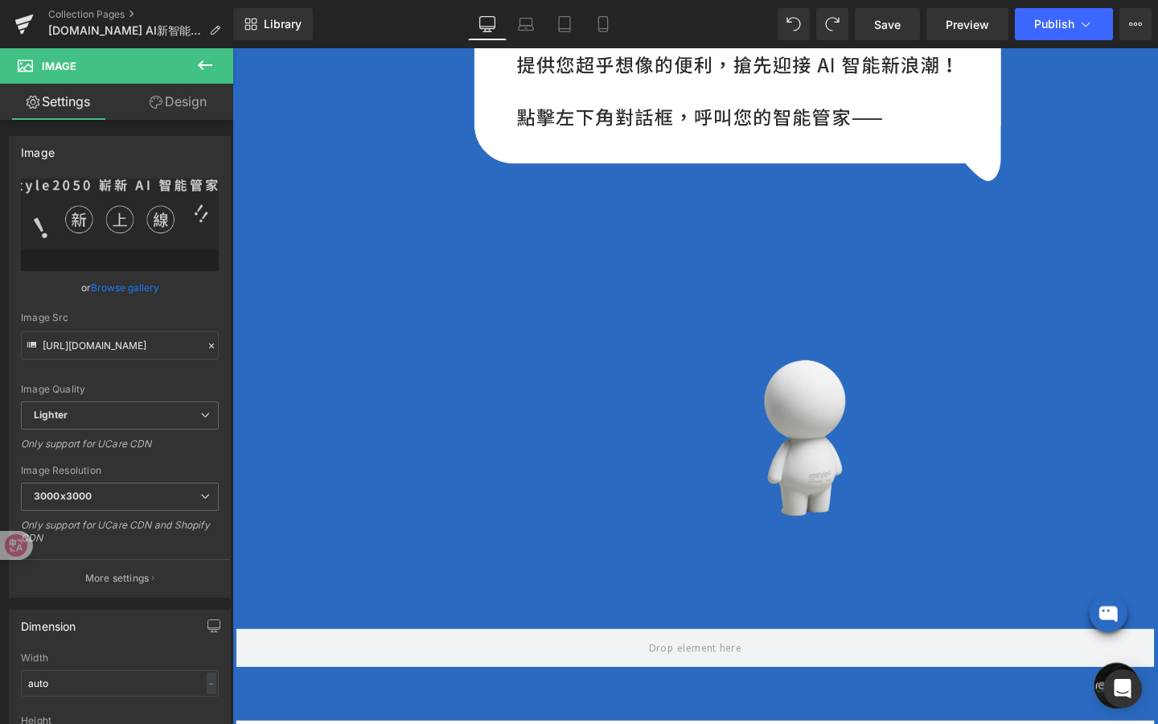
scroll to position [1299, 0]
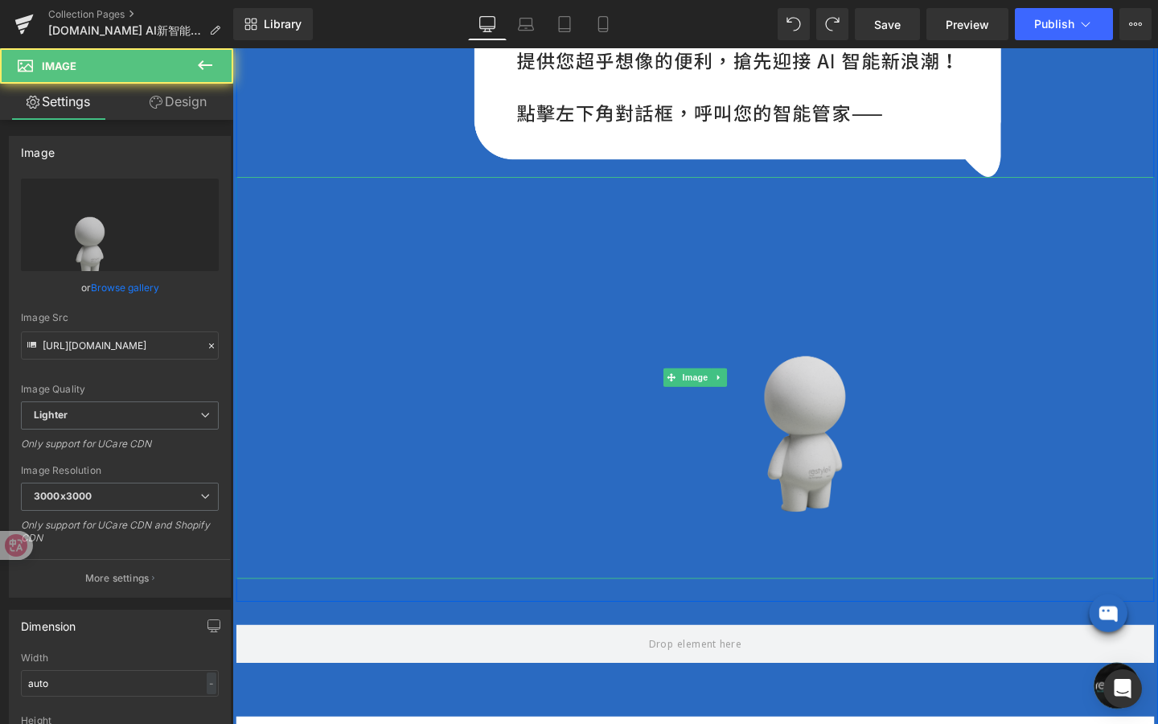
click at [856, 414] on img at bounding box center [719, 394] width 965 height 422
click at [833, 440] on img at bounding box center [719, 394] width 965 height 422
click at [714, 385] on img at bounding box center [719, 394] width 965 height 422
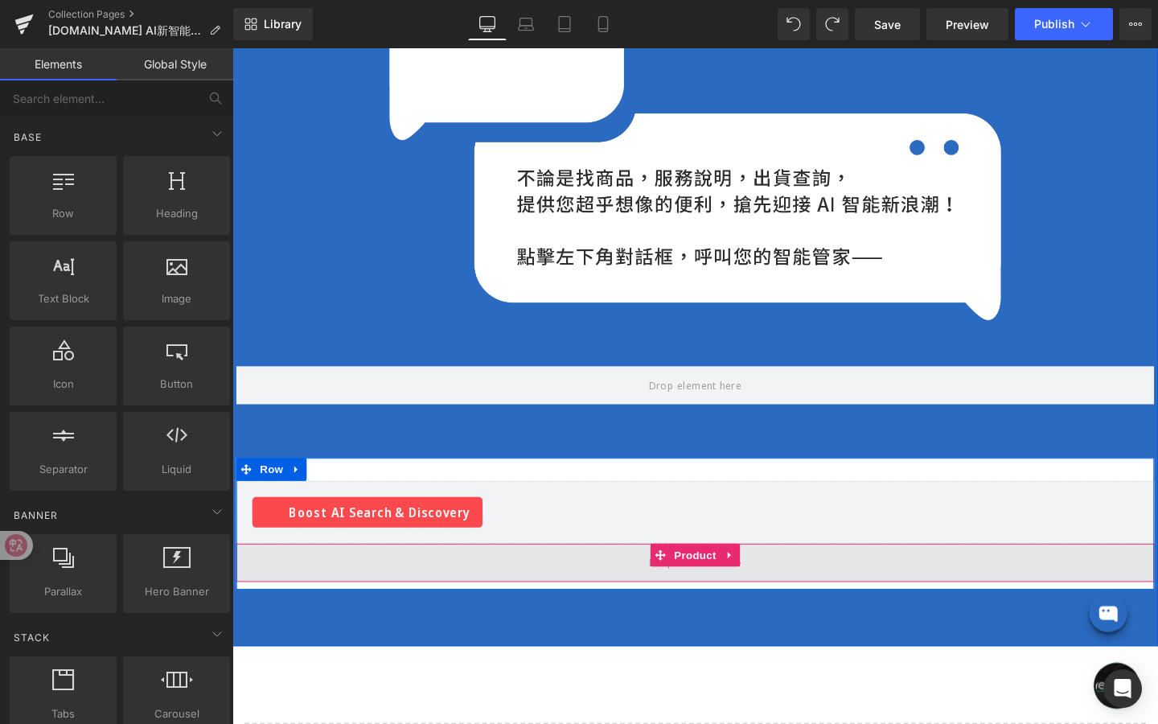
scroll to position [1135, 0]
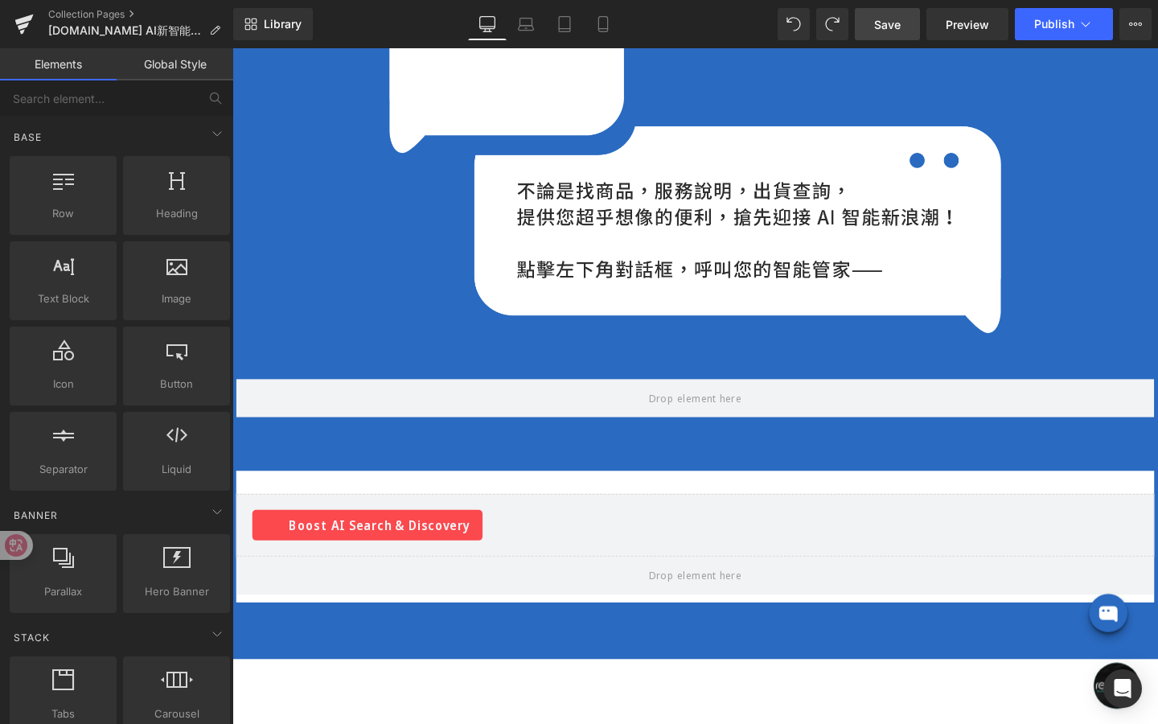
click at [903, 29] on link "Save" at bounding box center [887, 24] width 65 height 32
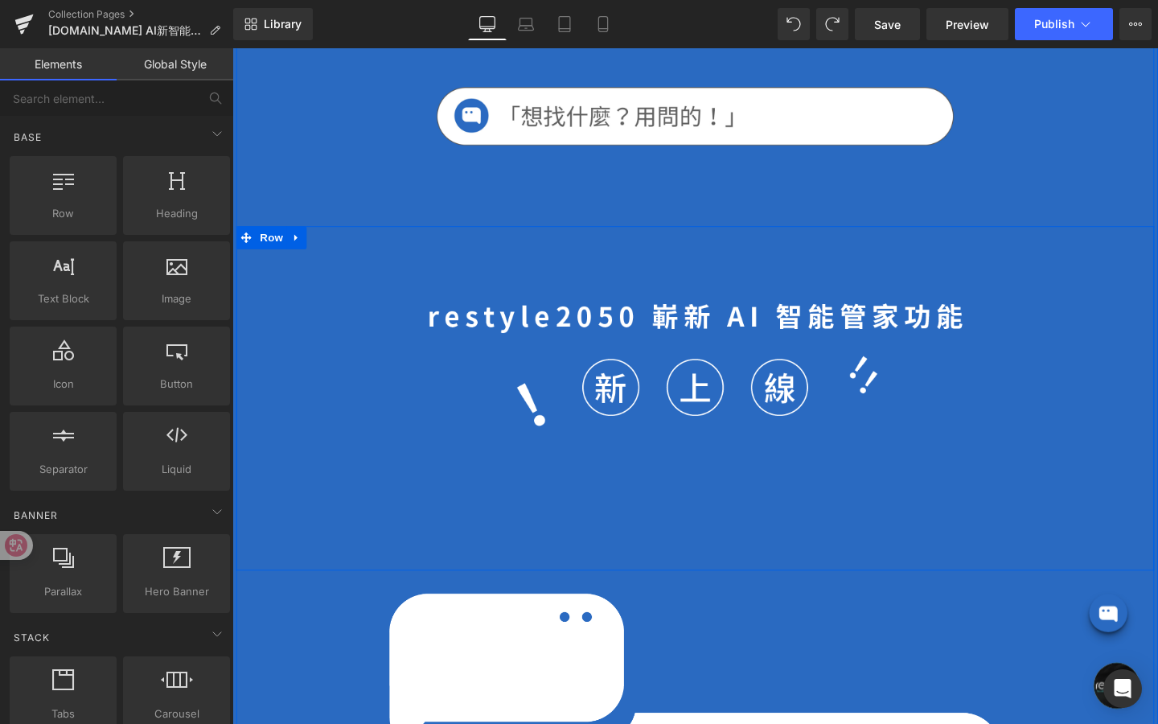
scroll to position [529, 0]
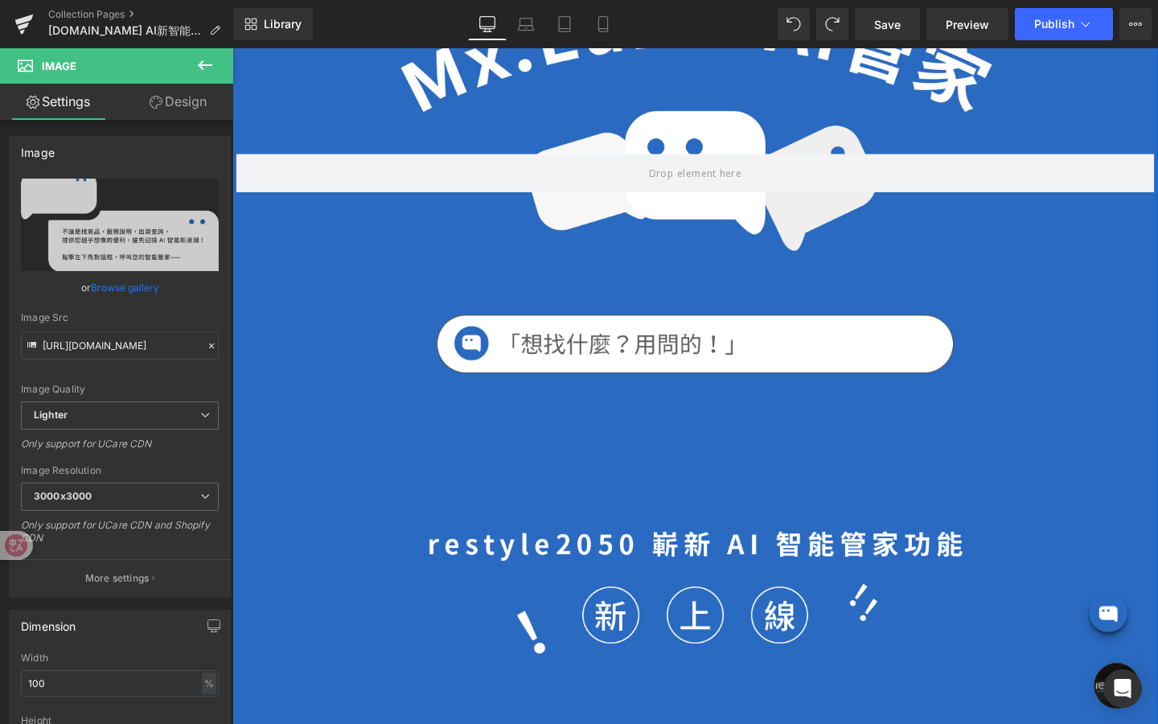
scroll to position [278, 0]
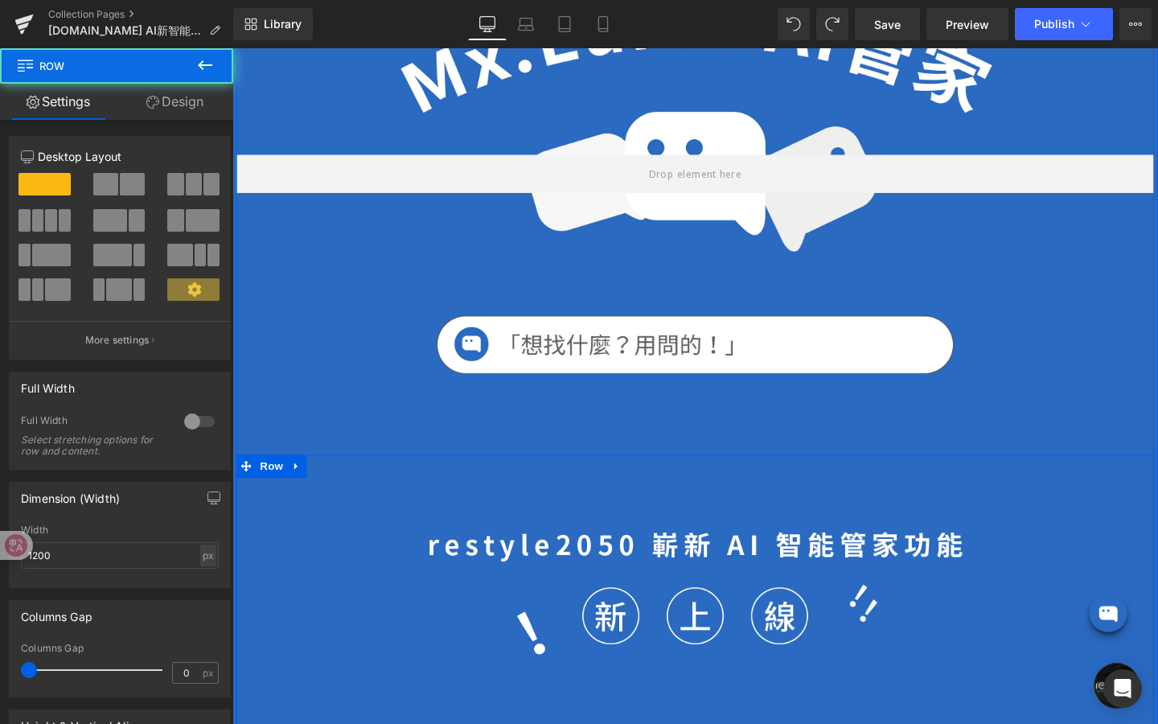
click at [617, 541] on div "Image" at bounding box center [719, 656] width 965 height 362
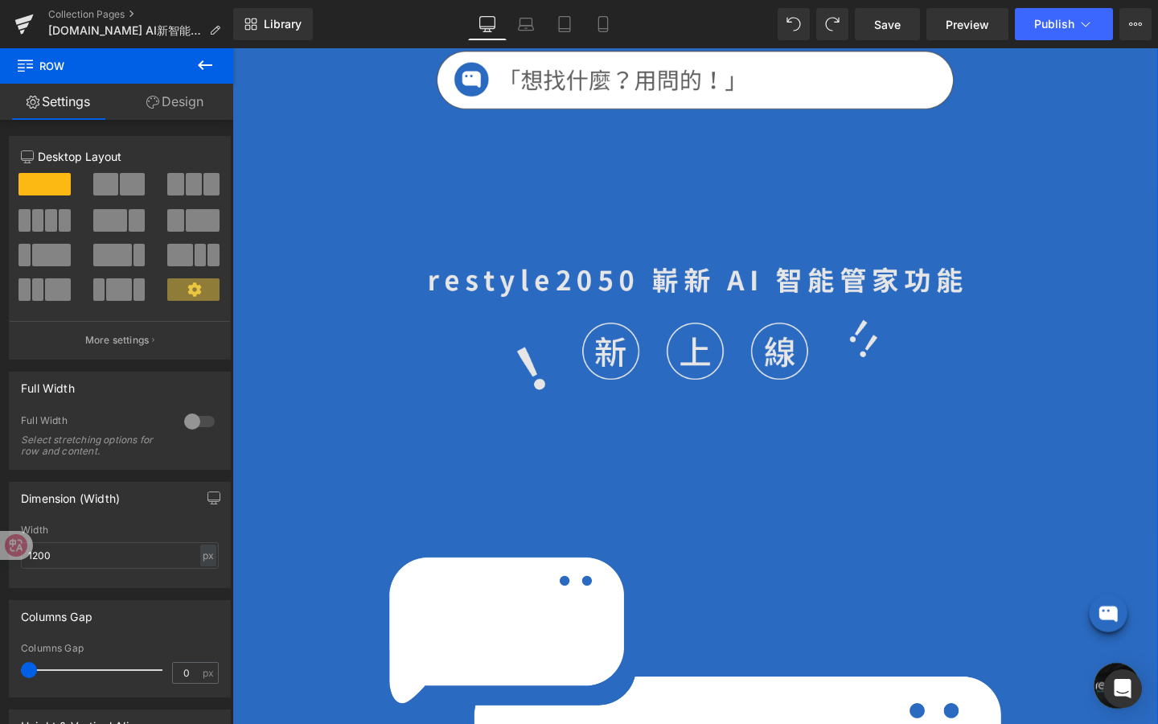
scroll to position [565, 0]
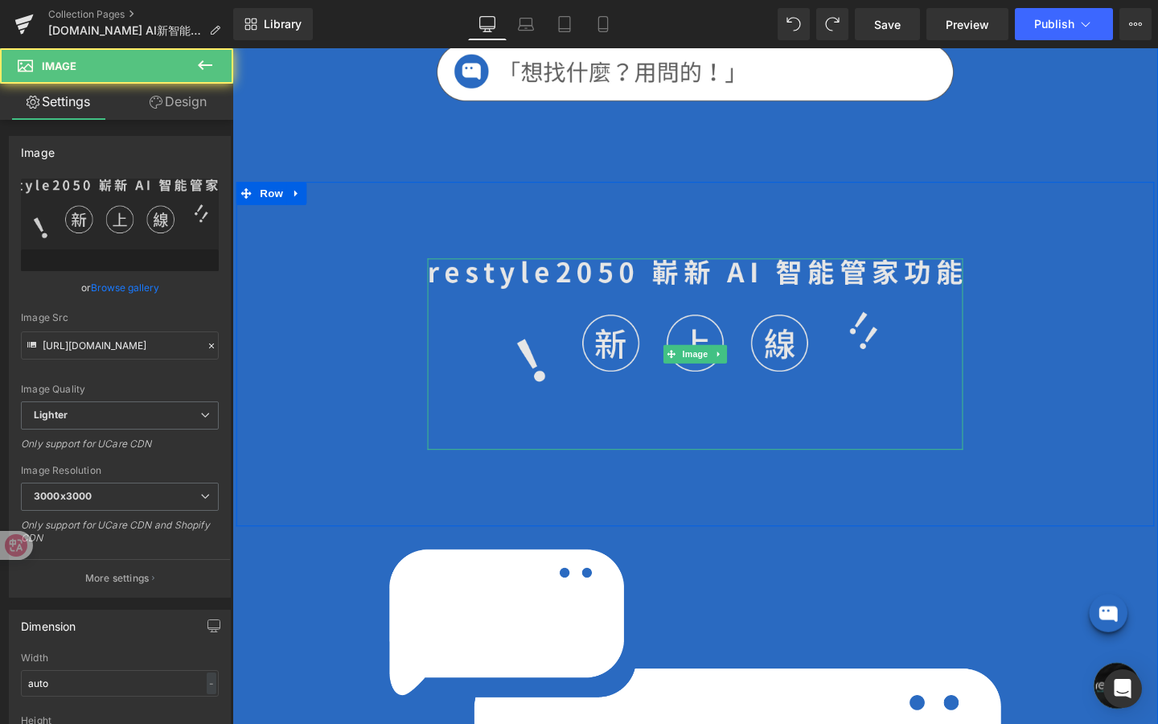
click at [656, 418] on img at bounding box center [719, 369] width 563 height 201
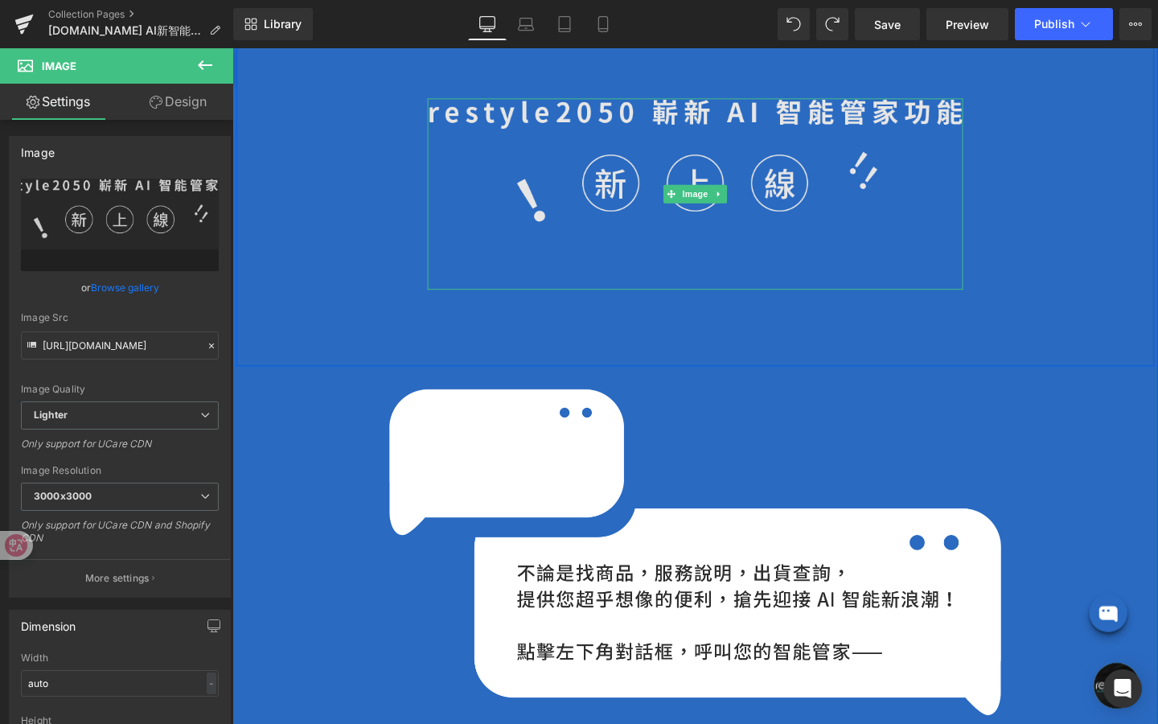
scroll to position [775, 0]
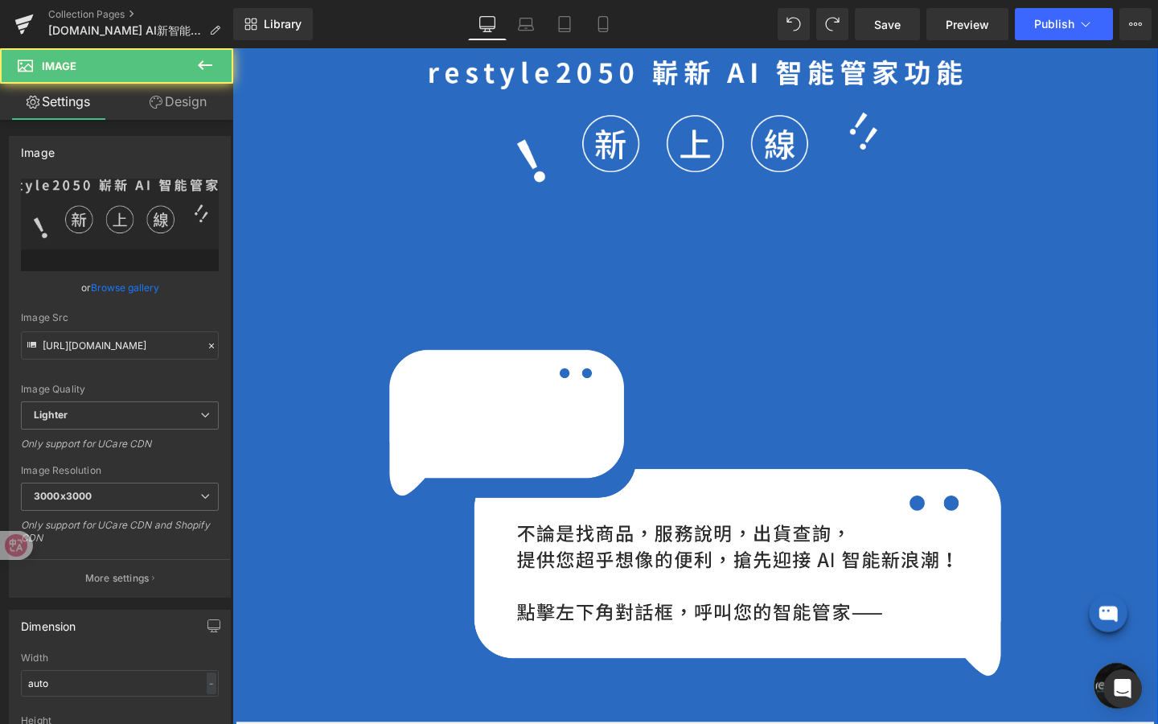
click at [646, 257] on div "Image" at bounding box center [719, 160] width 563 height 201
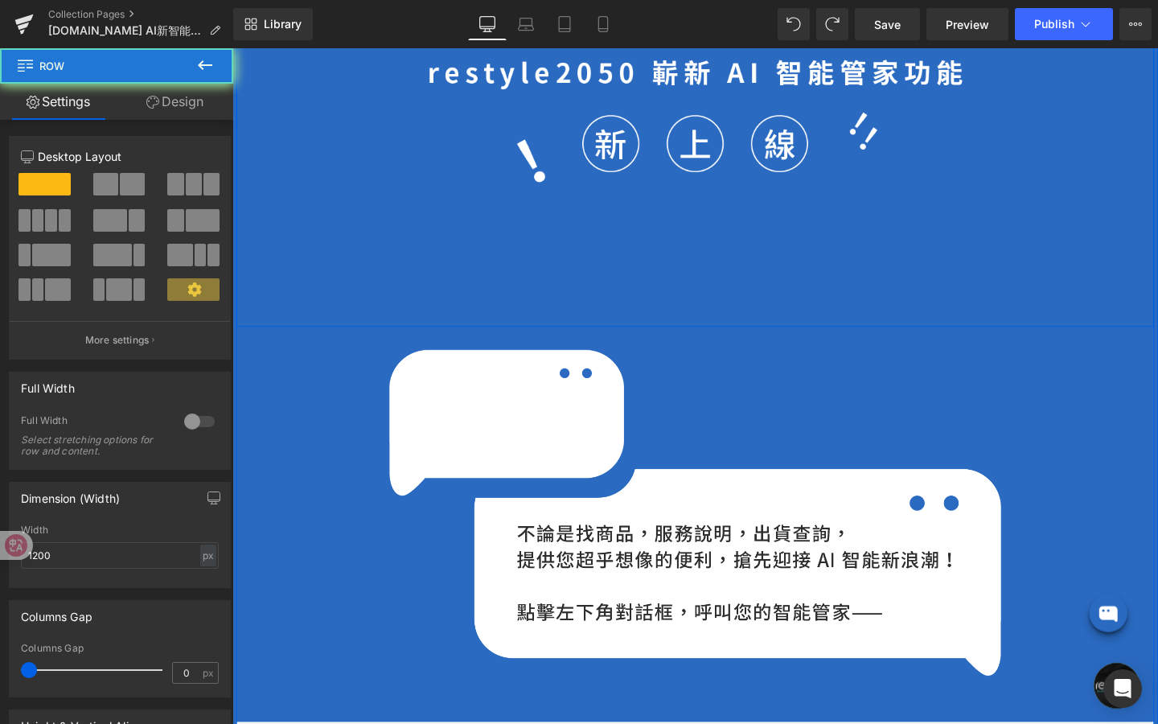
click at [646, 308] on div "Image" at bounding box center [719, 160] width 965 height 362
click at [607, 360] on div "Hero Banner Image Row Image Row Row Image Row" at bounding box center [719, 108] width 965 height 1393
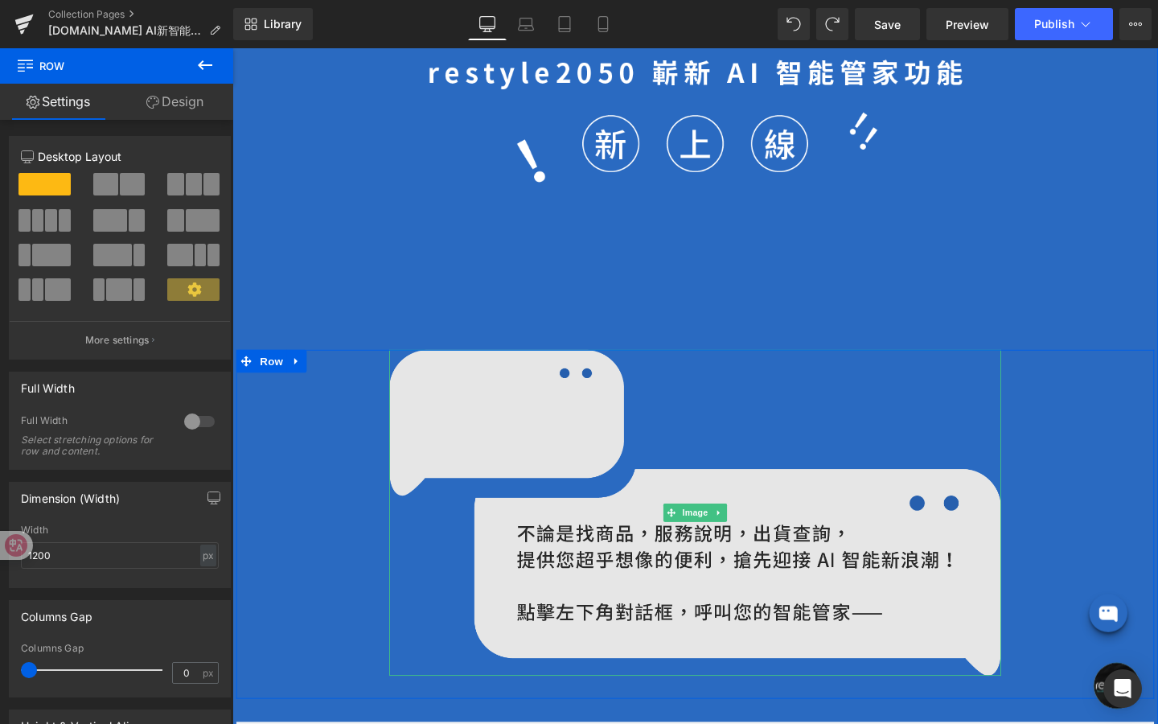
click at [587, 411] on img at bounding box center [719, 536] width 644 height 343
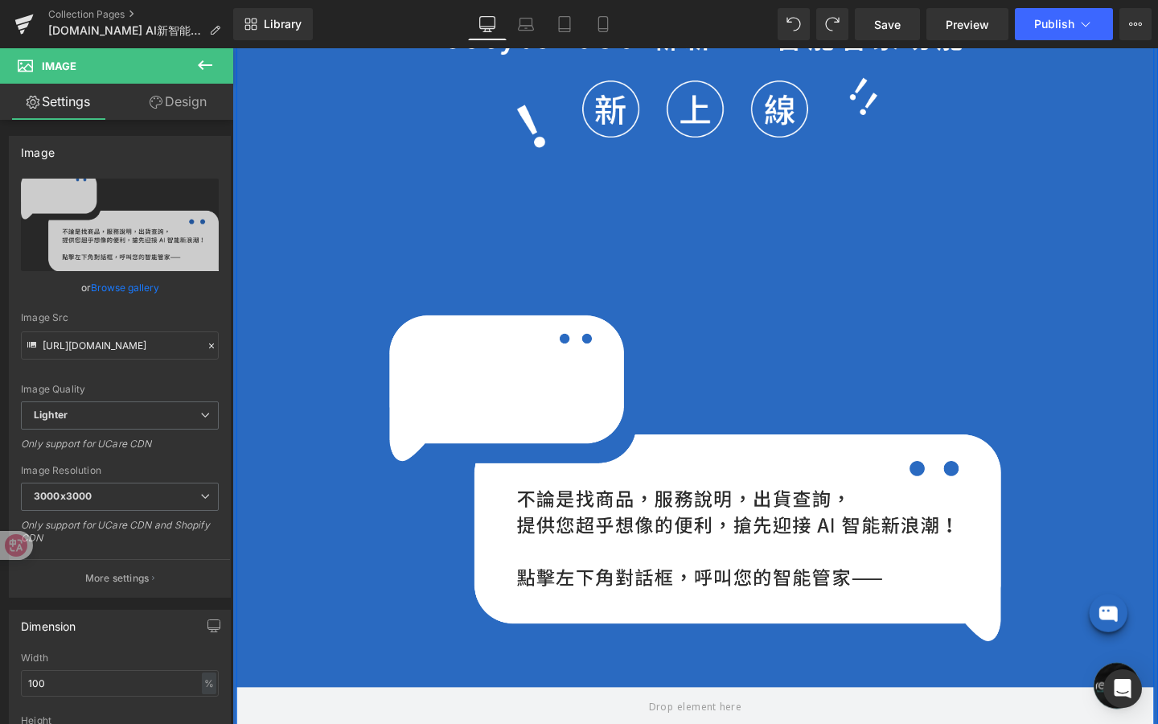
scroll to position [817, 0]
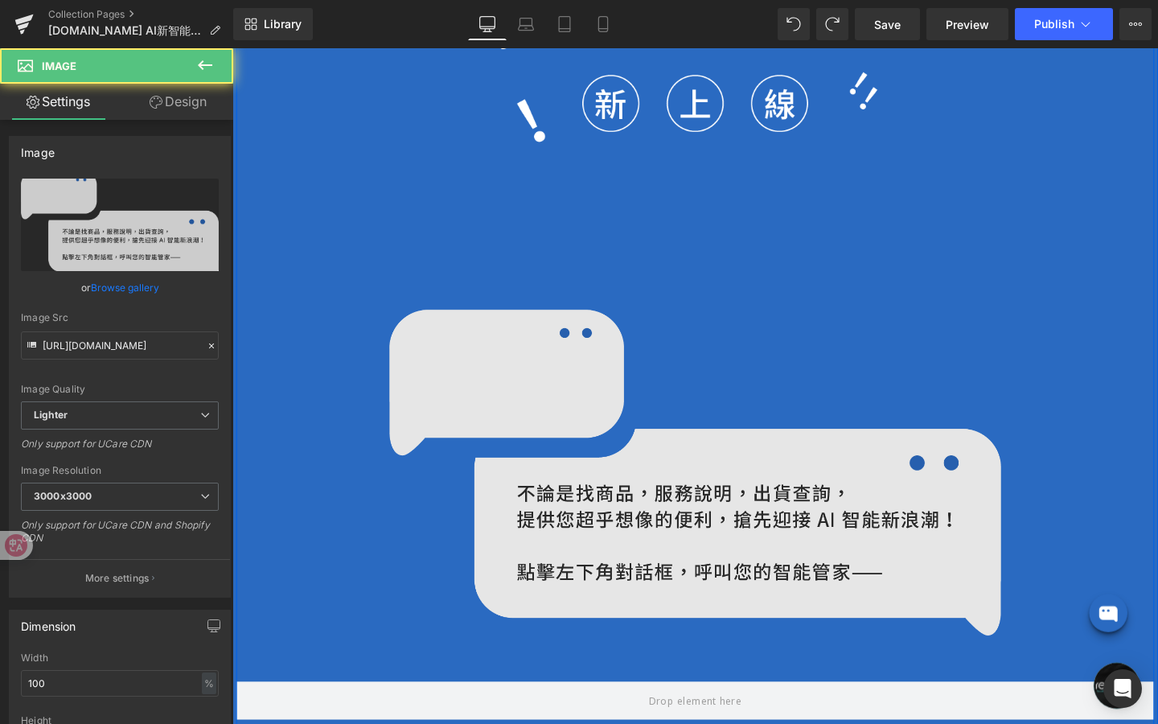
click at [593, 337] on img at bounding box center [719, 494] width 644 height 343
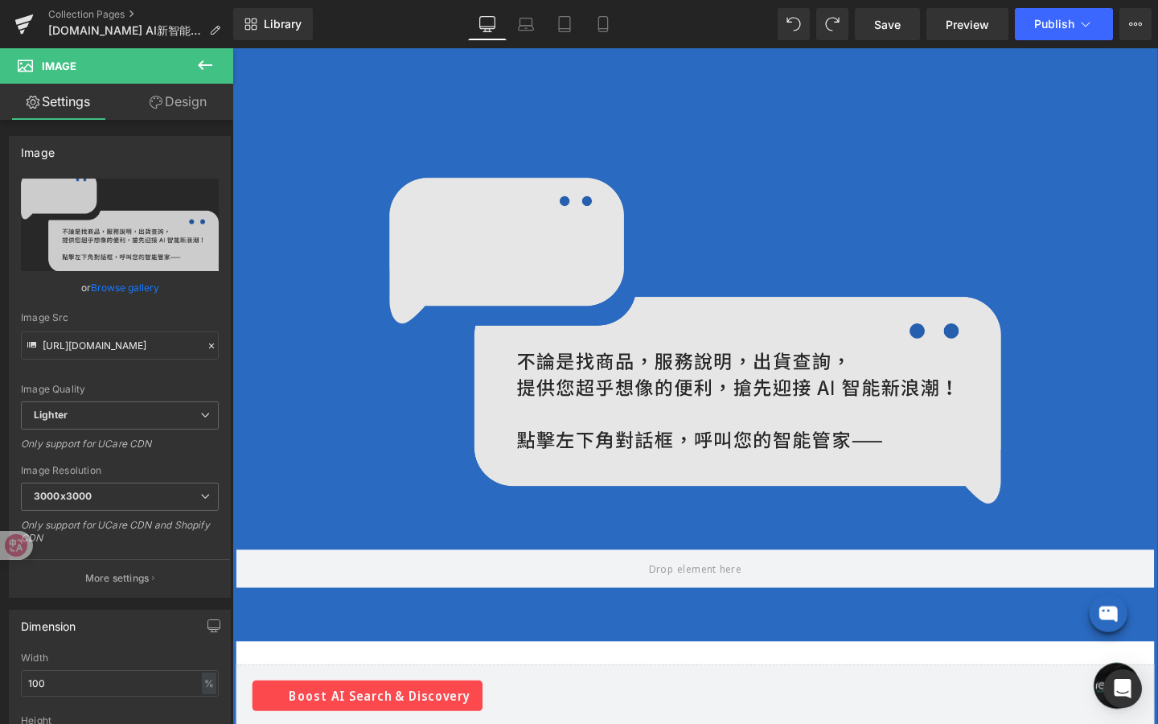
scroll to position [953, 0]
